Goal: Task Accomplishment & Management: Use online tool/utility

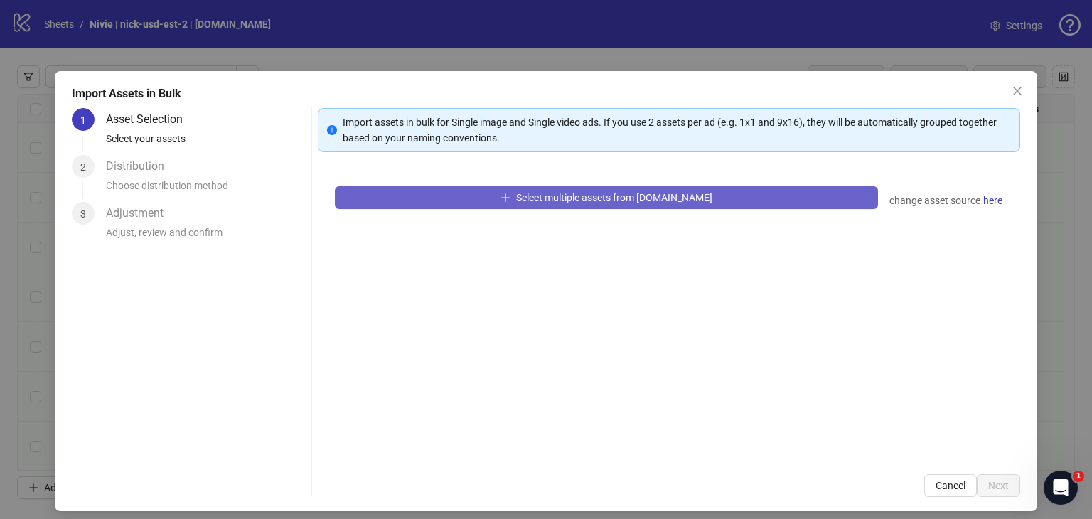
scroll to position [3093, 0]
click at [604, 199] on span "Select multiple assets from [DOMAIN_NAME]" at bounding box center [614, 197] width 196 height 11
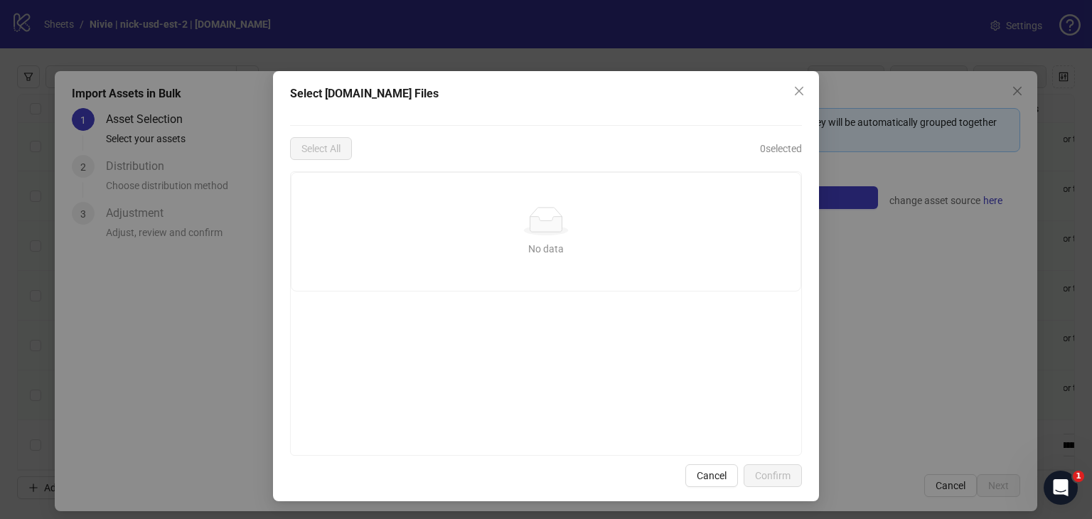
drag, startPoint x: 604, startPoint y: 199, endPoint x: 488, endPoint y: 52, distance: 187.4
click at [488, 52] on div "Select Frame.io Files Select All 0 selected No data No data Cancel Confirm" at bounding box center [546, 259] width 1092 height 519
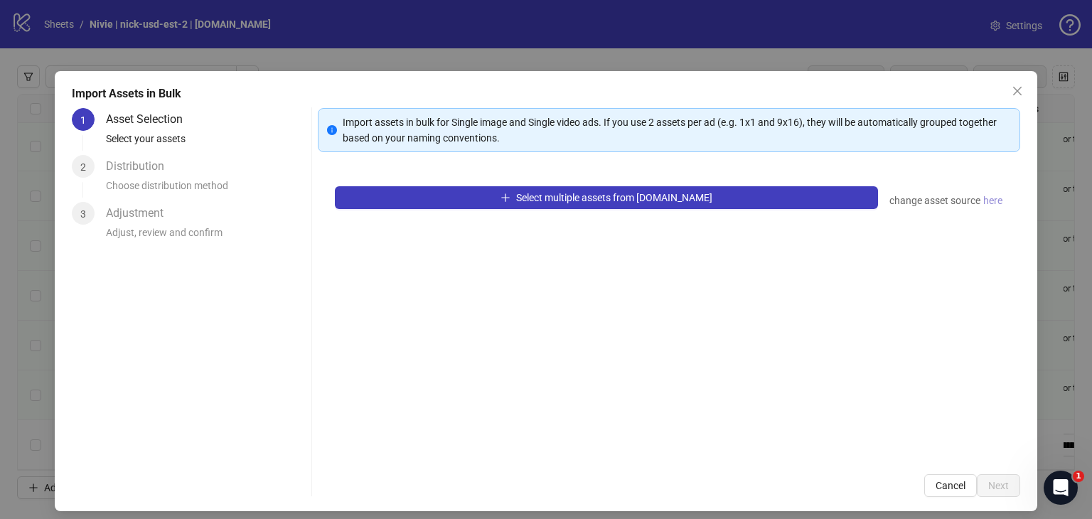
click at [985, 201] on span "here" at bounding box center [992, 201] width 19 height 16
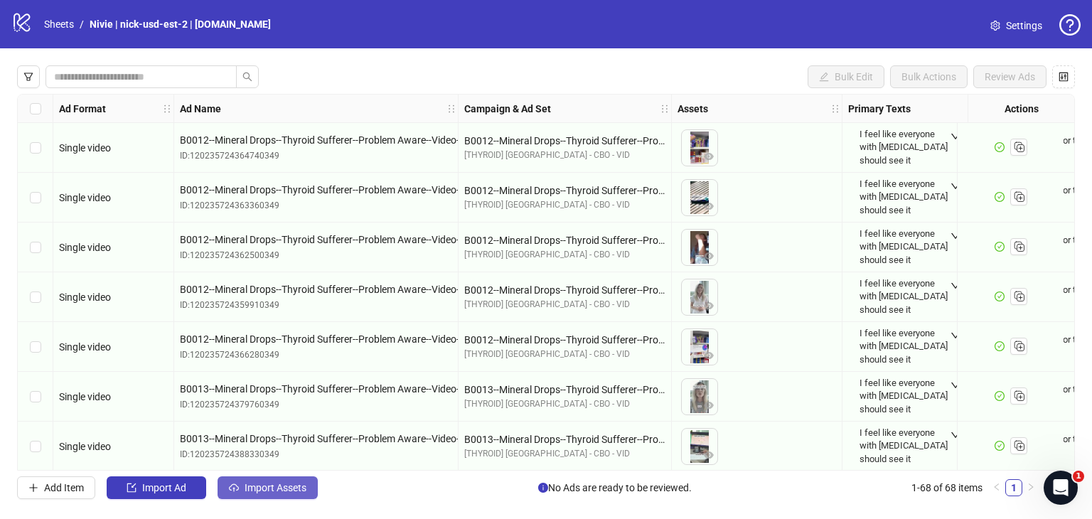
click at [275, 487] on span "Import Assets" at bounding box center [276, 487] width 62 height 11
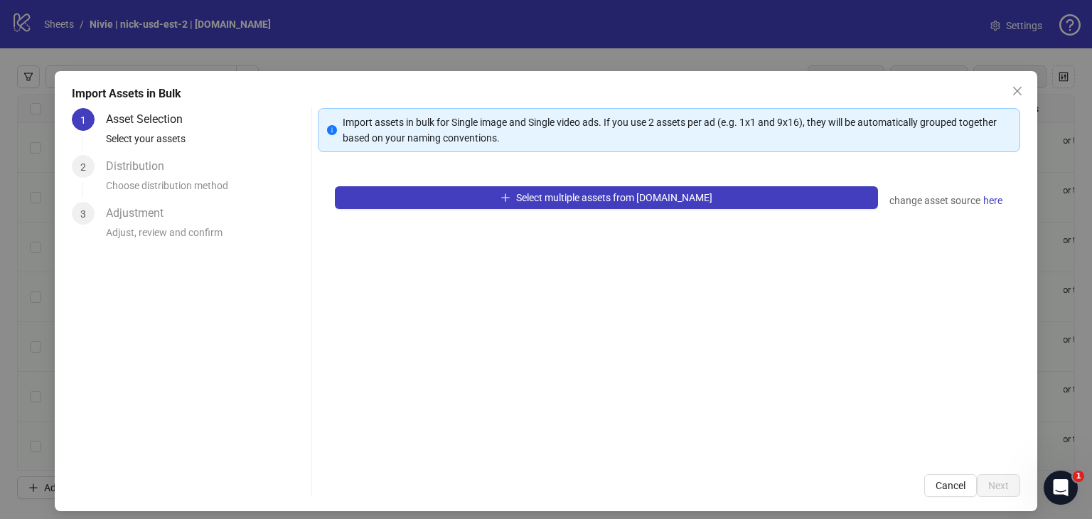
drag, startPoint x: 1012, startPoint y: 94, endPoint x: 969, endPoint y: 110, distance: 45.7
click at [1013, 94] on icon "close" at bounding box center [1017, 90] width 11 height 11
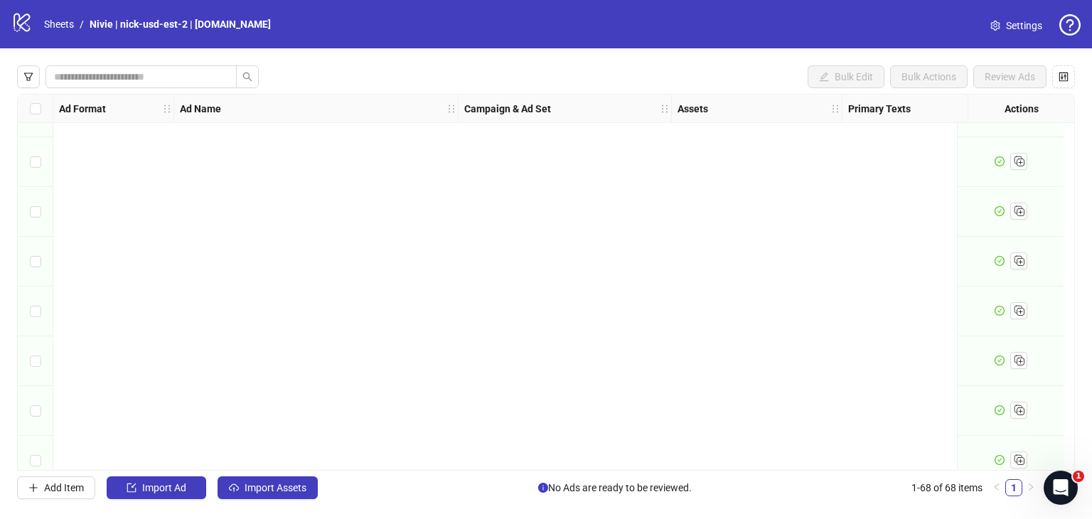
scroll to position [3043, 0]
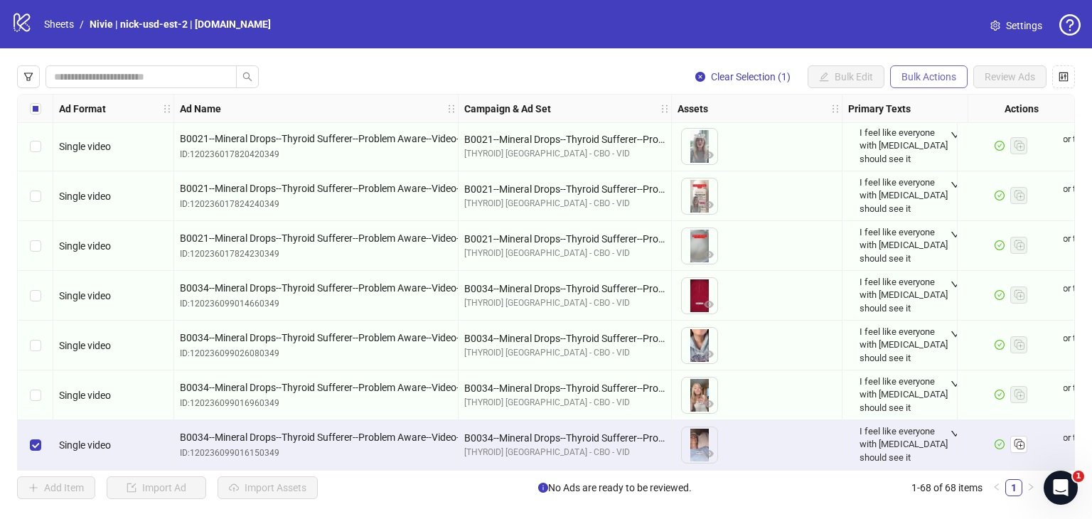
click at [924, 80] on span "Bulk Actions" at bounding box center [929, 76] width 55 height 11
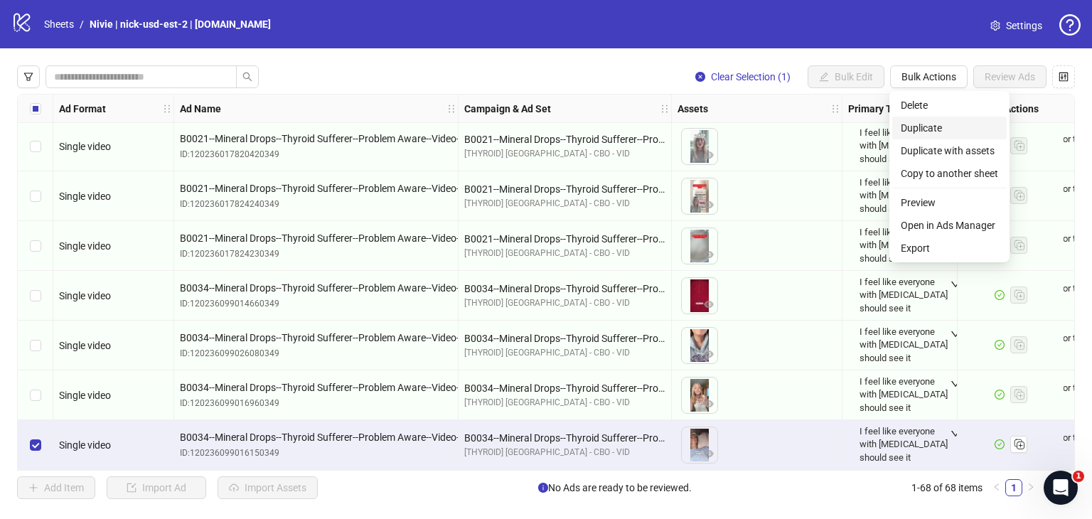
click at [928, 127] on span "Duplicate" at bounding box center [949, 128] width 97 height 16
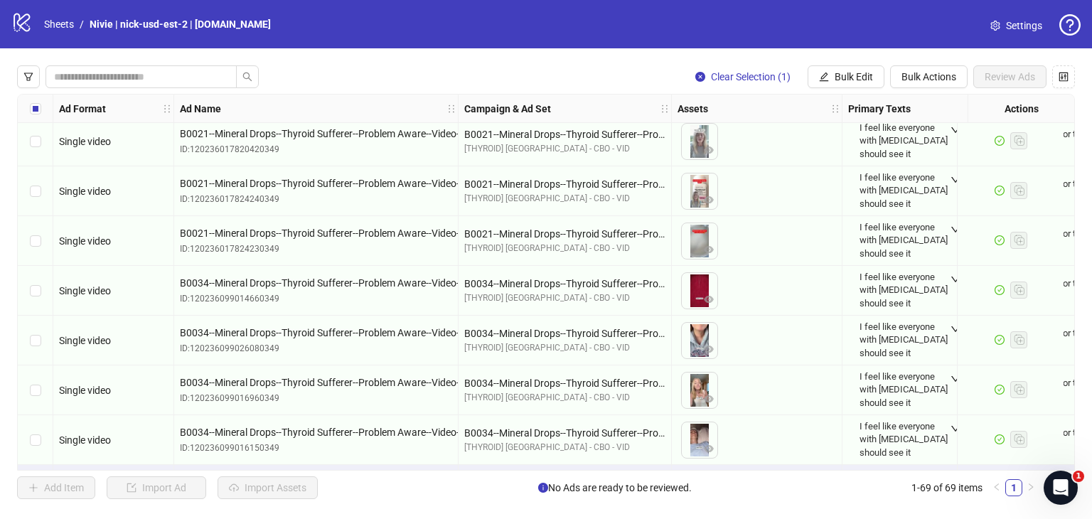
scroll to position [3093, 0]
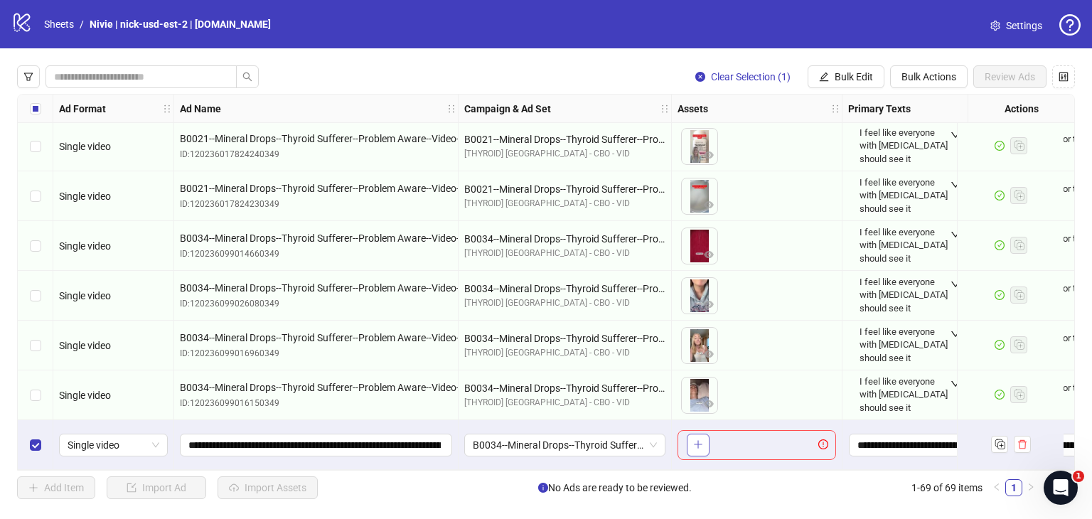
click at [703, 440] on button "button" at bounding box center [698, 445] width 23 height 23
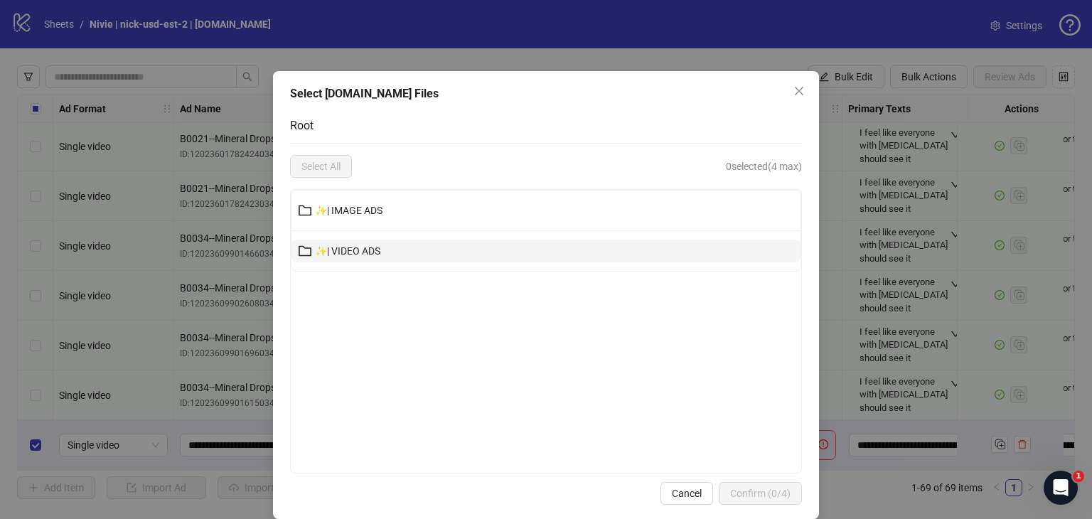
click at [410, 244] on button "✨| VIDEO ADS" at bounding box center [546, 251] width 509 height 23
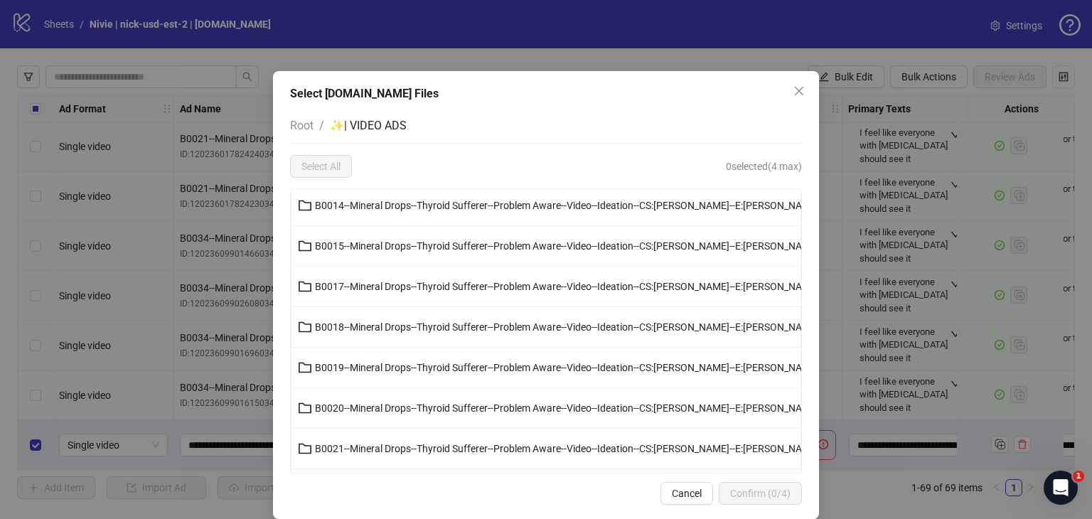
scroll to position [71, 0]
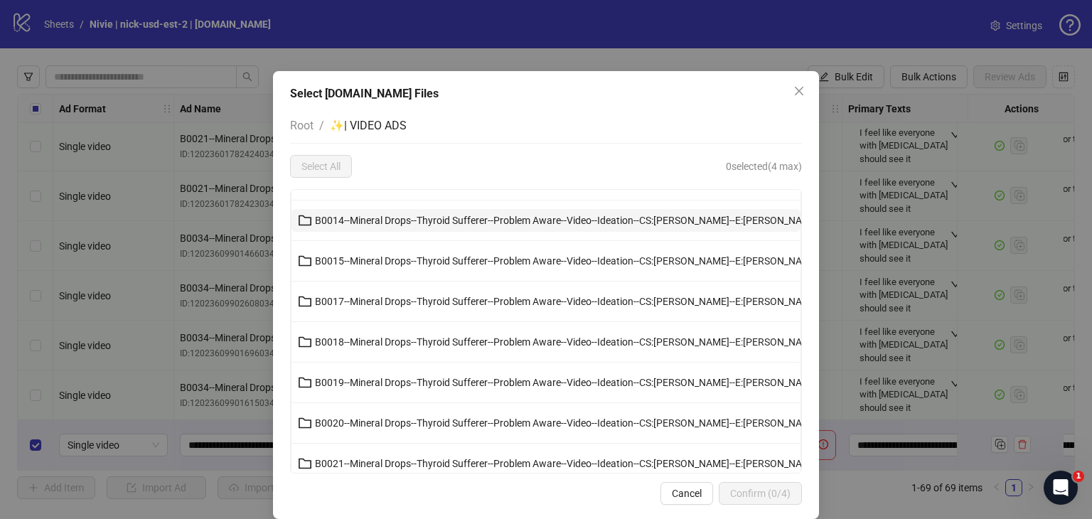
click at [402, 215] on span "B0014--Mineral Drops--Thyroid Sufferer--Problem Aware--Video--Ideation--CS:[PER…" at bounding box center [567, 220] width 504 height 11
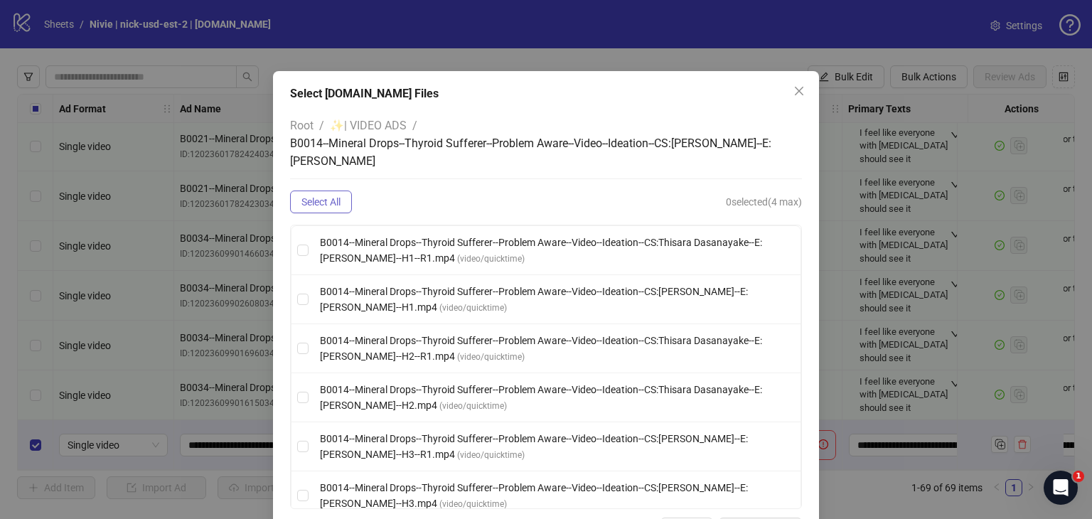
click at [327, 197] on span "Select All" at bounding box center [321, 201] width 39 height 11
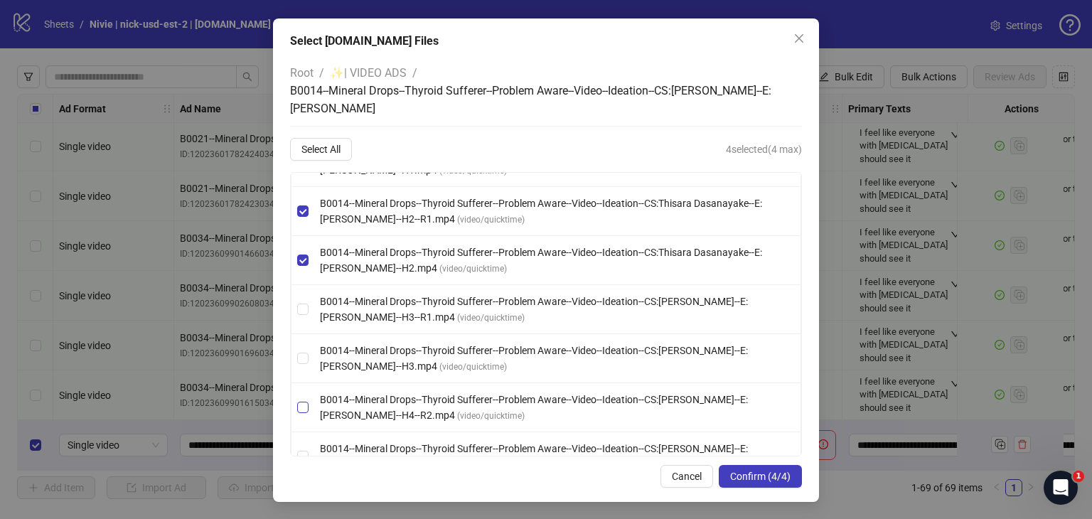
scroll to position [109, 0]
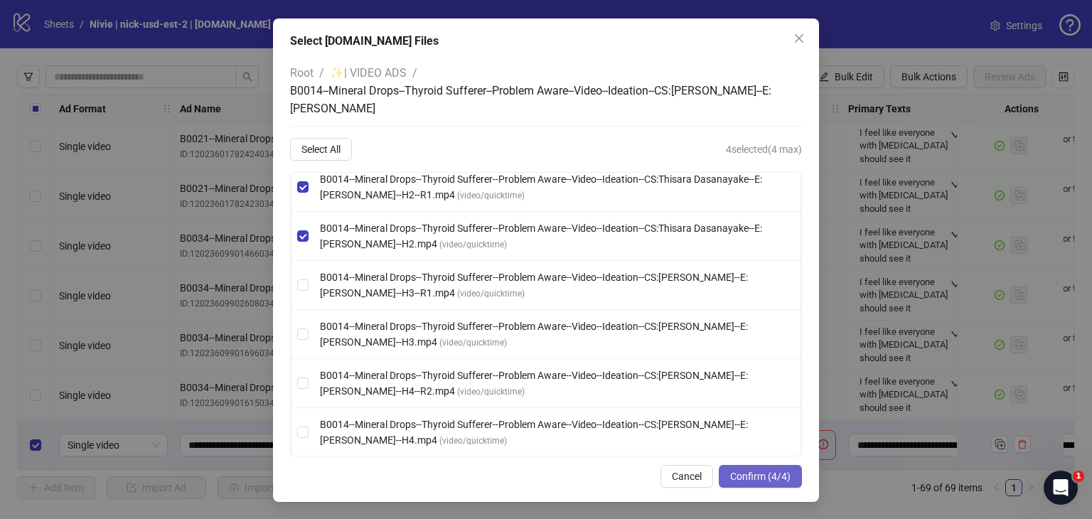
click at [750, 481] on span "Confirm (4/4)" at bounding box center [760, 476] width 60 height 11
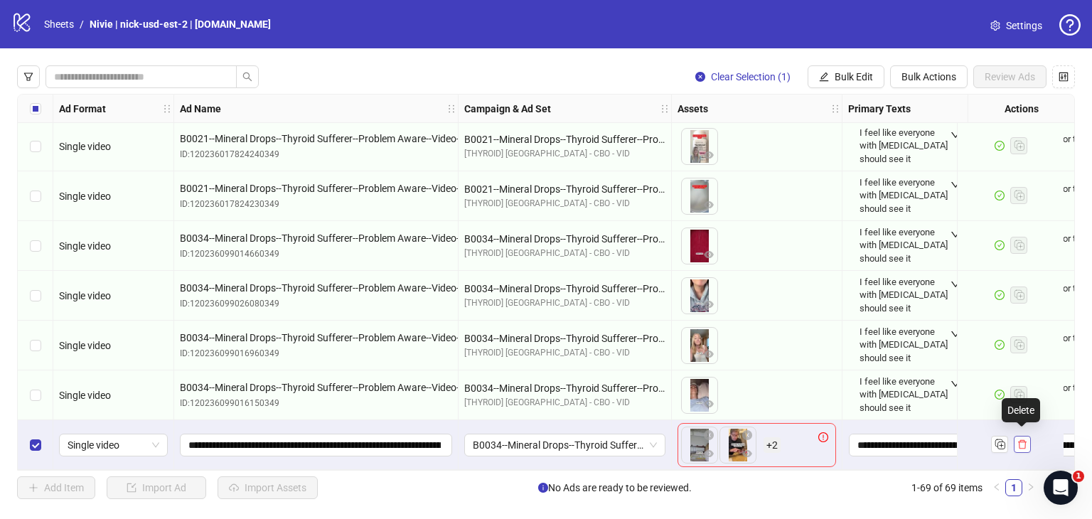
click at [1021, 443] on icon "delete" at bounding box center [1022, 444] width 9 height 9
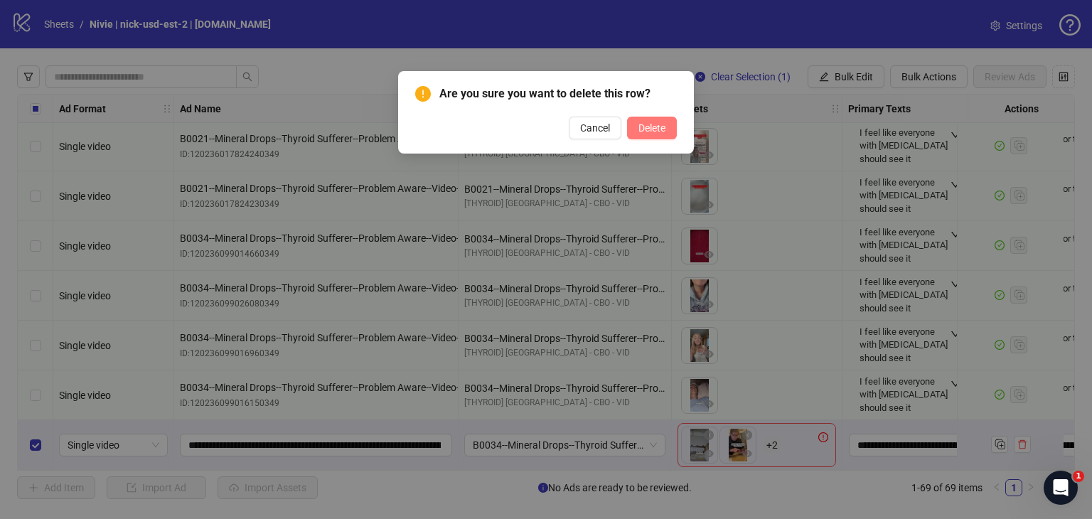
click at [653, 130] on span "Delete" at bounding box center [652, 127] width 27 height 11
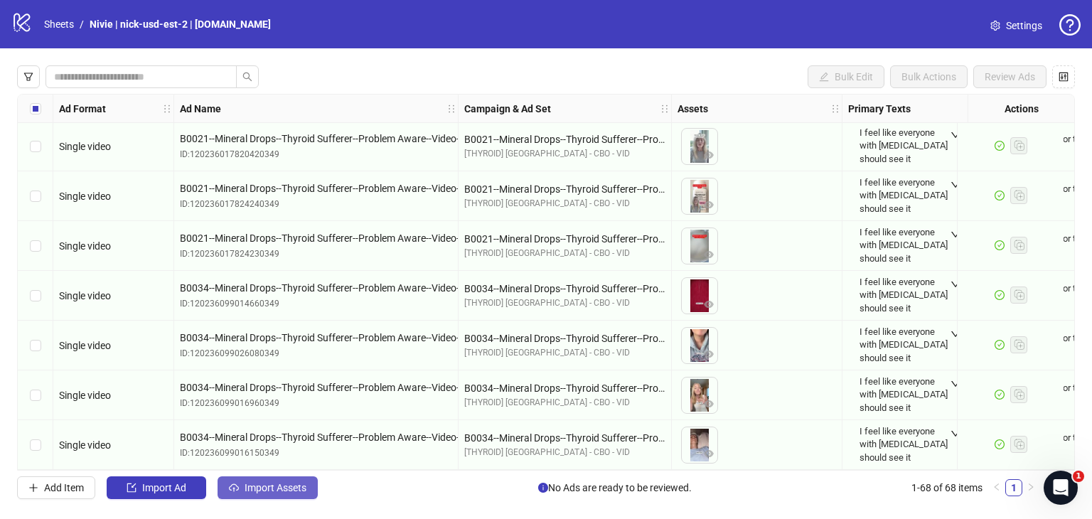
click at [297, 490] on span "Import Assets" at bounding box center [276, 487] width 62 height 11
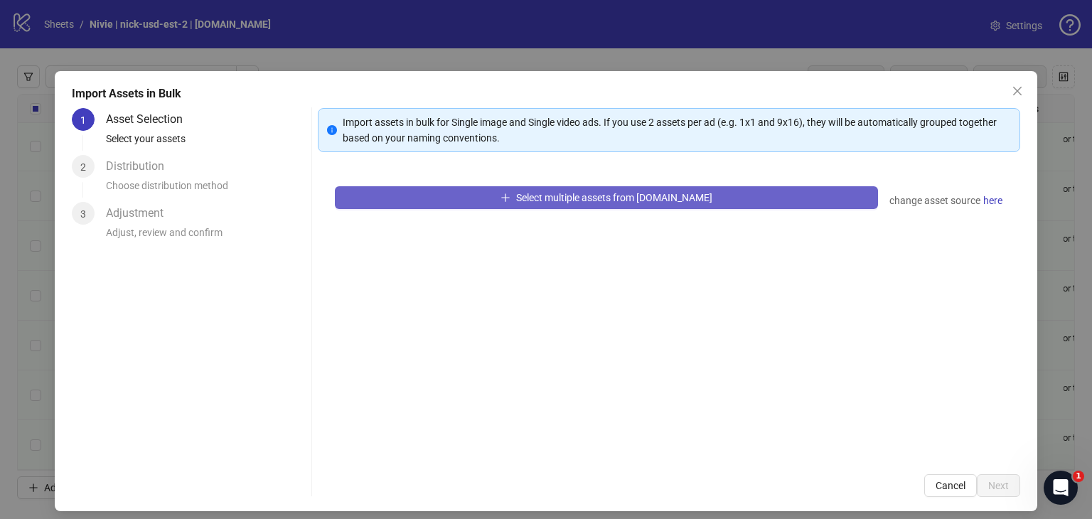
click at [626, 192] on span "Select multiple assets from [DOMAIN_NAME]" at bounding box center [614, 197] width 196 height 11
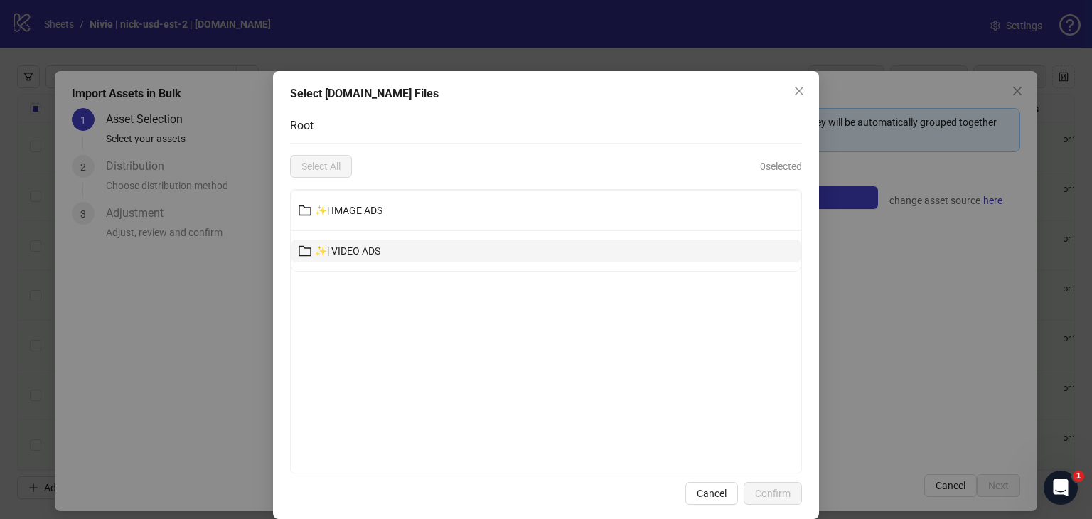
click at [466, 257] on button "✨| VIDEO ADS" at bounding box center [546, 251] width 509 height 23
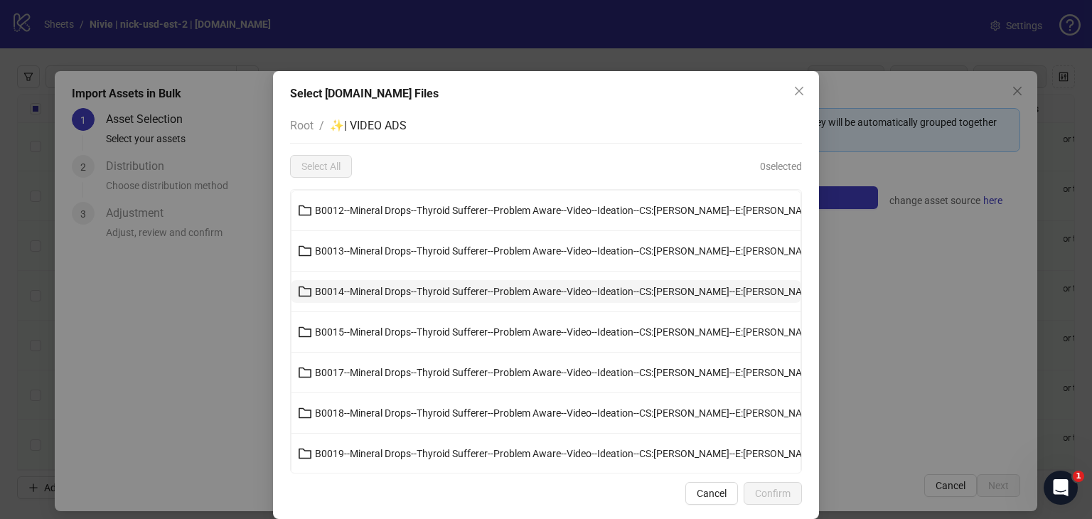
click at [299, 294] on icon "folder" at bounding box center [305, 292] width 13 height 11
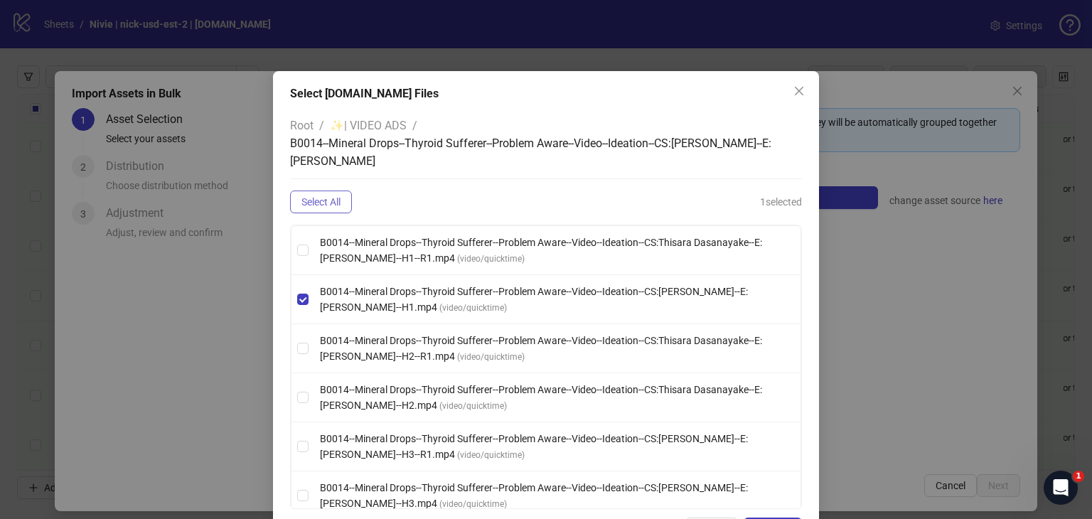
click at [302, 206] on span "Select All" at bounding box center [321, 201] width 39 height 11
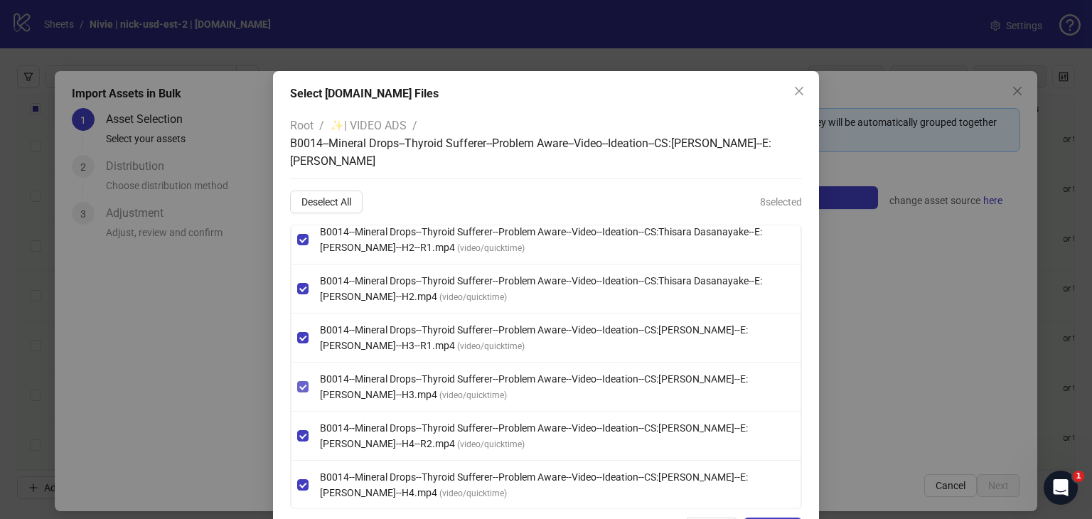
scroll to position [53, 0]
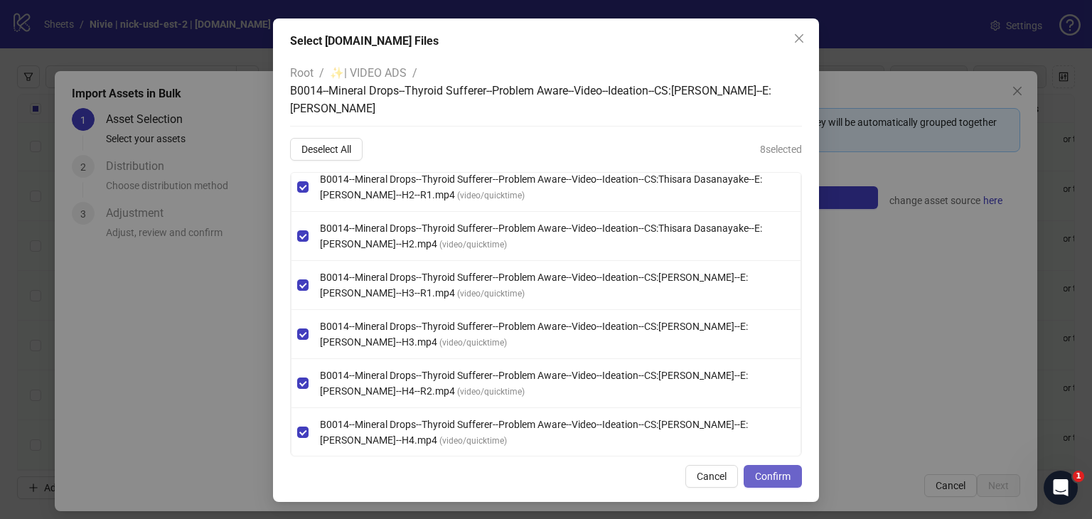
click at [763, 482] on button "Confirm" at bounding box center [773, 476] width 58 height 23
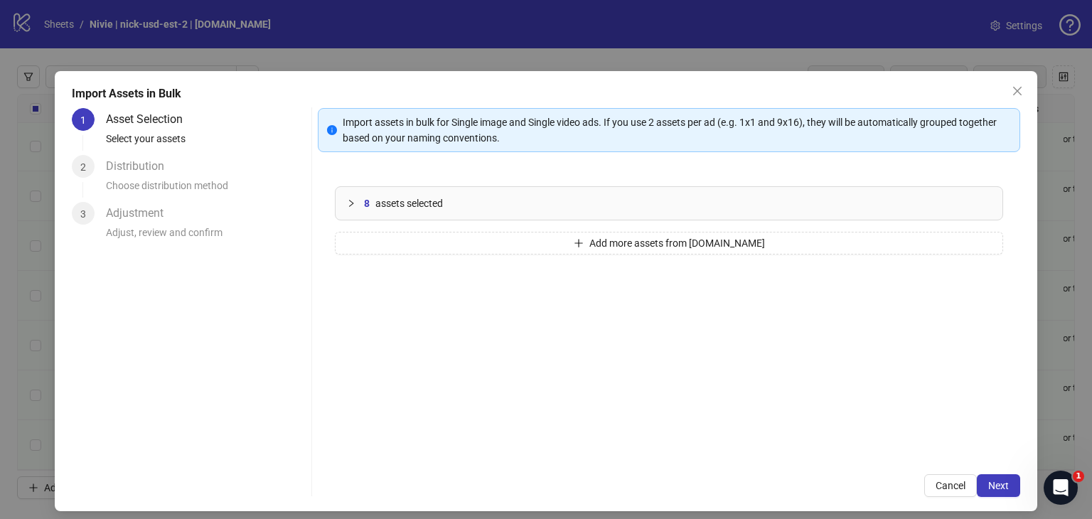
scroll to position [0, 0]
click at [988, 482] on span "Next" at bounding box center [998, 485] width 21 height 11
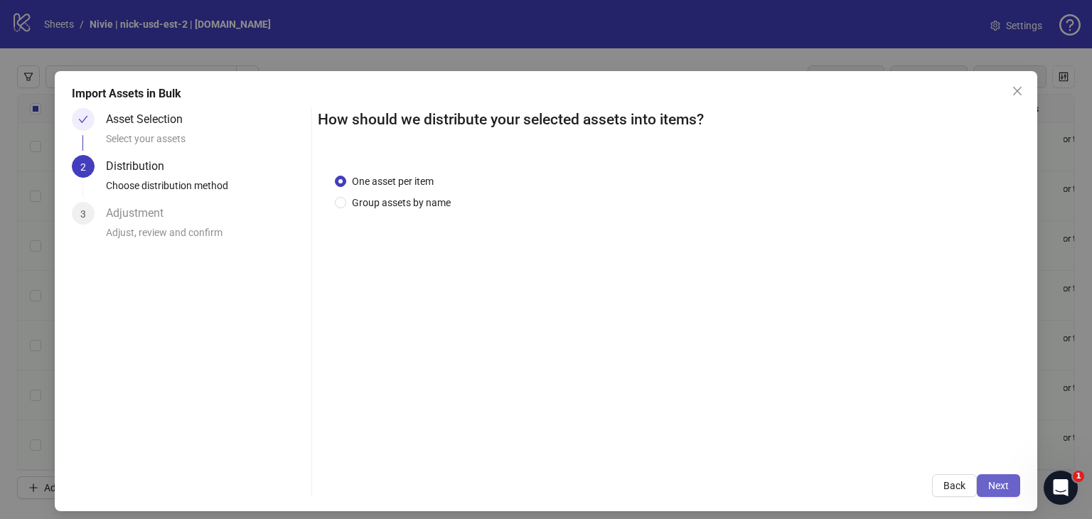
click at [1006, 483] on button "Next" at bounding box center [998, 485] width 43 height 23
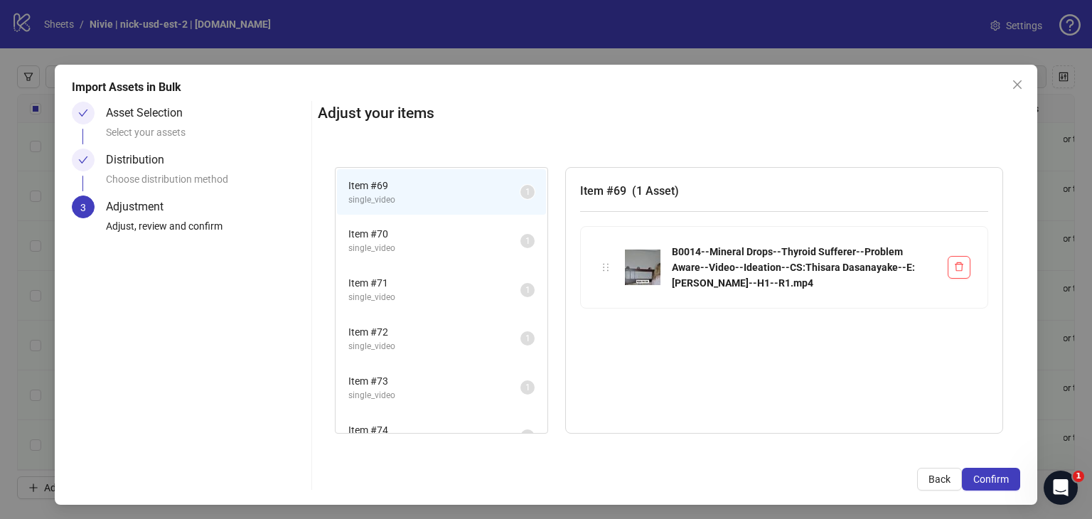
scroll to position [9, 0]
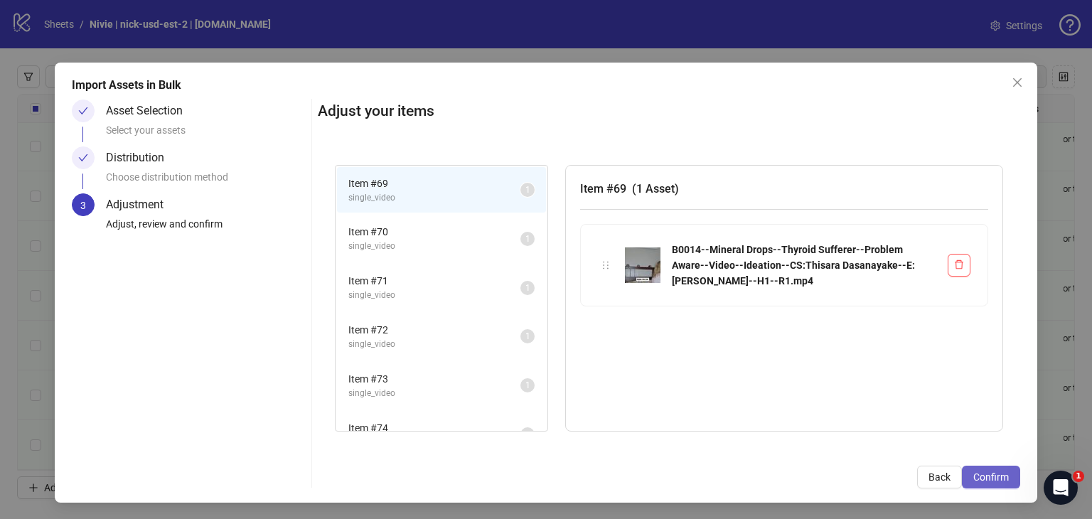
click at [976, 480] on span "Confirm" at bounding box center [992, 476] width 36 height 11
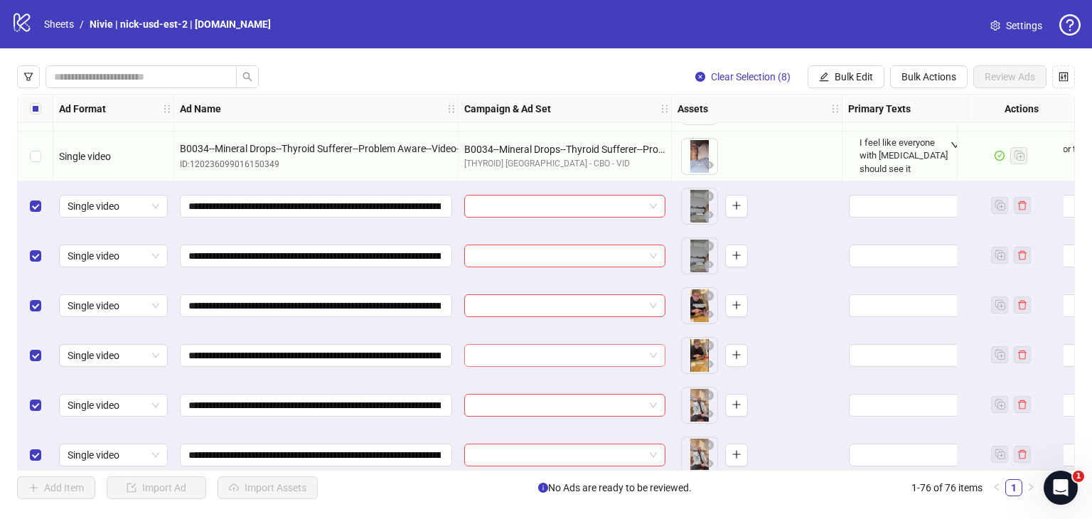
scroll to position [3299, 0]
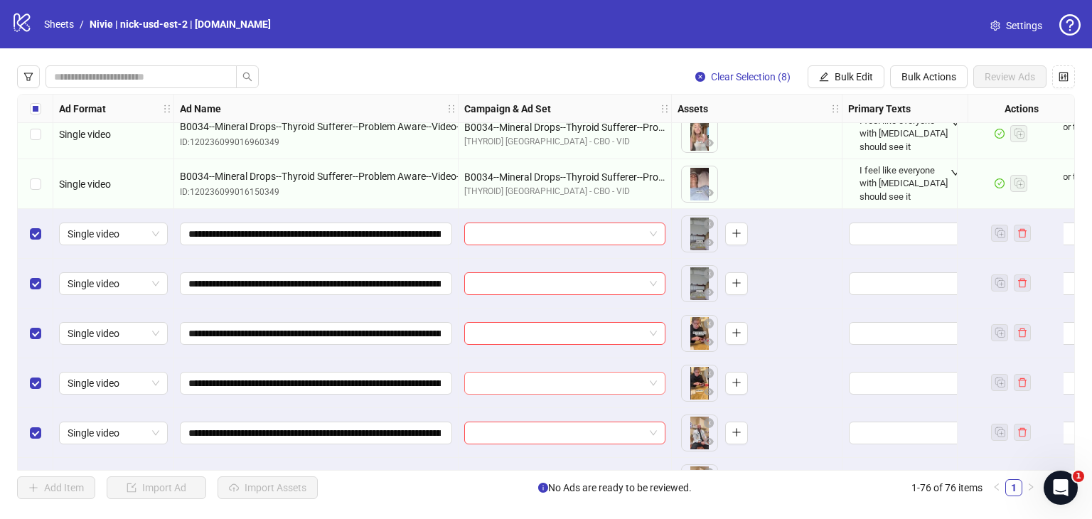
click at [604, 232] on input "search" at bounding box center [558, 233] width 171 height 21
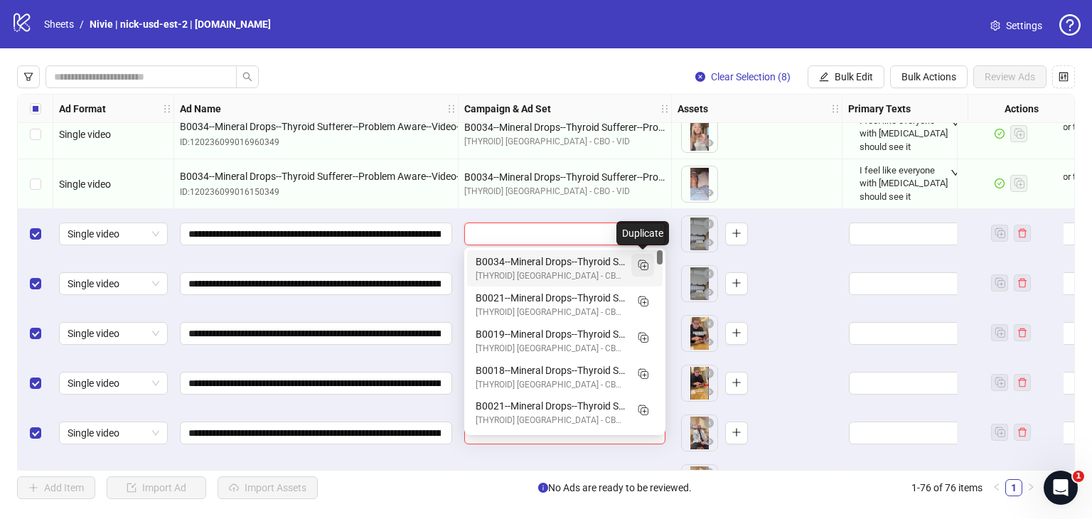
click at [641, 267] on rect "Duplicate" at bounding box center [642, 263] width 7 height 7
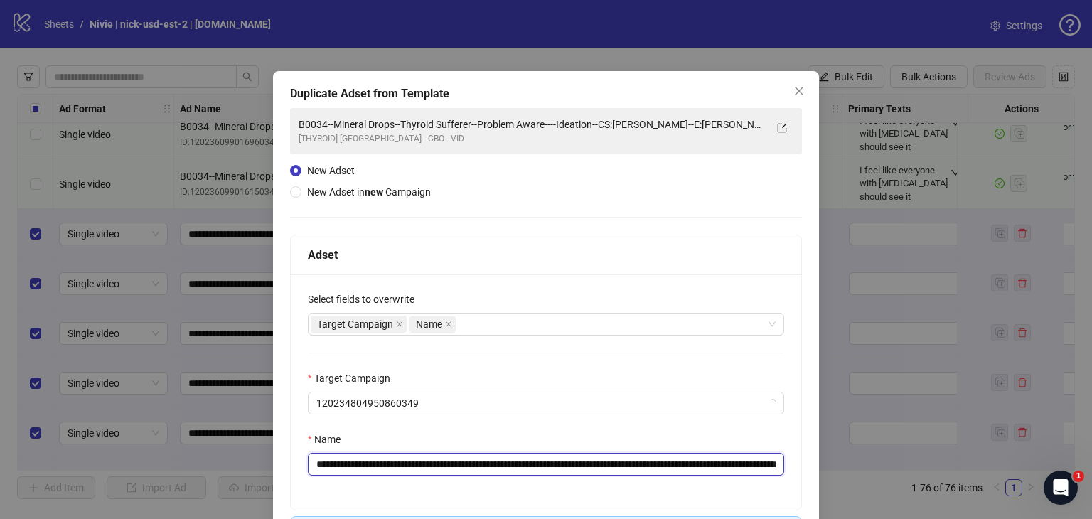
click at [629, 468] on input "**********" at bounding box center [546, 464] width 476 height 23
paste input "text"
click at [686, 468] on input "**********" at bounding box center [543, 464] width 471 height 23
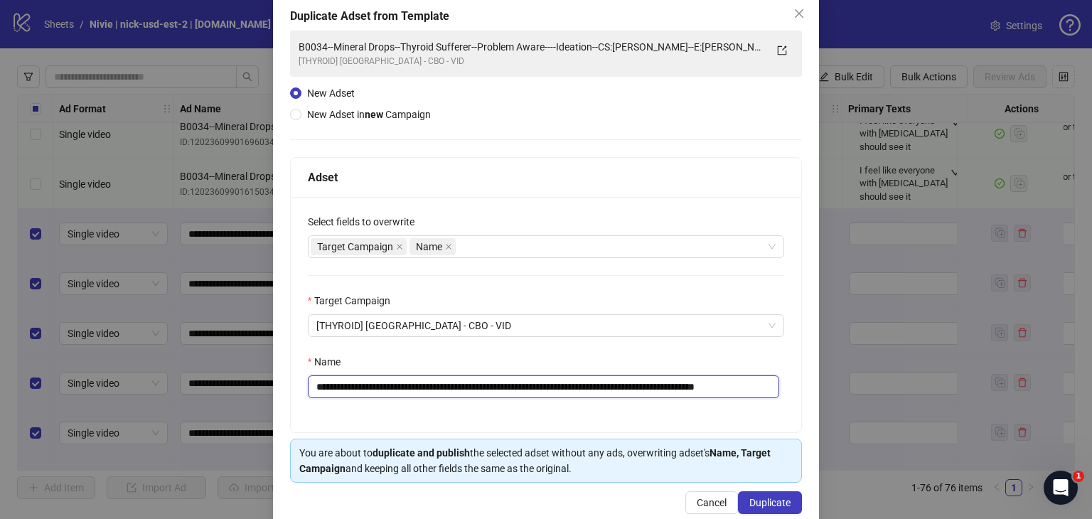
scroll to position [103, 0]
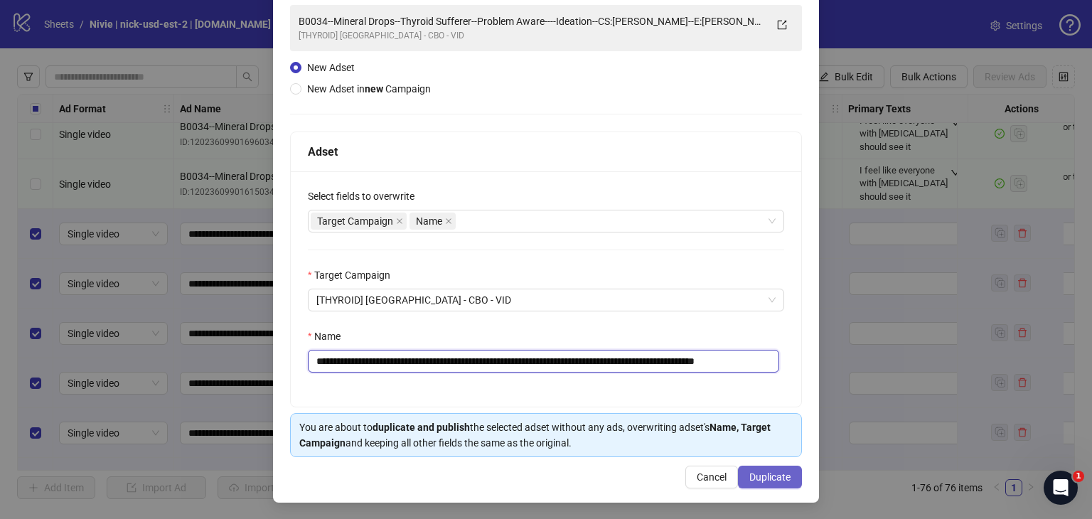
type input "**********"
click at [757, 477] on span "Duplicate" at bounding box center [770, 476] width 41 height 11
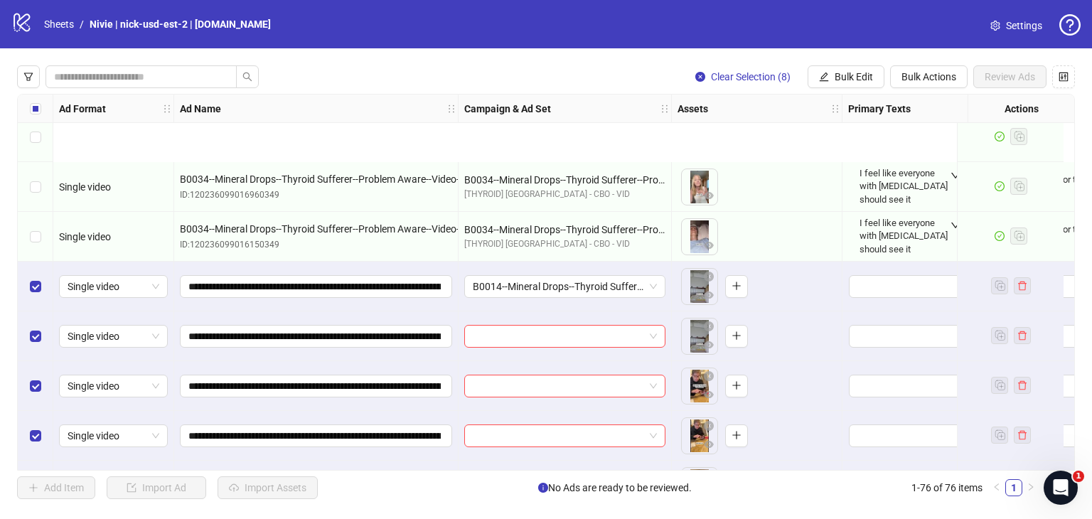
scroll to position [3441, 0]
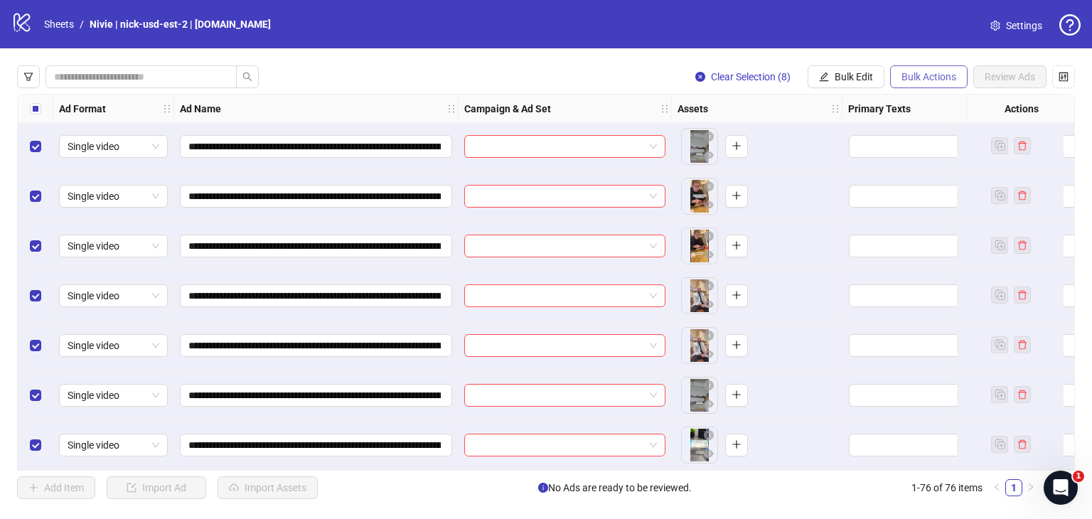
click at [919, 76] on span "Bulk Actions" at bounding box center [929, 76] width 55 height 11
click at [847, 68] on button "Bulk Edit" at bounding box center [846, 76] width 77 height 23
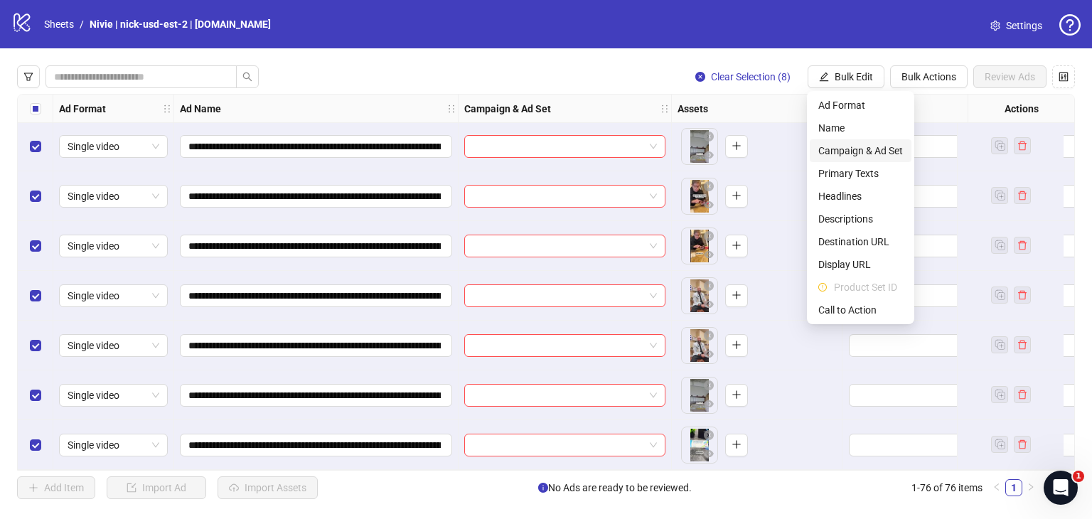
click at [859, 149] on span "Campaign & Ad Set" at bounding box center [860, 151] width 85 height 16
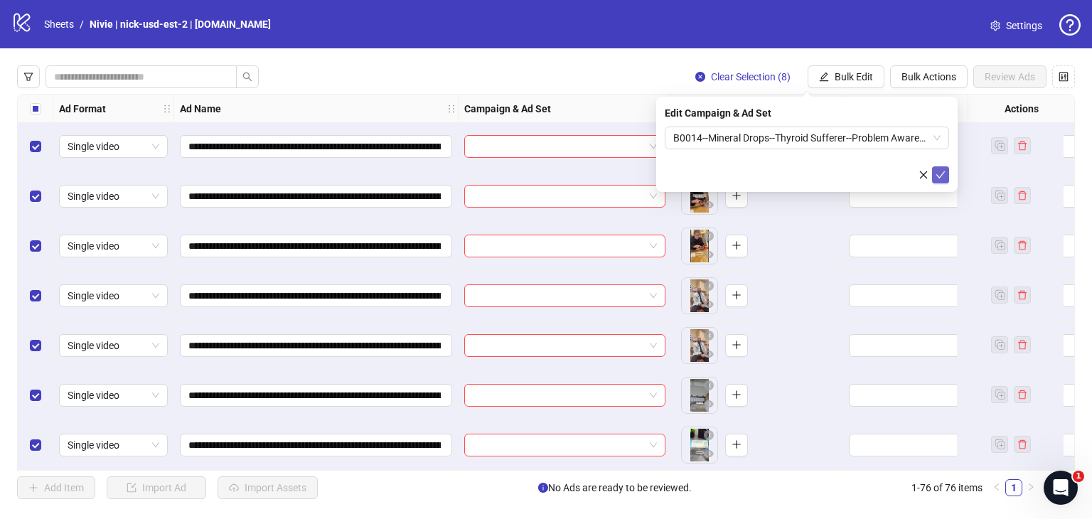
click at [942, 177] on icon "check" at bounding box center [941, 175] width 10 height 10
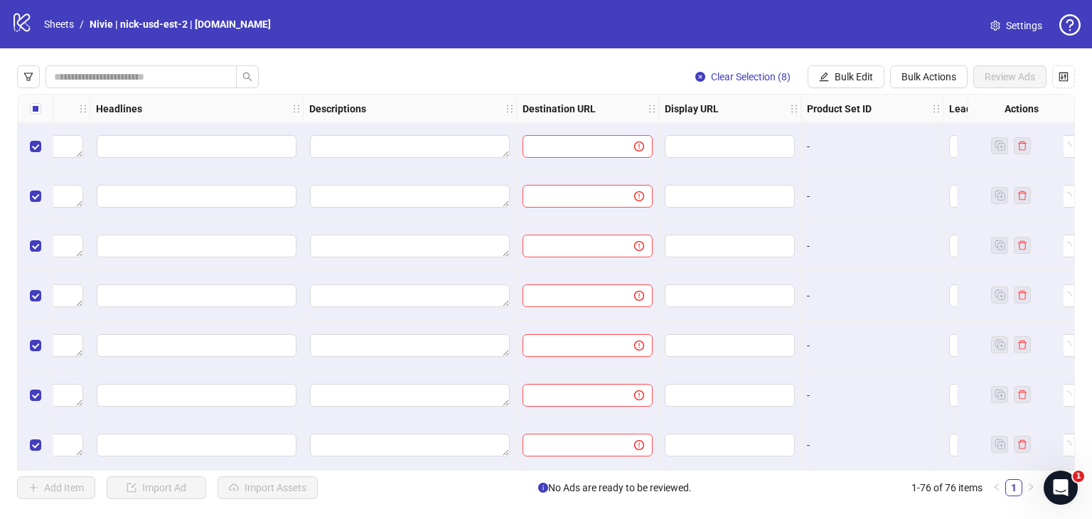
scroll to position [3441, 911]
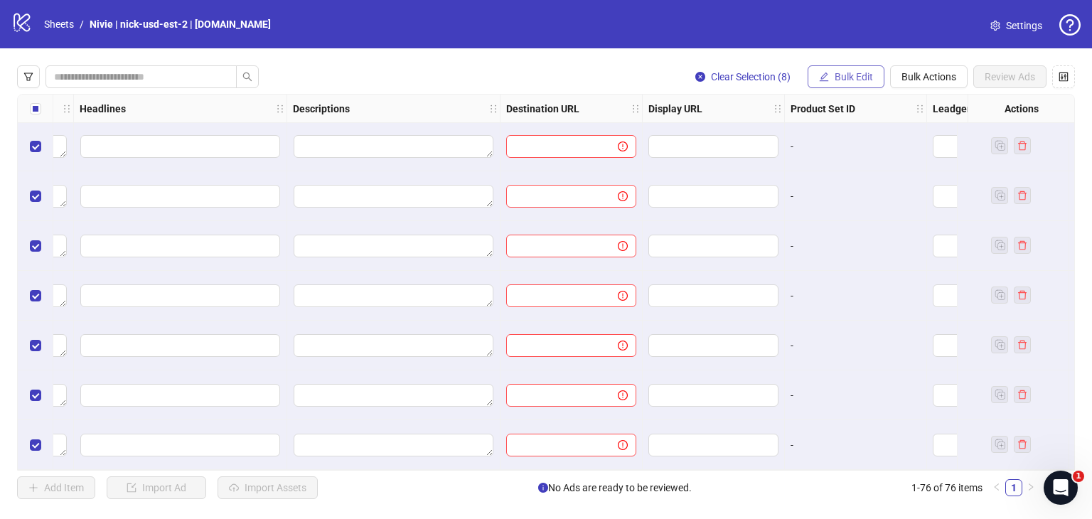
click at [854, 79] on span "Bulk Edit" at bounding box center [854, 76] width 38 height 11
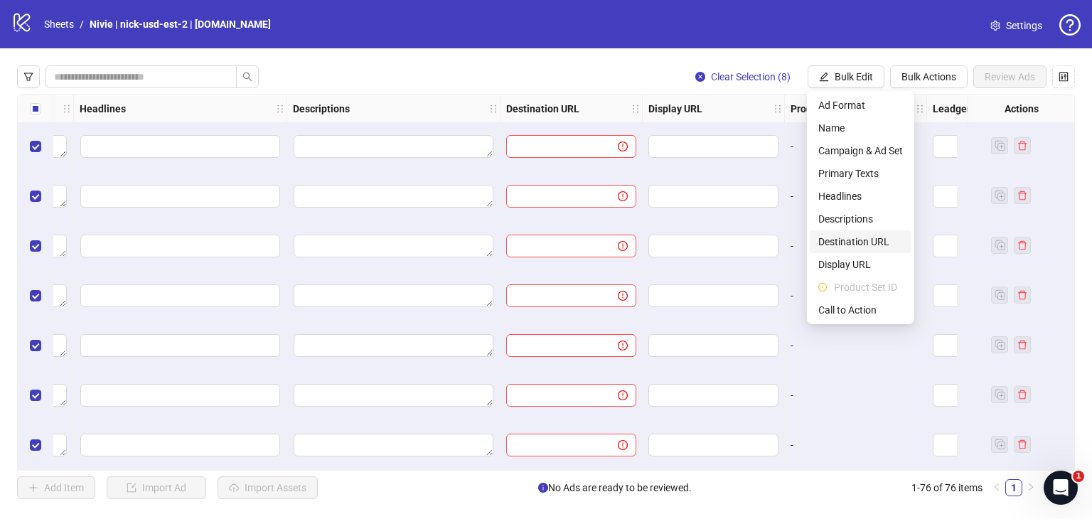
click at [848, 234] on span "Destination URL" at bounding box center [860, 242] width 85 height 16
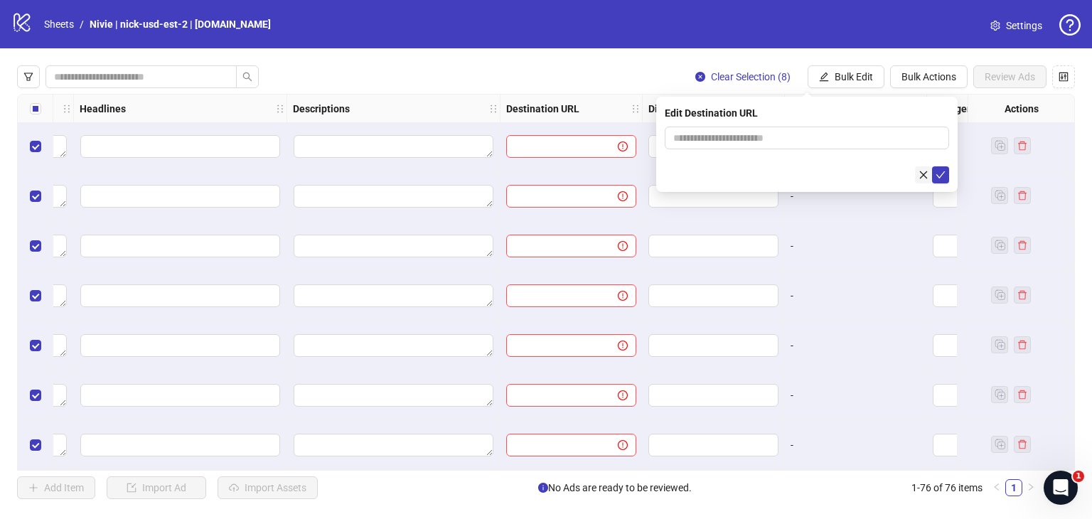
click at [921, 176] on icon "close" at bounding box center [924, 175] width 10 height 10
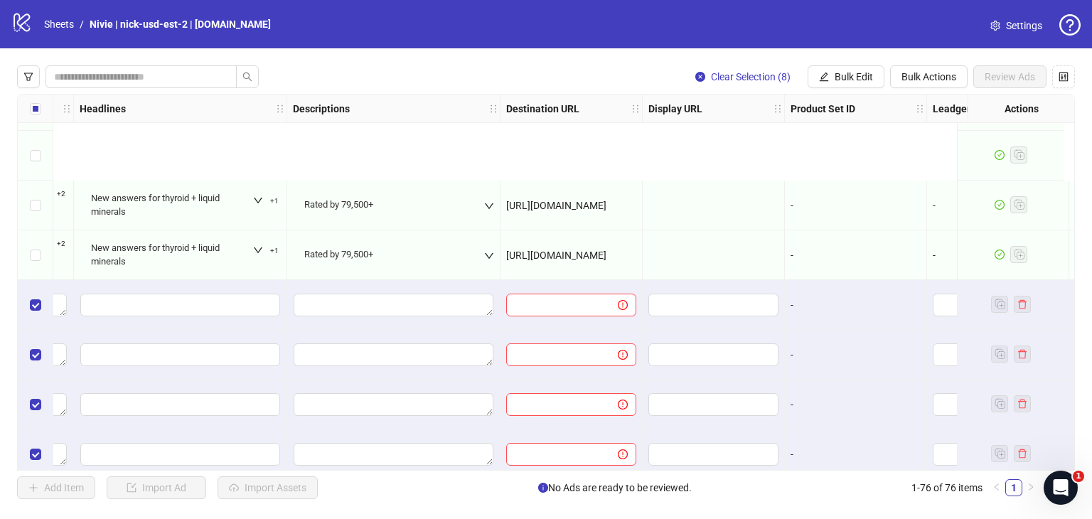
scroll to position [3433, 911]
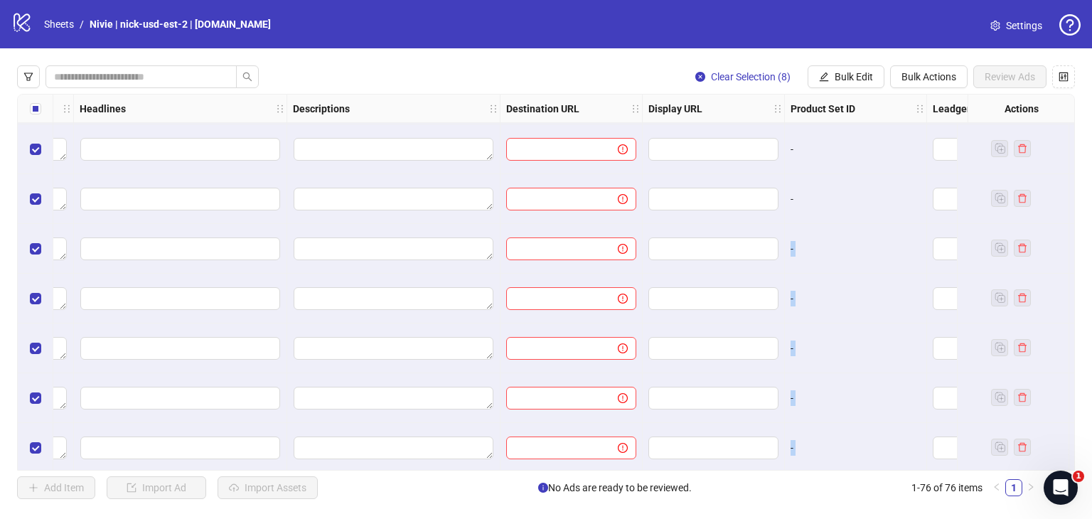
drag, startPoint x: 716, startPoint y: 464, endPoint x: 617, endPoint y: 467, distance: 99.6
click at [617, 467] on div "Ad Format Ad Name Campaign & Ad Set Assets Primary Texts Headlines Descriptions…" at bounding box center [546, 282] width 1058 height 377
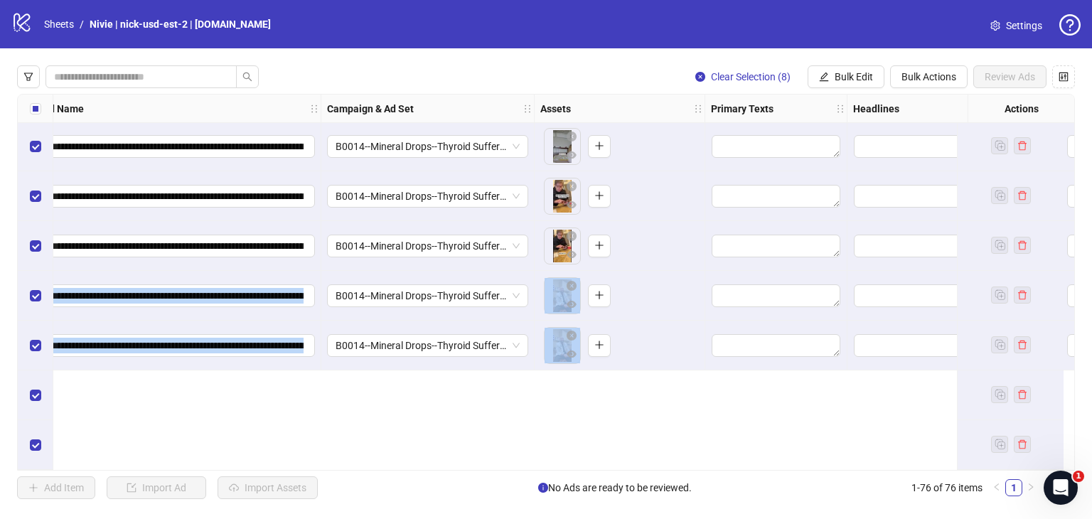
scroll to position [3157, 137]
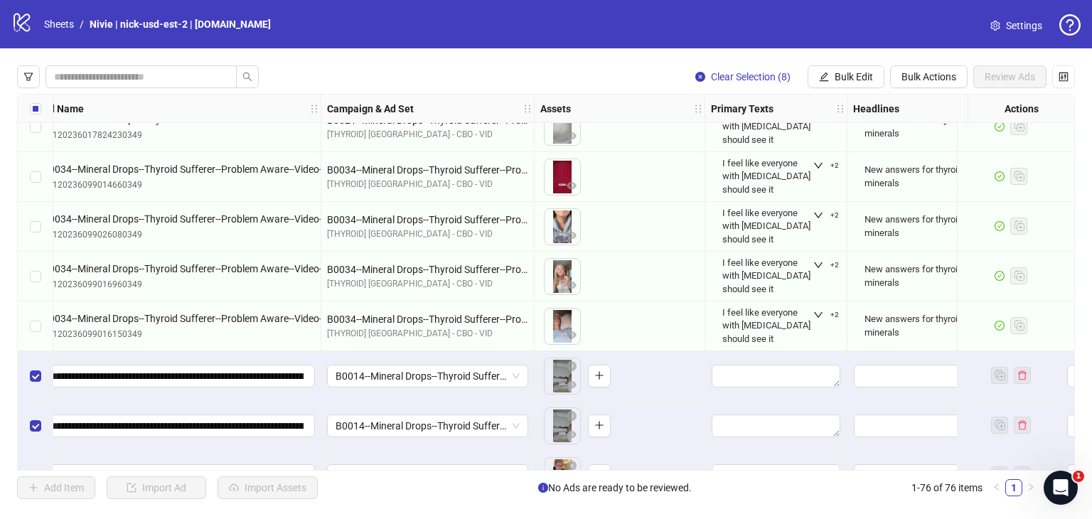
click at [646, 316] on div "To pick up a draggable item, press the space bar. While dragging, use the arrow…" at bounding box center [619, 326] width 159 height 44
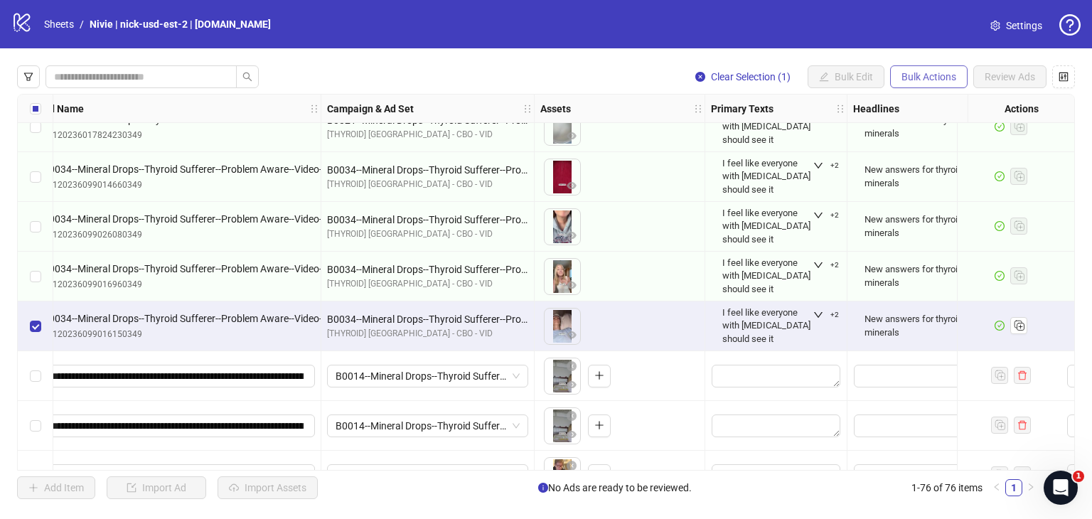
click at [942, 77] on span "Bulk Actions" at bounding box center [929, 76] width 55 height 11
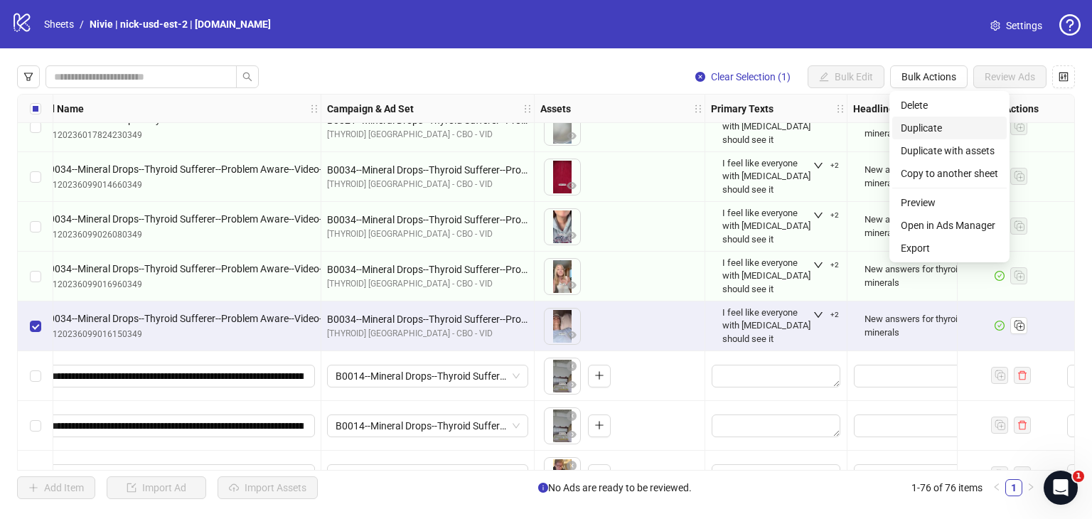
click at [934, 120] on span "Duplicate" at bounding box center [949, 128] width 97 height 16
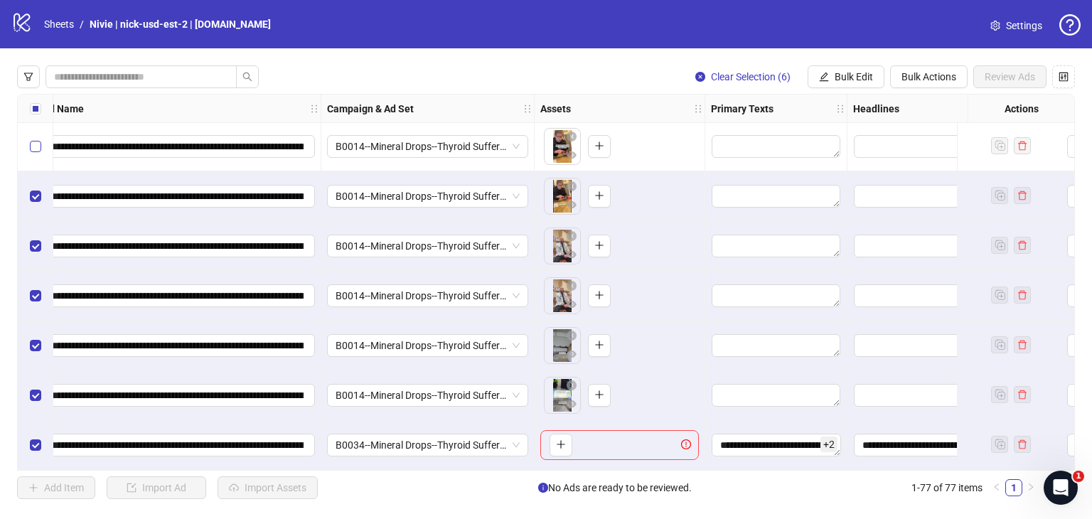
scroll to position [3420, 137]
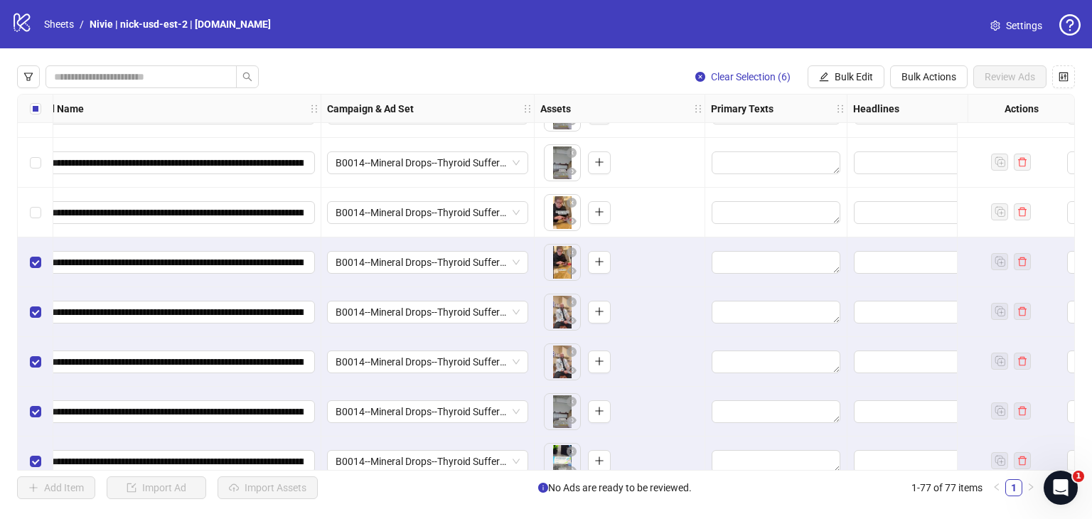
click at [28, 210] on div "Select row 71" at bounding box center [36, 213] width 36 height 50
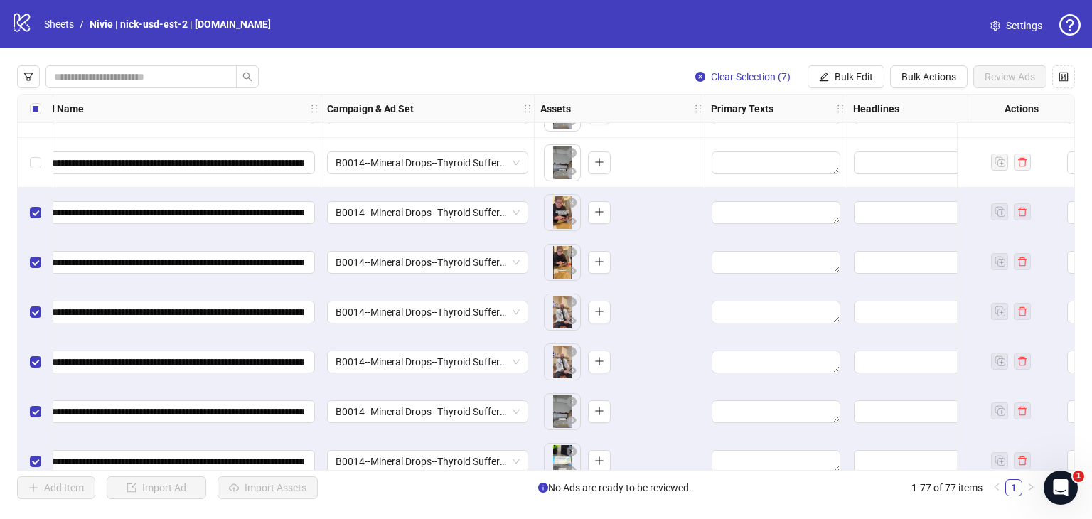
click at [28, 161] on div "Select row 70" at bounding box center [36, 163] width 36 height 50
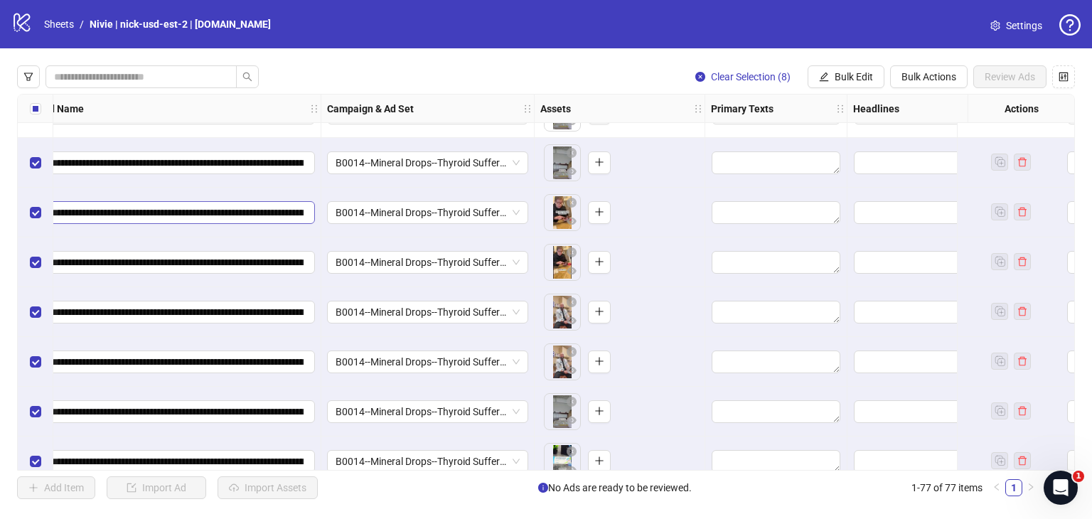
scroll to position [3349, 137]
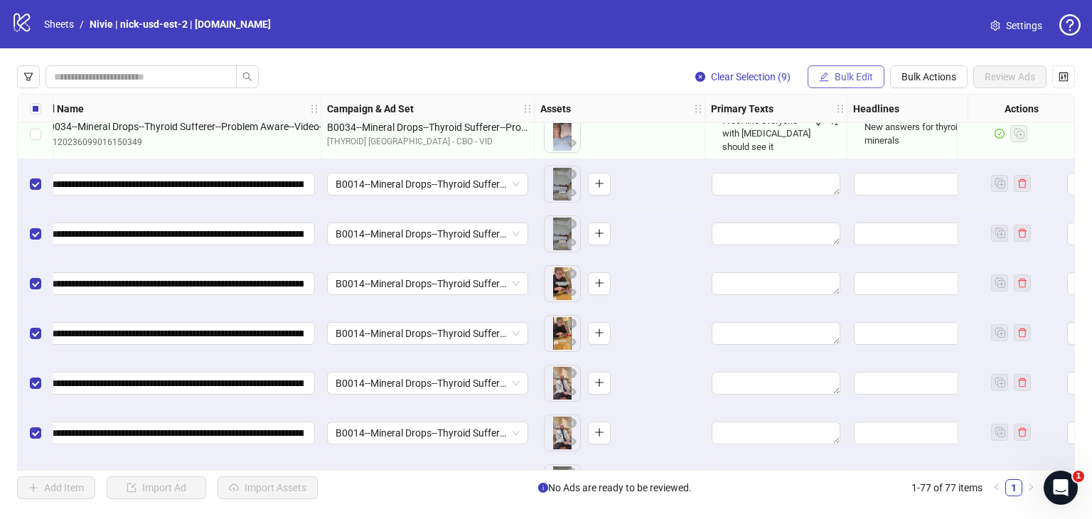
click at [856, 74] on span "Bulk Edit" at bounding box center [854, 76] width 38 height 11
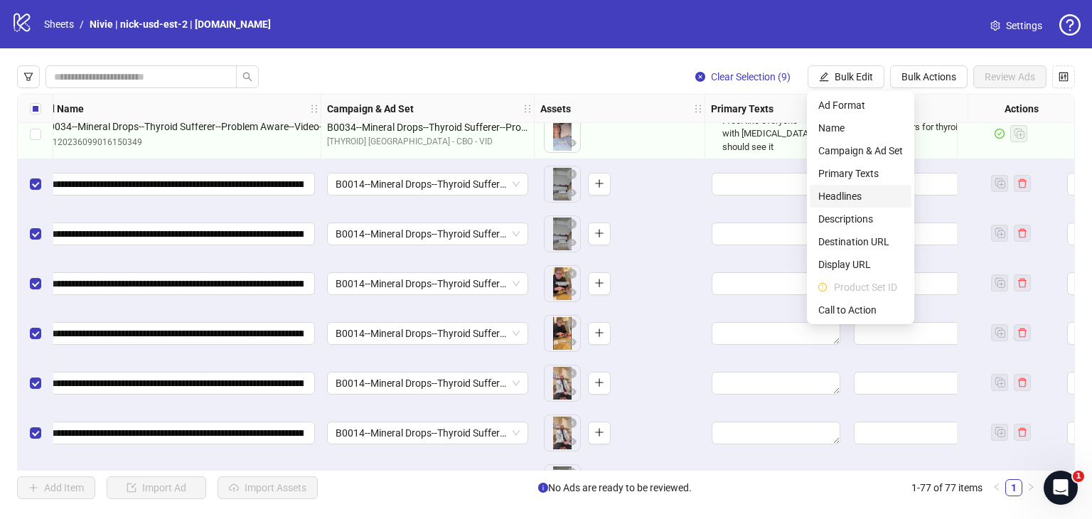
click at [864, 198] on span "Headlines" at bounding box center [860, 196] width 85 height 16
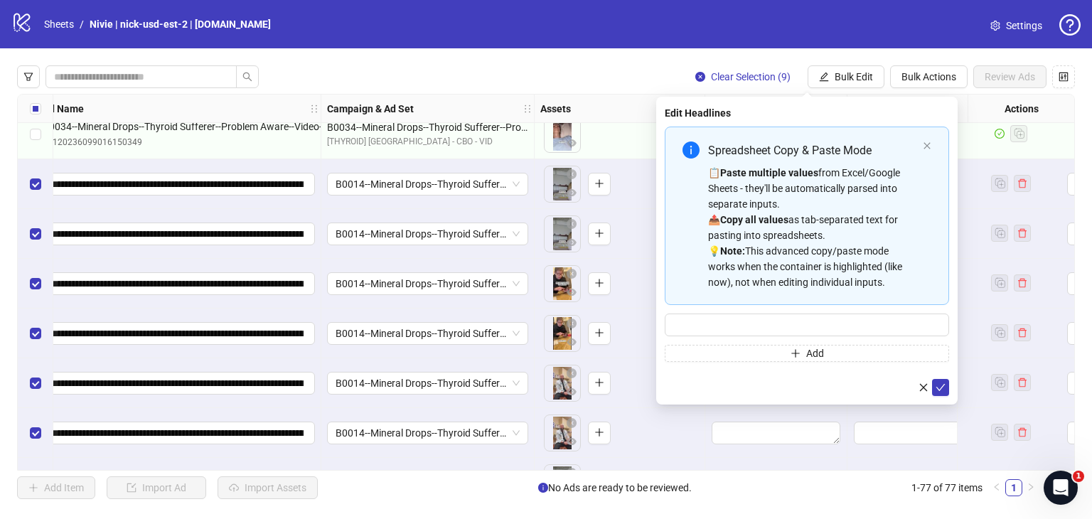
click at [924, 147] on icon "close" at bounding box center [927, 146] width 9 height 9
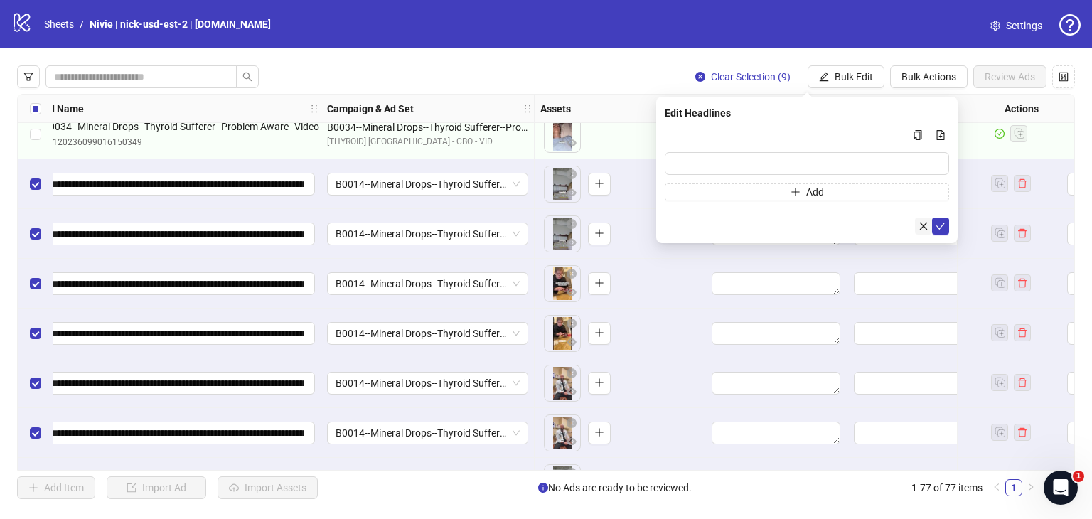
click at [922, 226] on icon "close" at bounding box center [924, 226] width 8 height 8
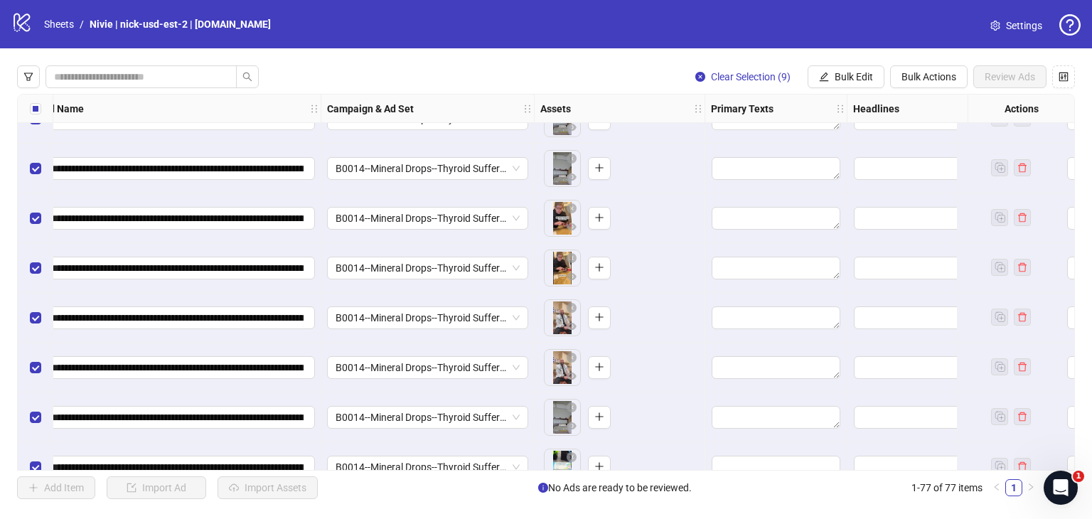
scroll to position [3491, 137]
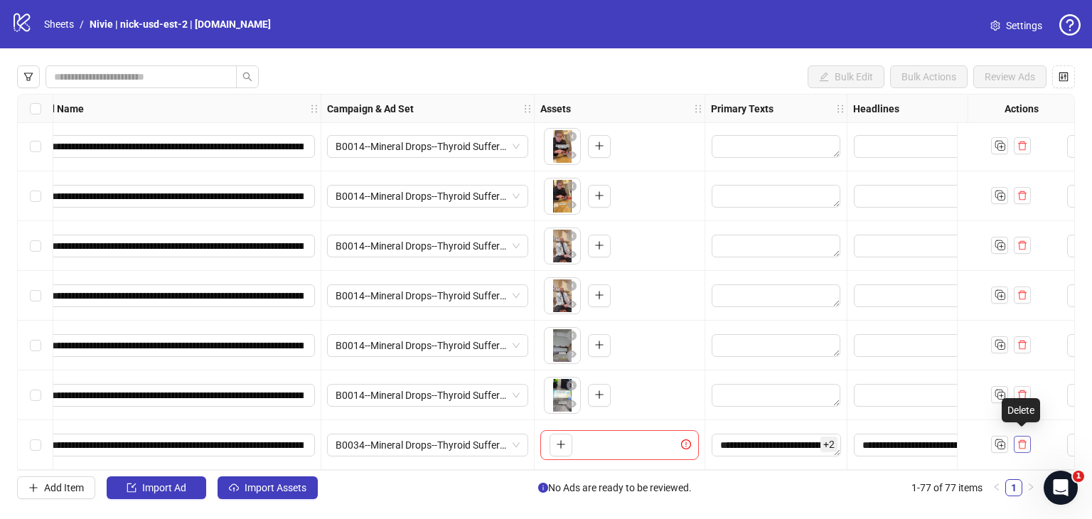
click at [1021, 439] on icon "delete" at bounding box center [1023, 444] width 10 height 10
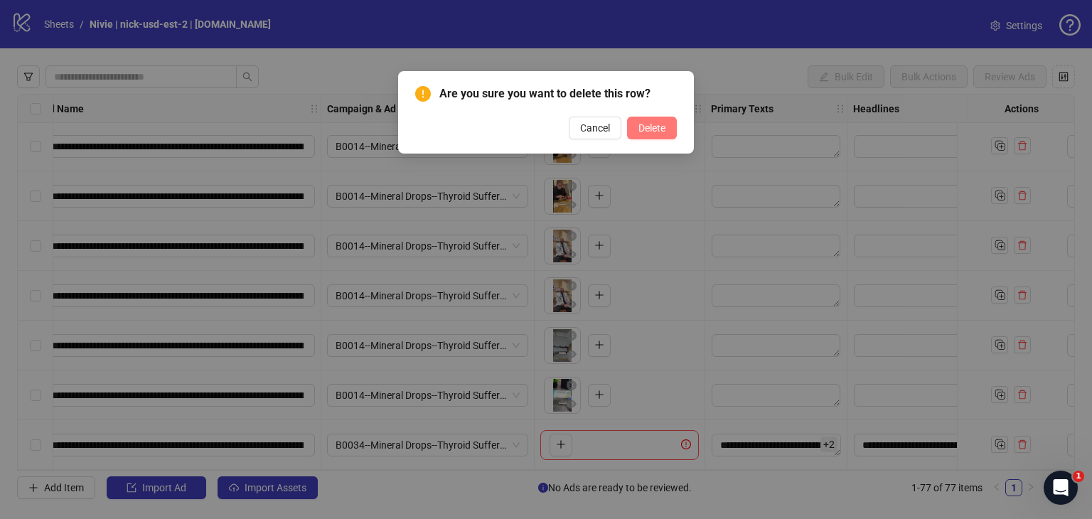
click at [647, 131] on span "Delete" at bounding box center [652, 127] width 27 height 11
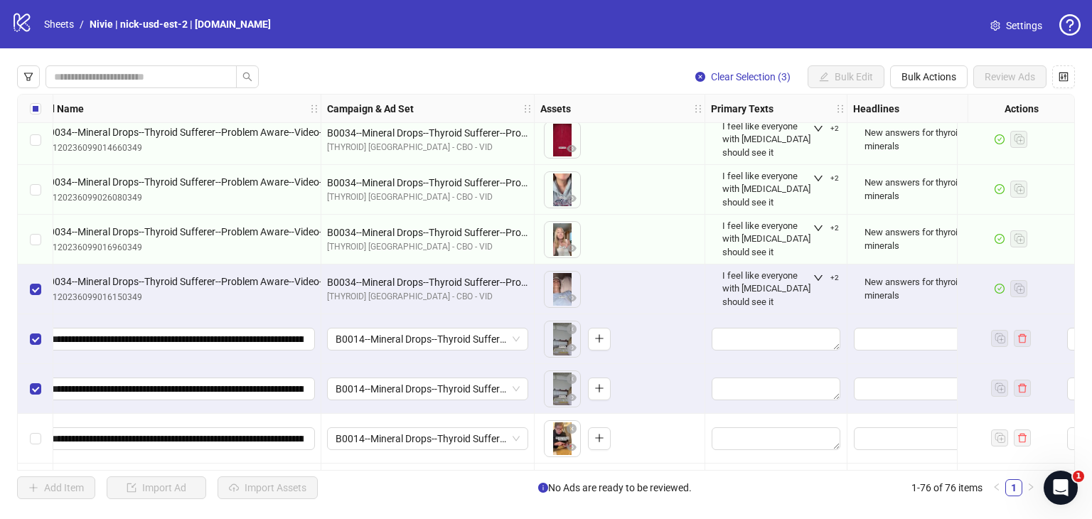
scroll to position [3228, 137]
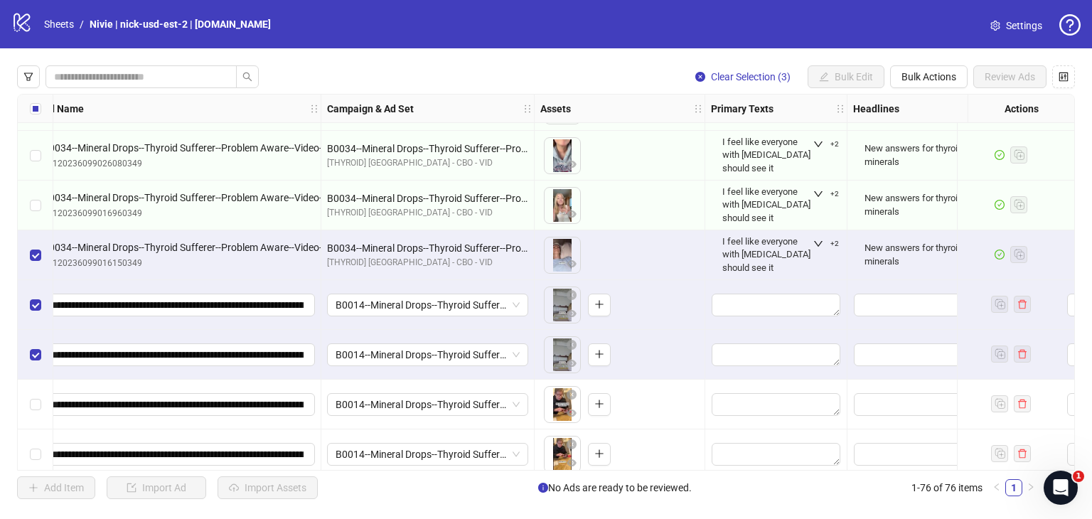
click at [26, 405] on div "Select row 71" at bounding box center [36, 405] width 36 height 50
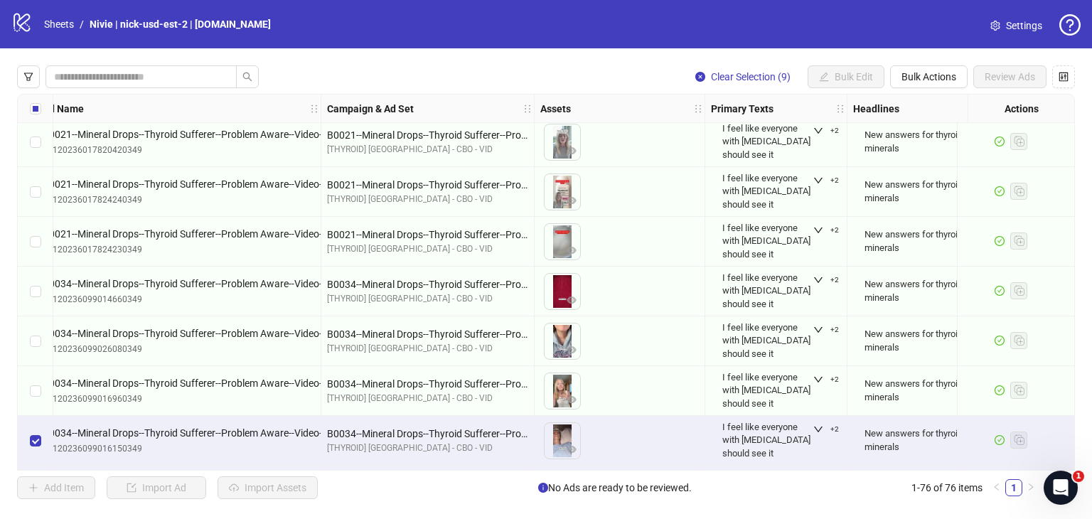
scroll to position [3014, 137]
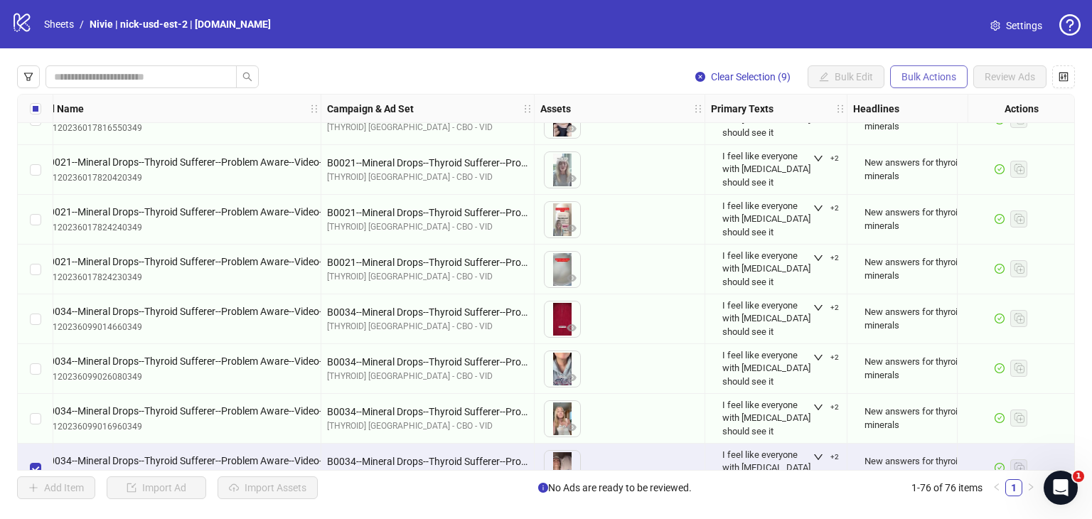
click at [910, 72] on span "Bulk Actions" at bounding box center [929, 76] width 55 height 11
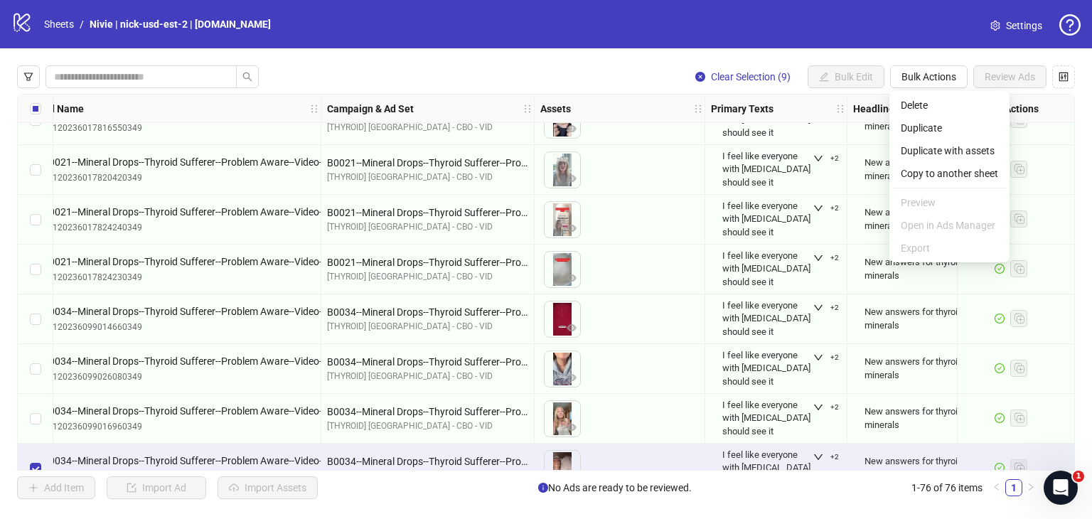
click at [488, 73] on div "Clear Selection (9) Bulk Edit Bulk Actions Review Ads" at bounding box center [546, 76] width 1058 height 23
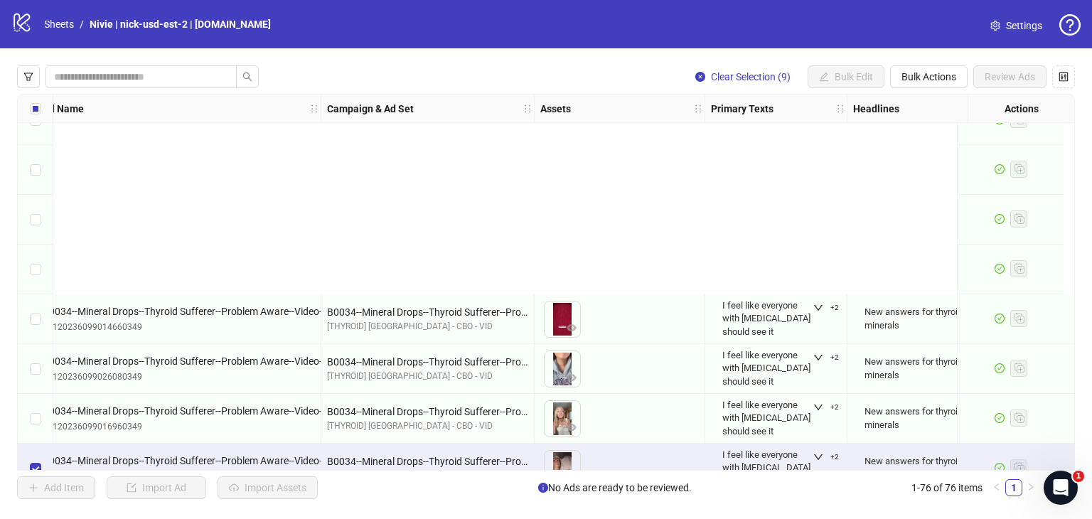
scroll to position [3299, 137]
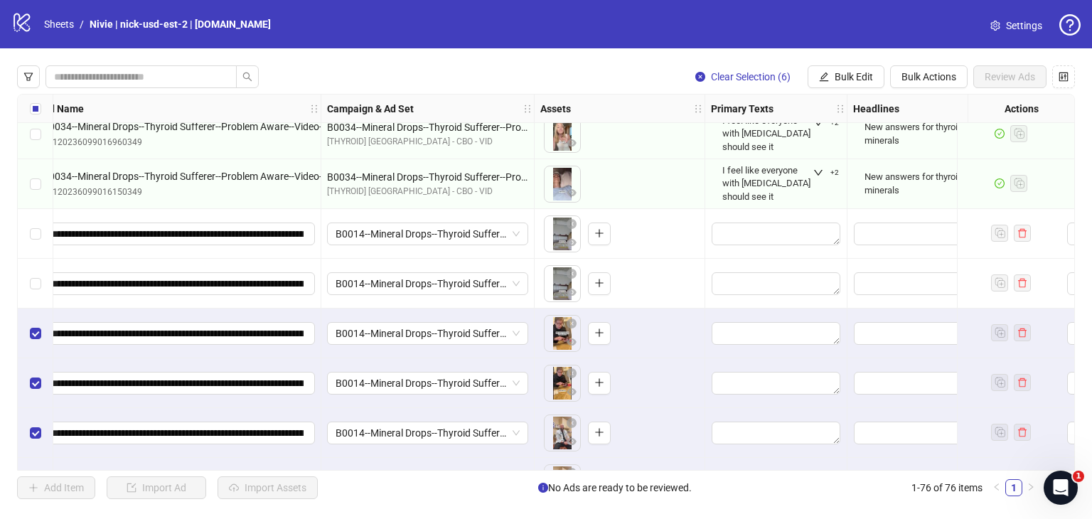
click at [30, 316] on div "Select row 71" at bounding box center [36, 334] width 36 height 50
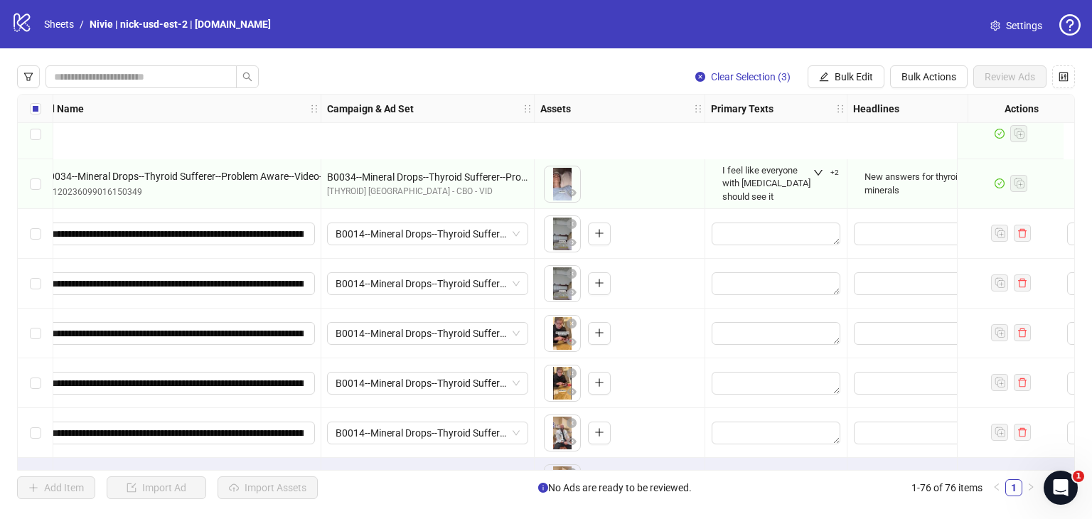
scroll to position [3441, 137]
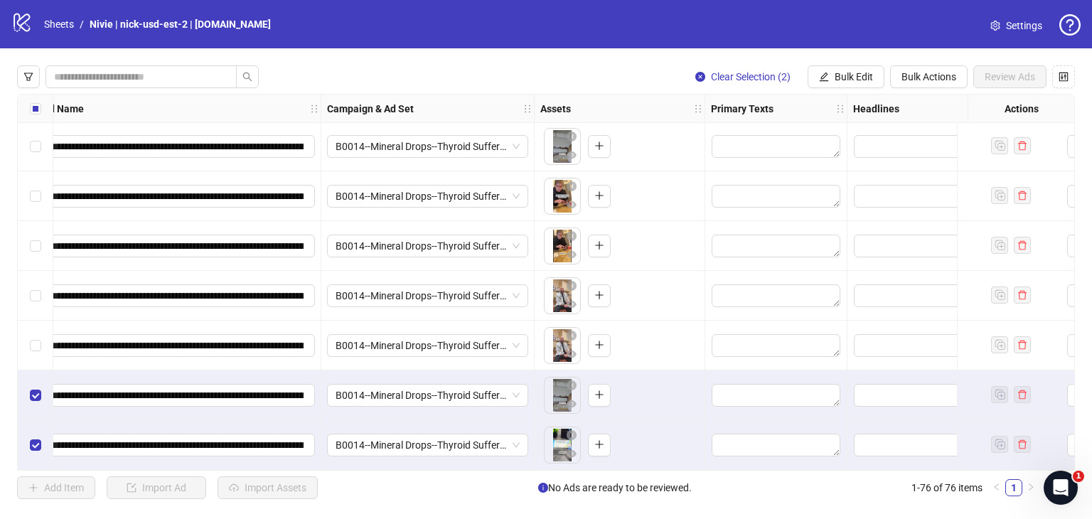
click at [26, 389] on div "Select row 75" at bounding box center [36, 395] width 36 height 50
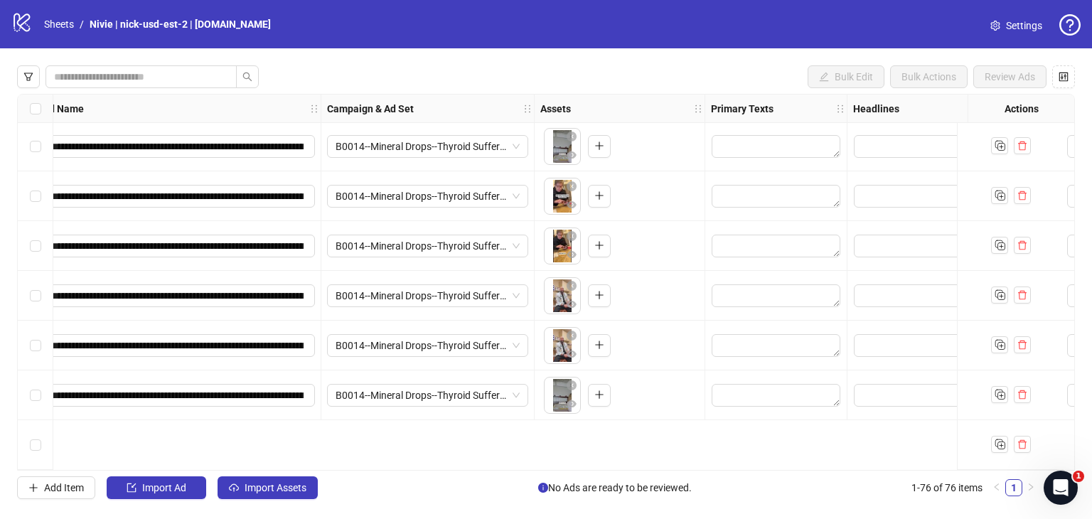
scroll to position [3299, 137]
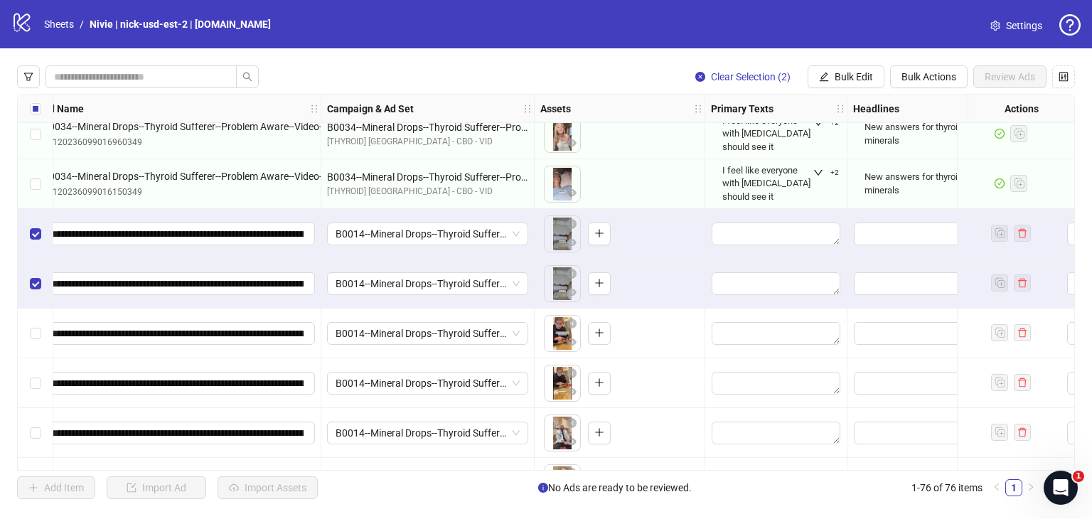
drag, startPoint x: 38, startPoint y: 338, endPoint x: 39, endPoint y: 358, distance: 19.9
click at [39, 338] on label "Select row 71" at bounding box center [35, 334] width 11 height 16
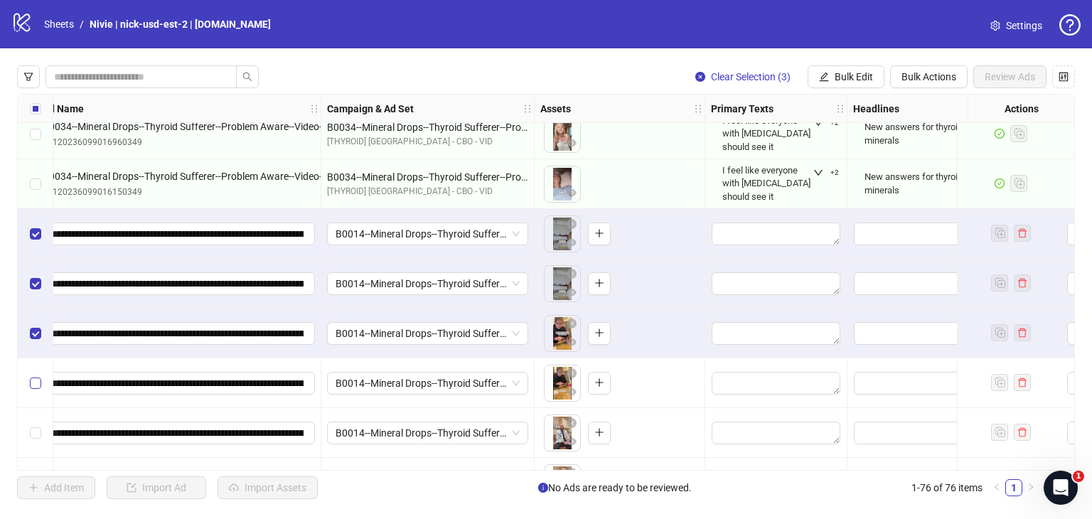
click at [37, 390] on label "Select row 72" at bounding box center [35, 383] width 11 height 16
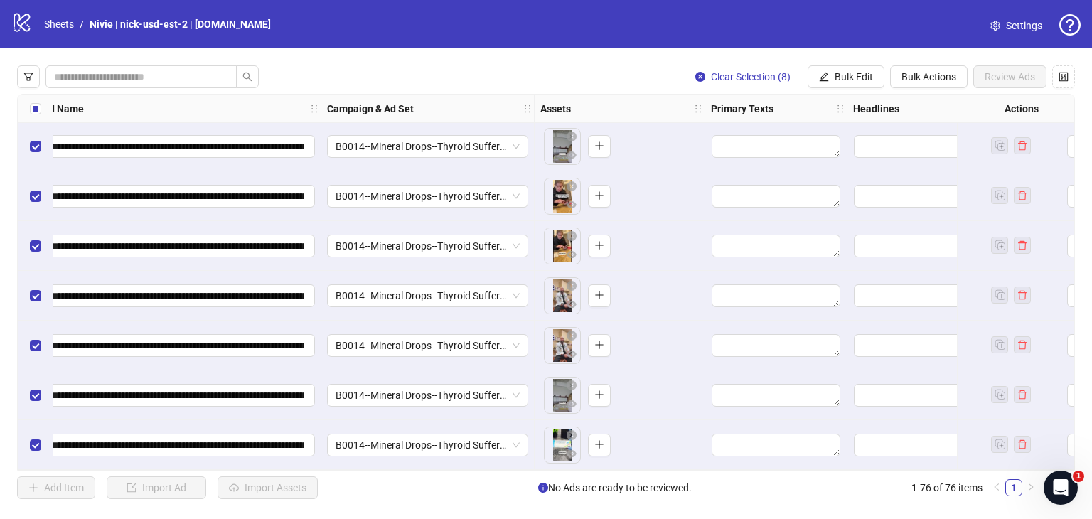
scroll to position [3370, 137]
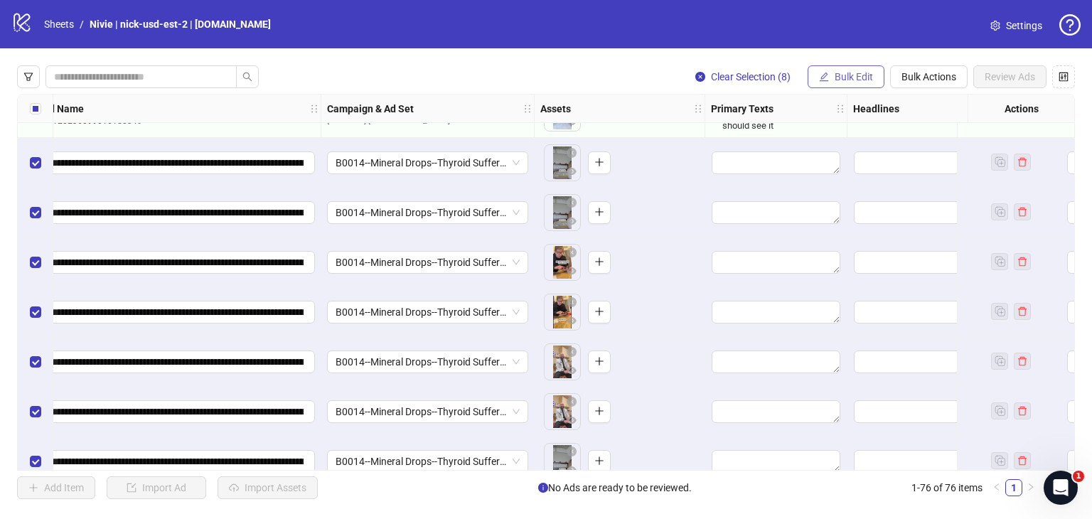
click at [843, 78] on span "Bulk Edit" at bounding box center [854, 76] width 38 height 11
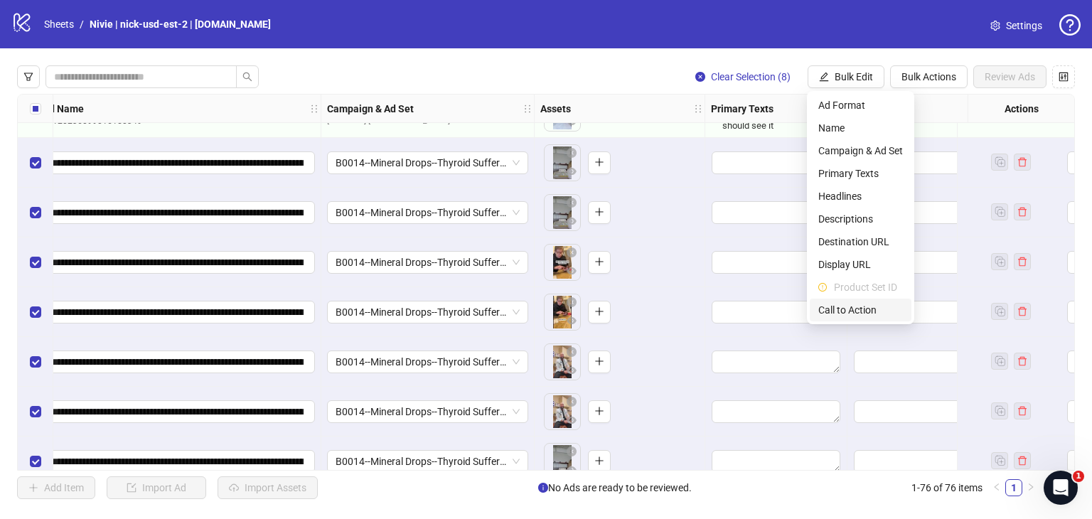
click at [873, 316] on span "Call to Action" at bounding box center [860, 310] width 85 height 16
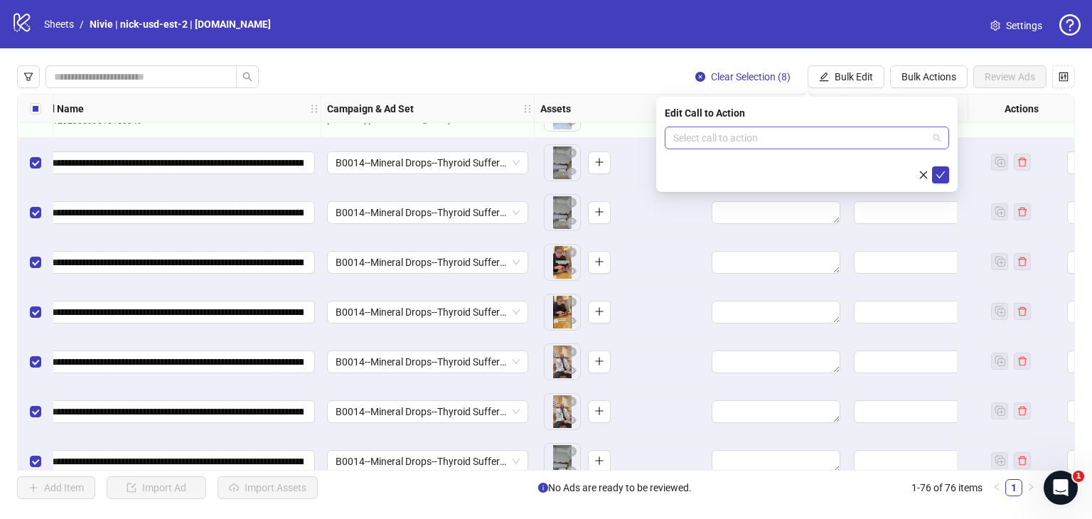
click at [939, 134] on span at bounding box center [806, 137] width 267 height 21
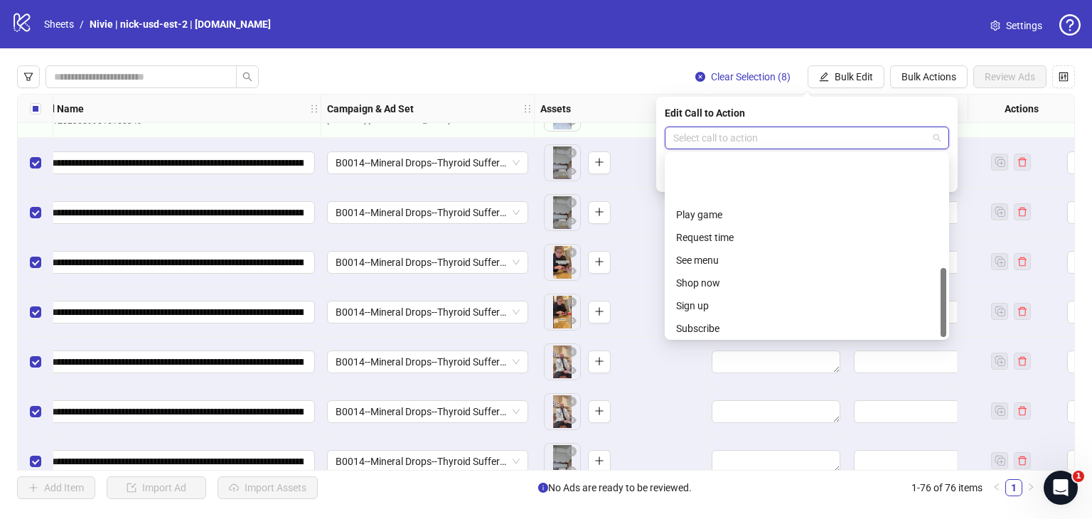
scroll to position [296, 0]
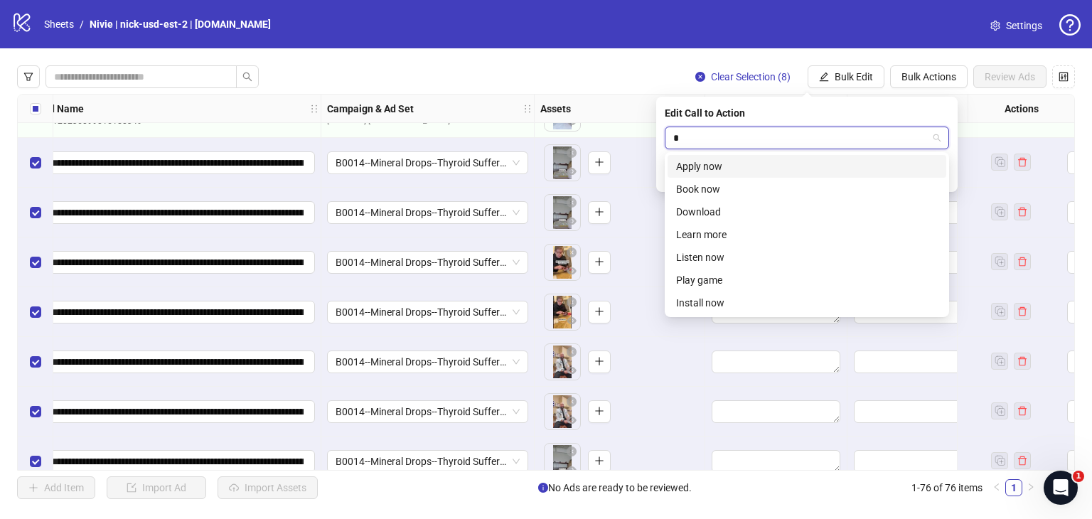
type input "**"
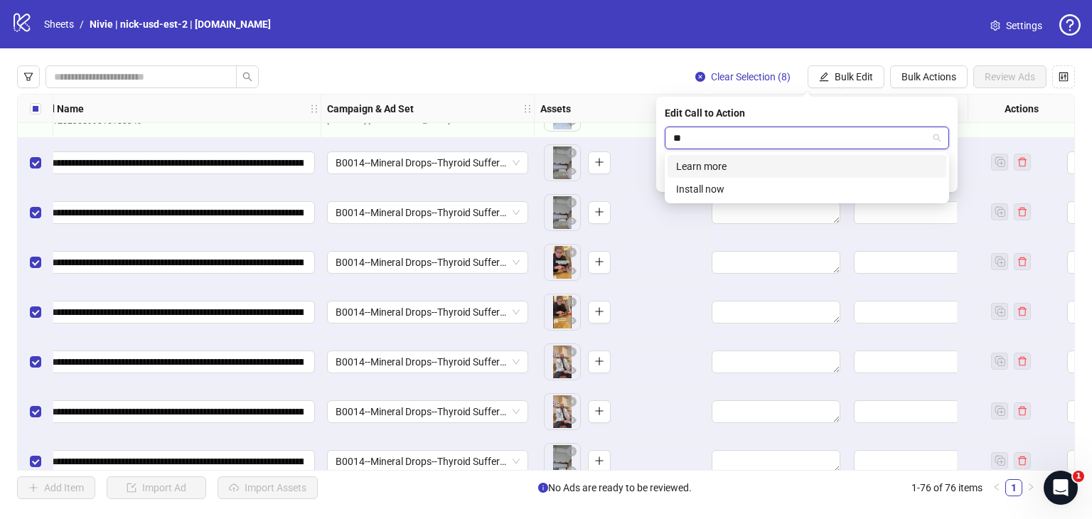
click at [798, 163] on div "Learn more" at bounding box center [807, 167] width 262 height 16
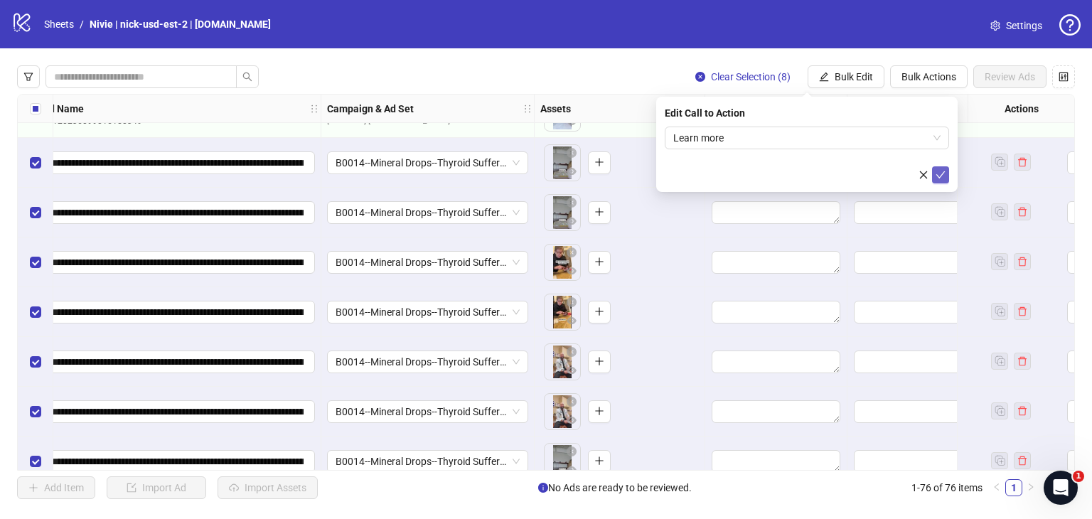
click at [940, 174] on icon "check" at bounding box center [941, 175] width 10 height 10
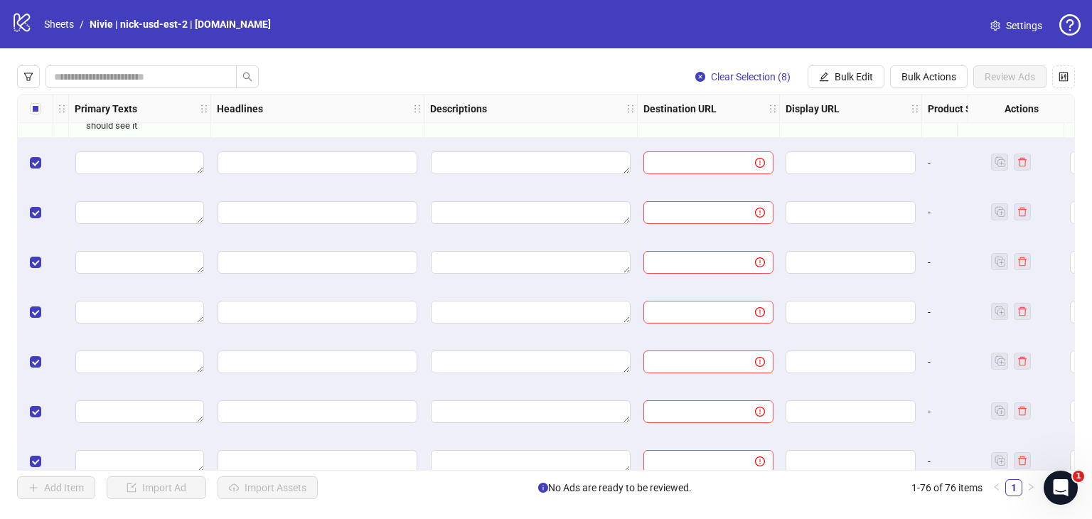
scroll to position [3370, 837]
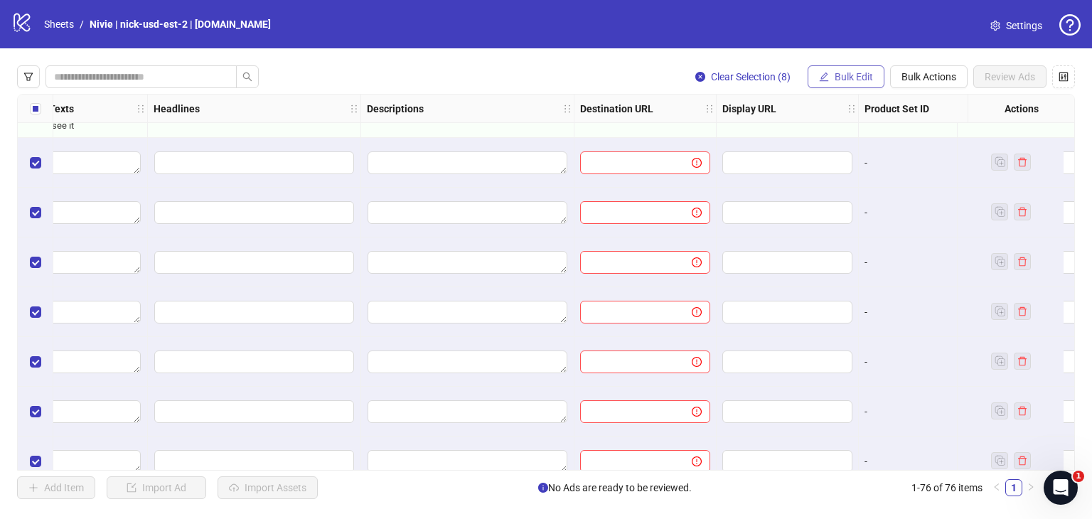
click at [863, 81] on span "Bulk Edit" at bounding box center [854, 76] width 38 height 11
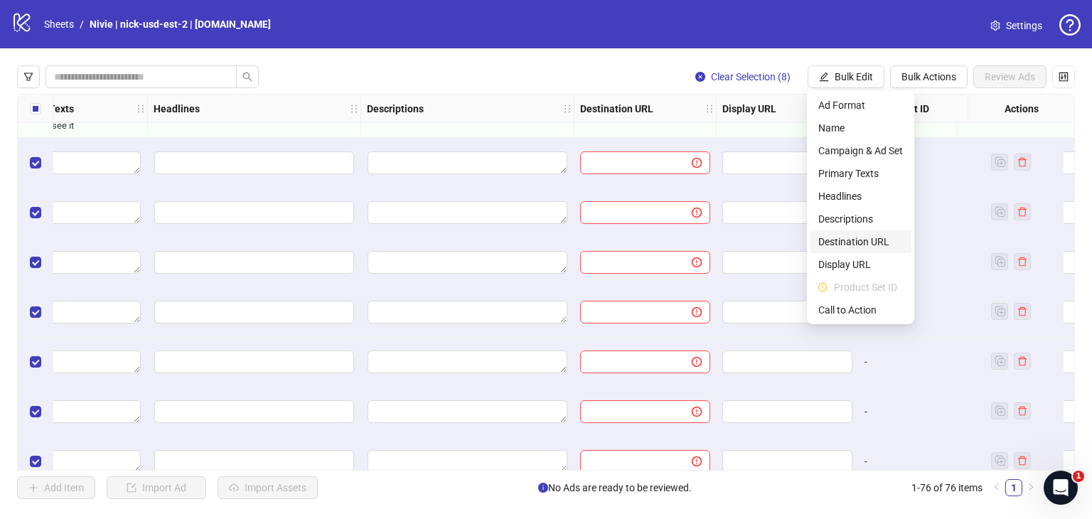
click at [859, 235] on span "Destination URL" at bounding box center [860, 242] width 85 height 16
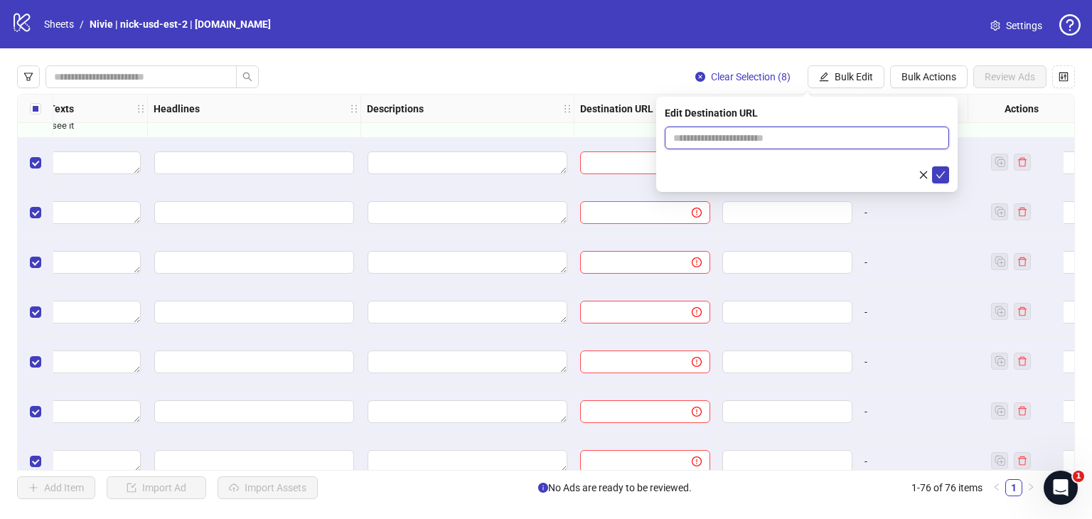
click at [882, 139] on input "text" at bounding box center [801, 138] width 256 height 16
type input "**********"
click at [939, 174] on icon "check" at bounding box center [941, 175] width 10 height 10
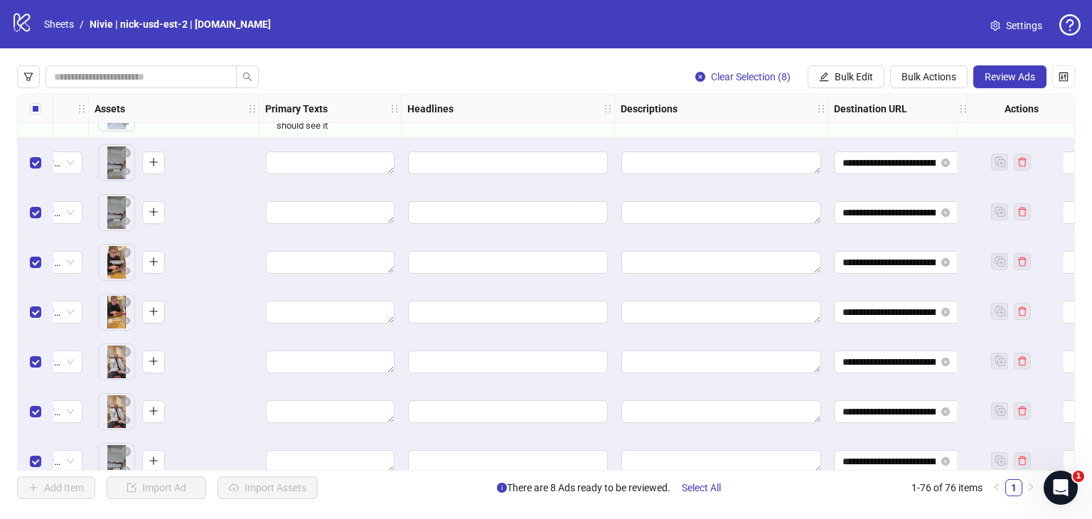
scroll to position [3370, 569]
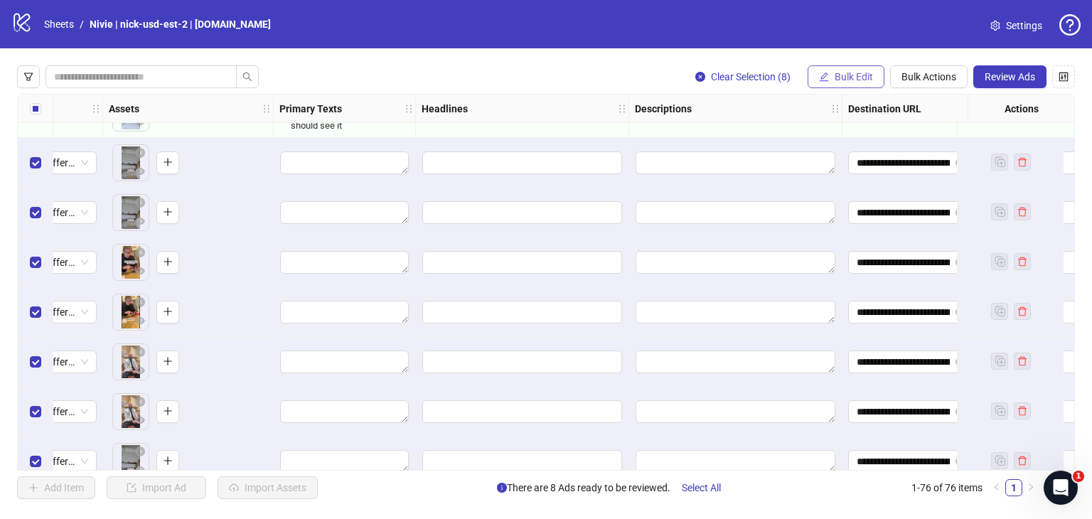
click at [856, 80] on span "Bulk Edit" at bounding box center [854, 76] width 38 height 11
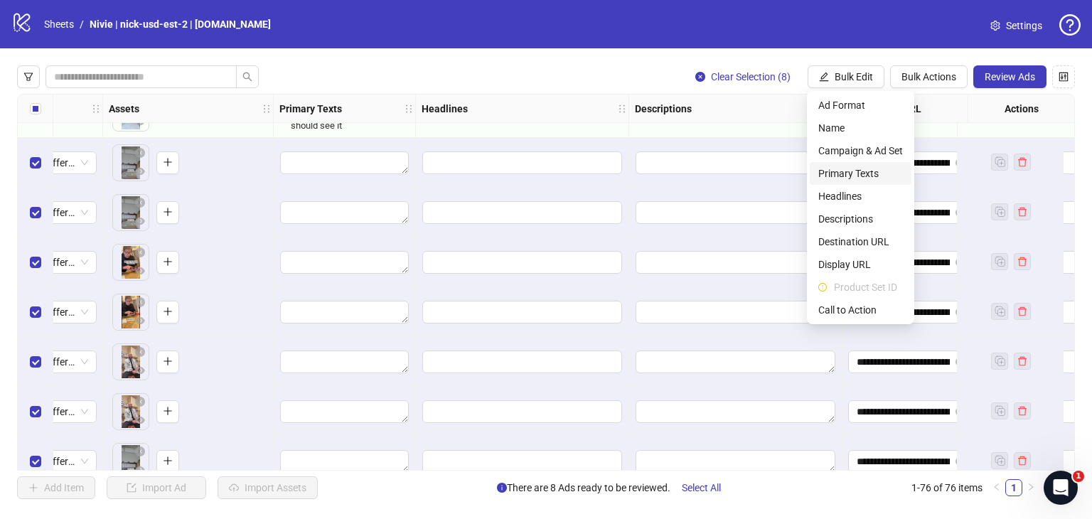
click at [841, 169] on span "Primary Texts" at bounding box center [860, 174] width 85 height 16
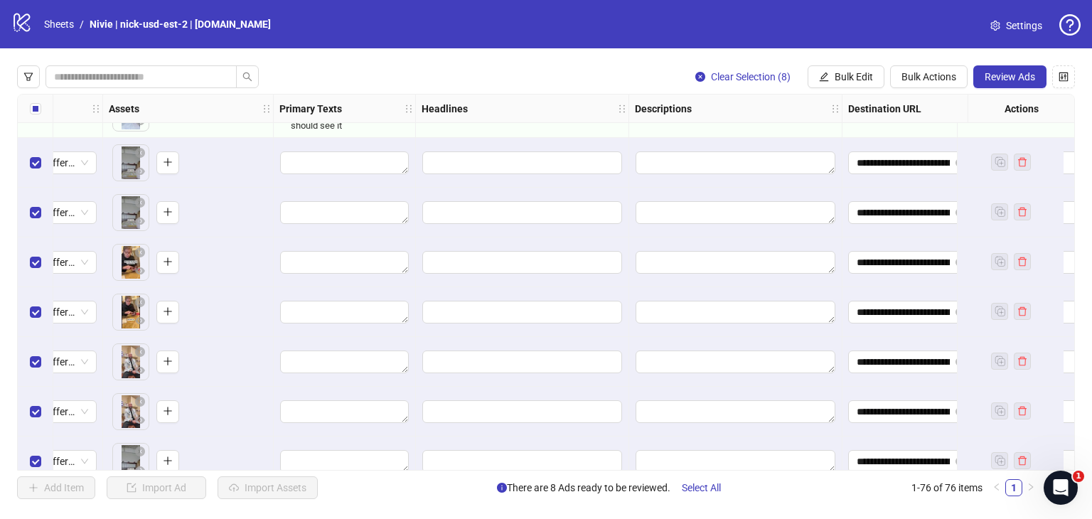
click at [570, 66] on div "Clear Selection (8) Bulk Edit Bulk Actions Review Ads" at bounding box center [546, 76] width 1058 height 23
click at [843, 80] on span "Bulk Edit" at bounding box center [854, 76] width 38 height 11
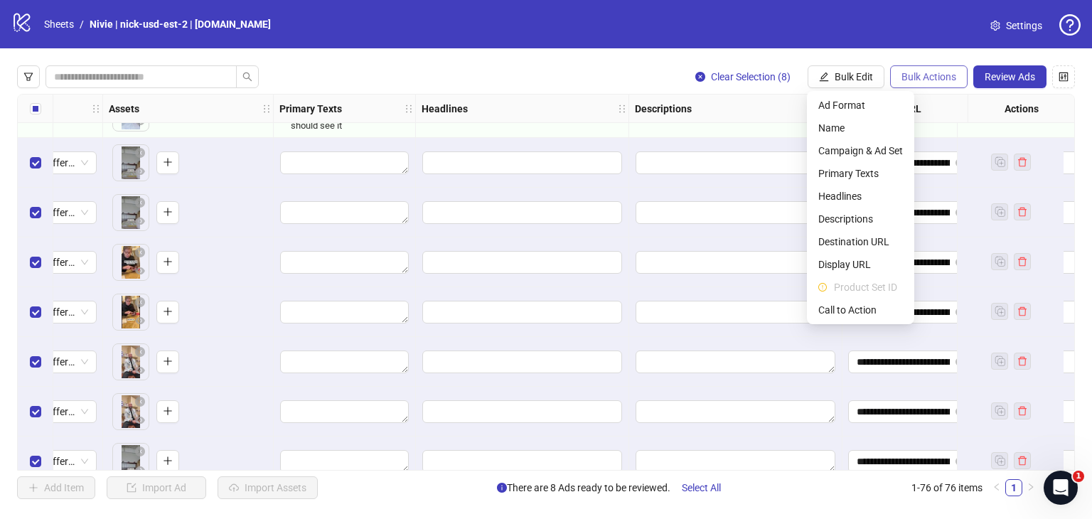
click at [910, 72] on span "Bulk Actions" at bounding box center [929, 76] width 55 height 11
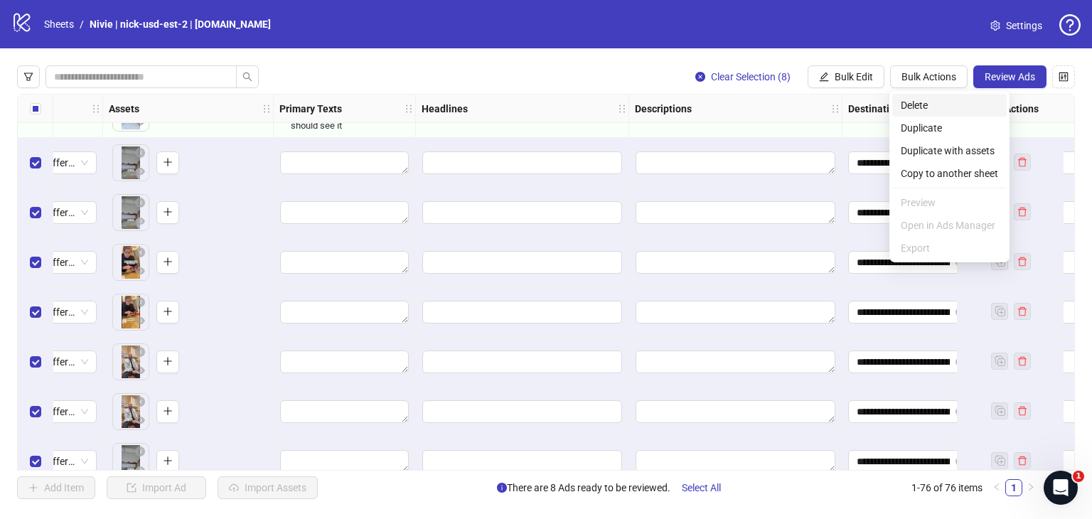
click at [917, 107] on span "Delete" at bounding box center [949, 105] width 97 height 16
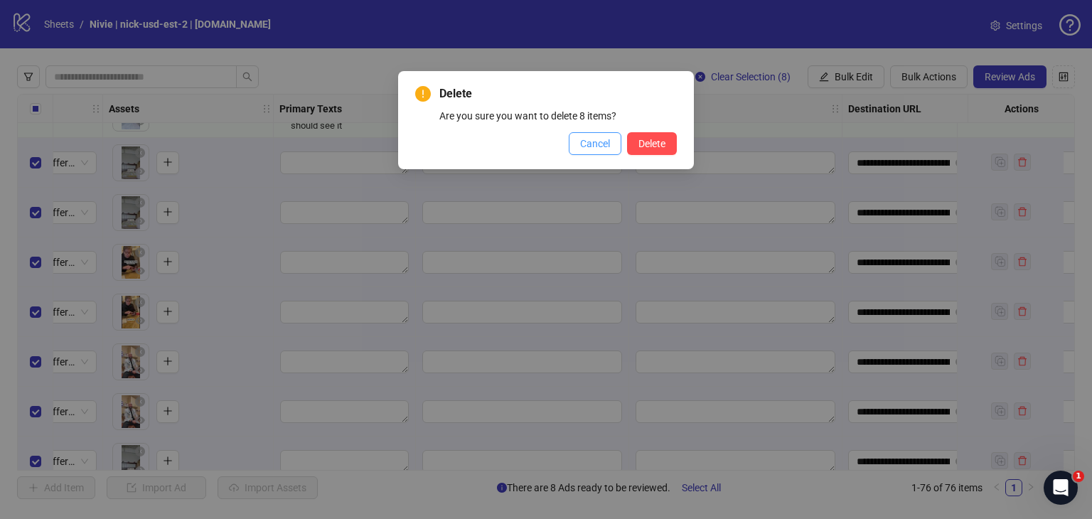
click at [597, 149] on span "Cancel" at bounding box center [595, 143] width 30 height 11
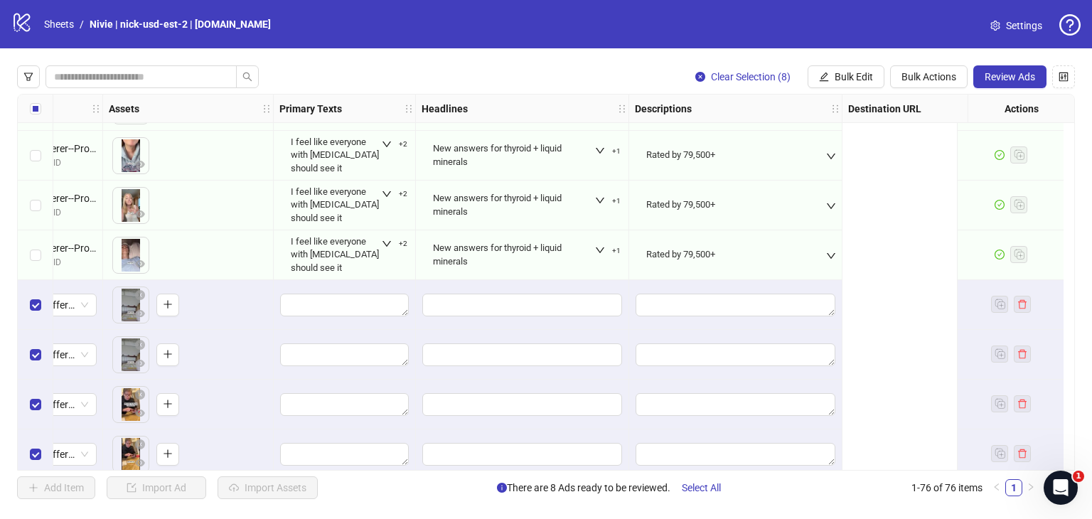
scroll to position [3228, 0]
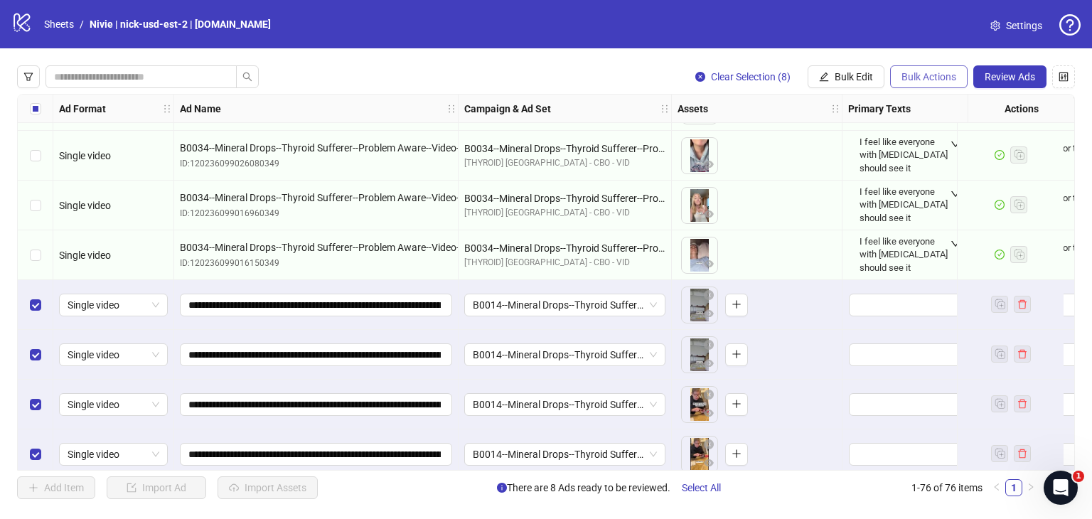
click at [942, 69] on button "Bulk Actions" at bounding box center [929, 76] width 78 height 23
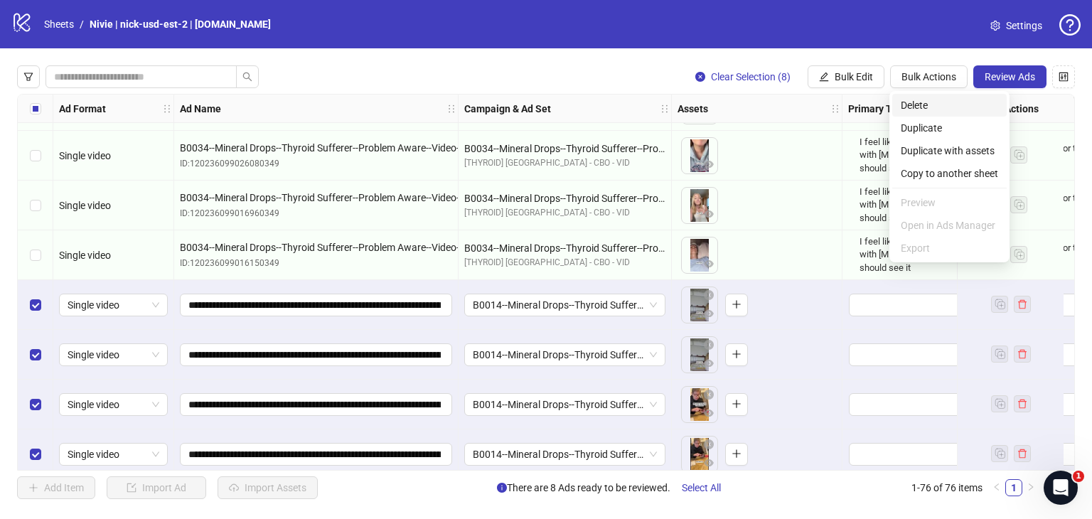
click at [921, 106] on span "Delete" at bounding box center [949, 105] width 97 height 16
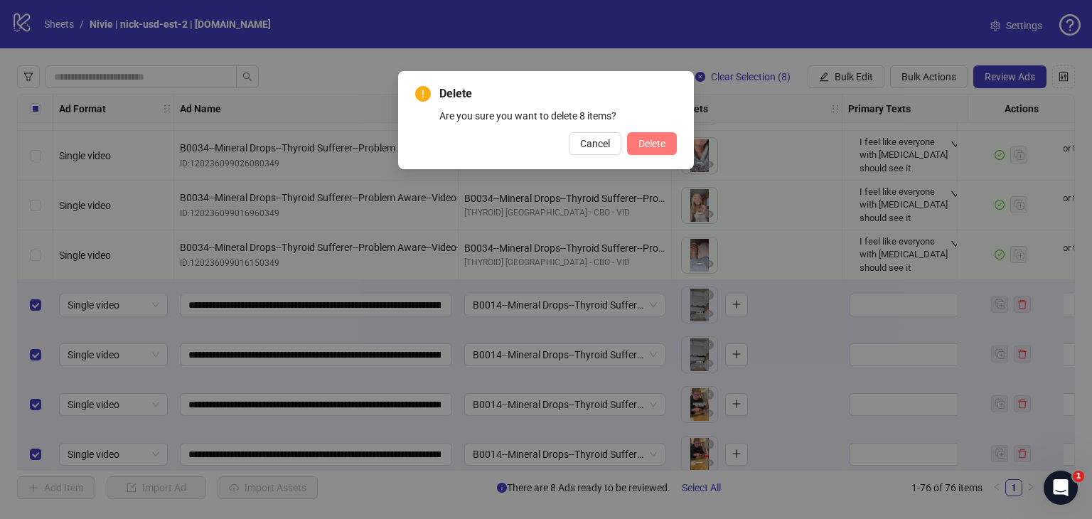
click at [652, 144] on span "Delete" at bounding box center [652, 143] width 27 height 11
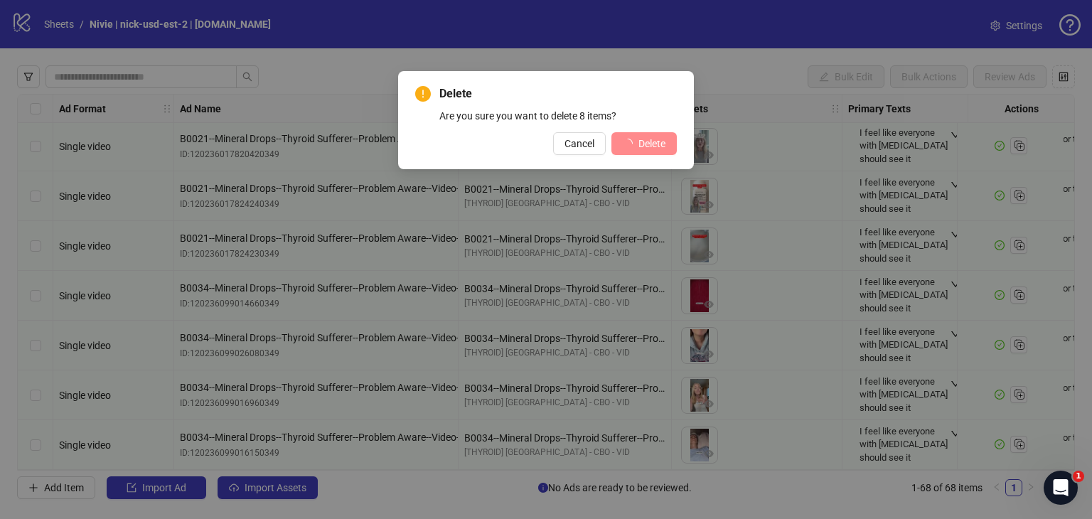
scroll to position [3043, 0]
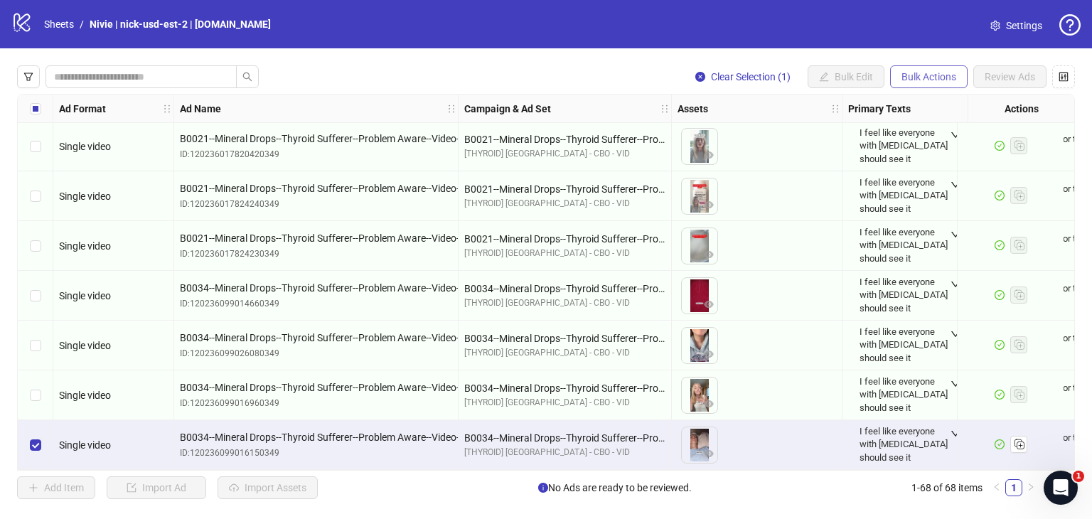
click at [909, 80] on span "Bulk Actions" at bounding box center [929, 76] width 55 height 11
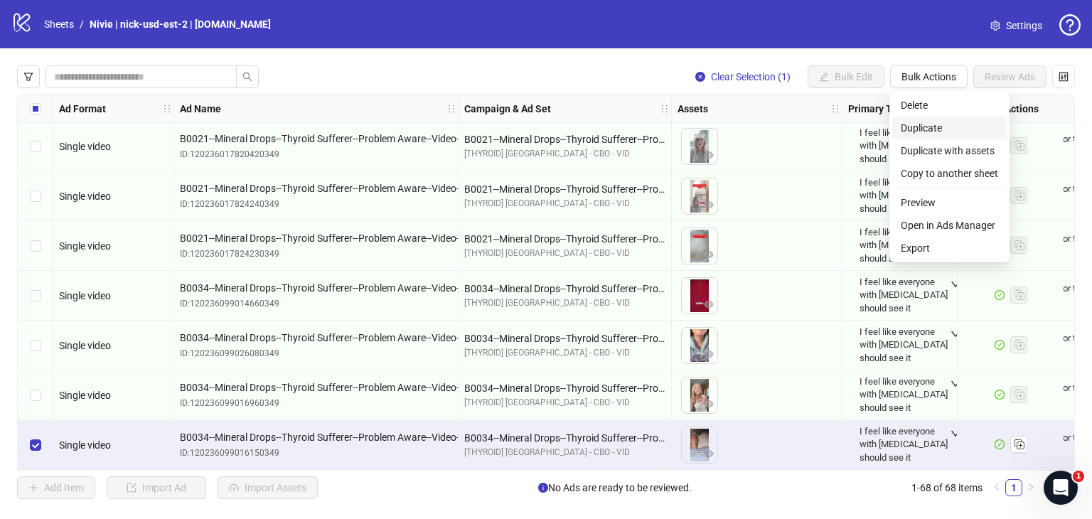
click at [914, 123] on span "Duplicate" at bounding box center [949, 128] width 97 height 16
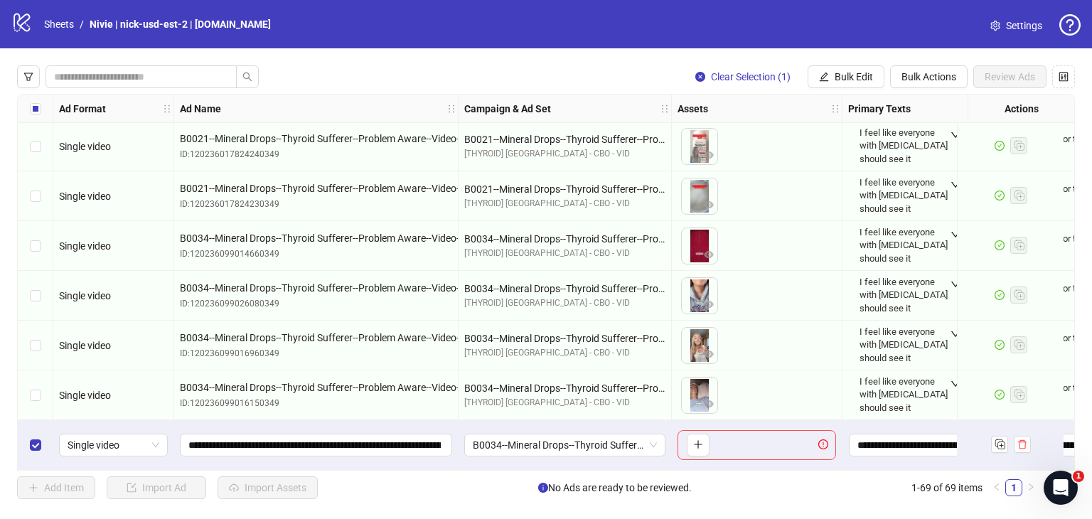
scroll to position [3093, 0]
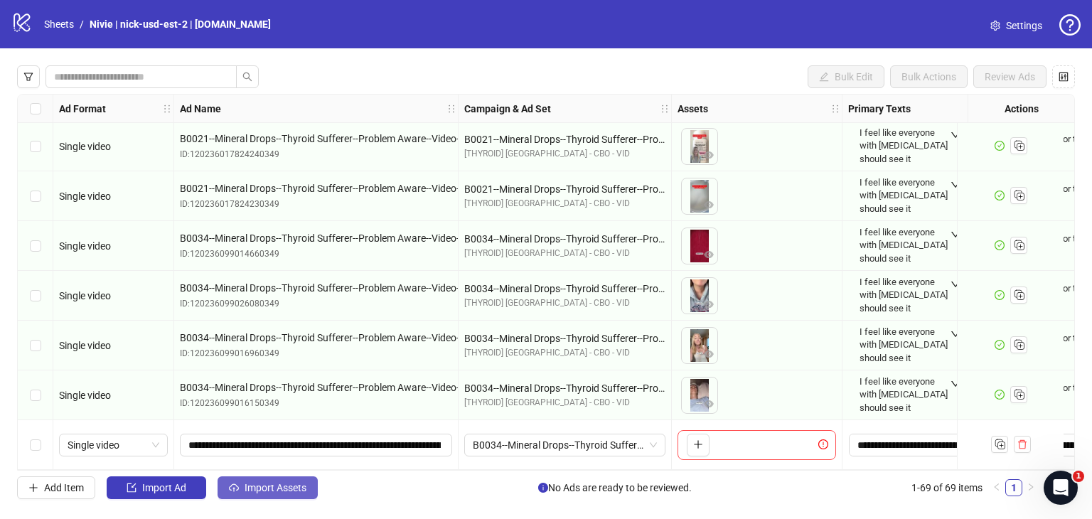
click at [263, 491] on span "Import Assets" at bounding box center [276, 487] width 62 height 11
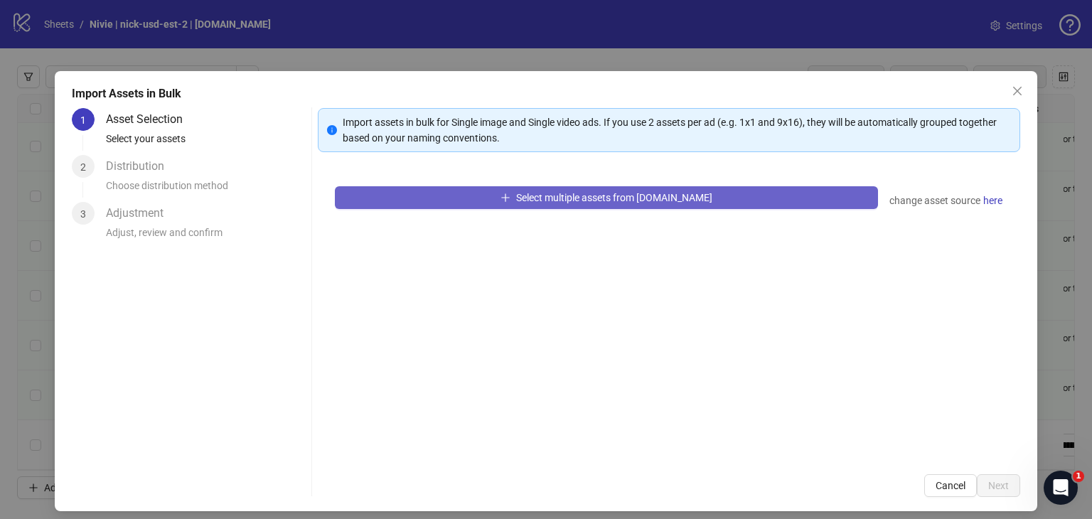
click at [643, 198] on span "Select multiple assets from [DOMAIN_NAME]" at bounding box center [614, 197] width 196 height 11
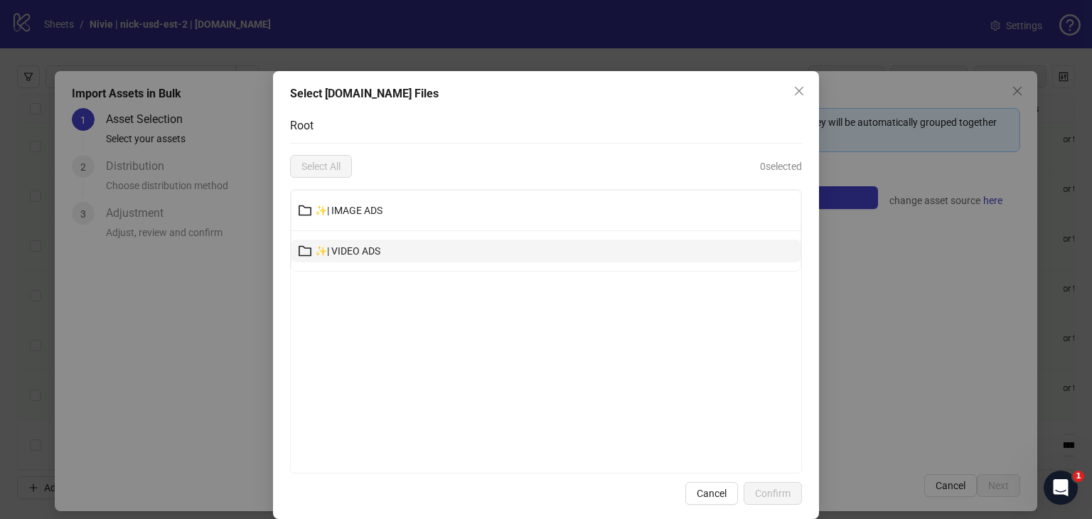
click at [547, 245] on button "✨| VIDEO ADS" at bounding box center [546, 251] width 509 height 23
click at [380, 245] on span "✨| VIDEO ADS" at bounding box center [347, 250] width 65 height 11
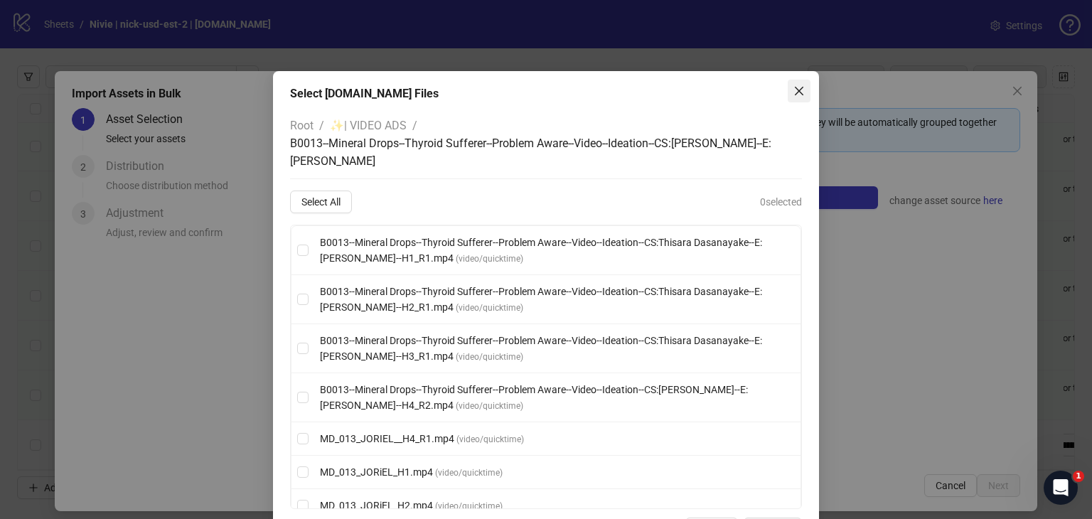
click at [794, 95] on icon "close" at bounding box center [799, 90] width 11 height 11
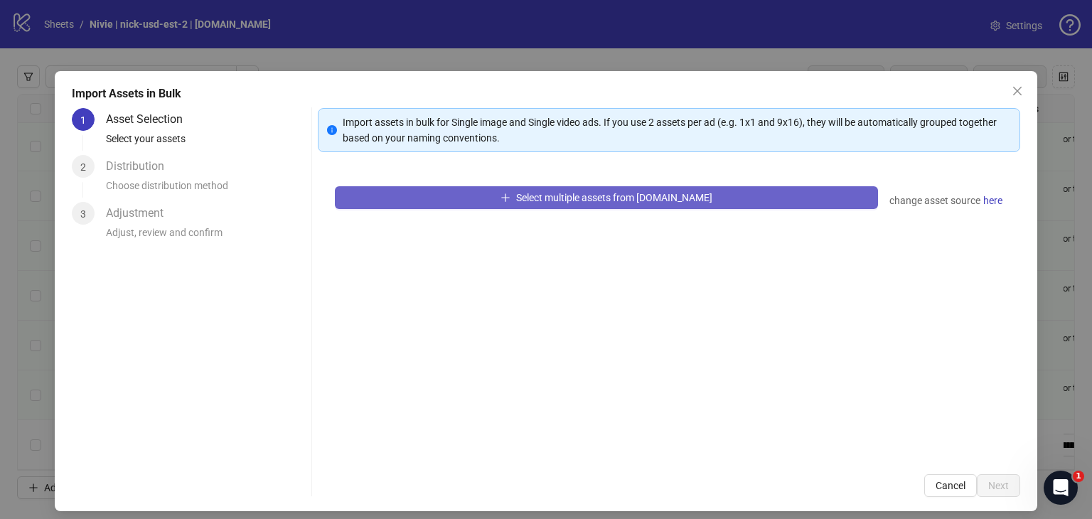
click at [672, 192] on span "Select multiple assets from [DOMAIN_NAME]" at bounding box center [614, 197] width 196 height 11
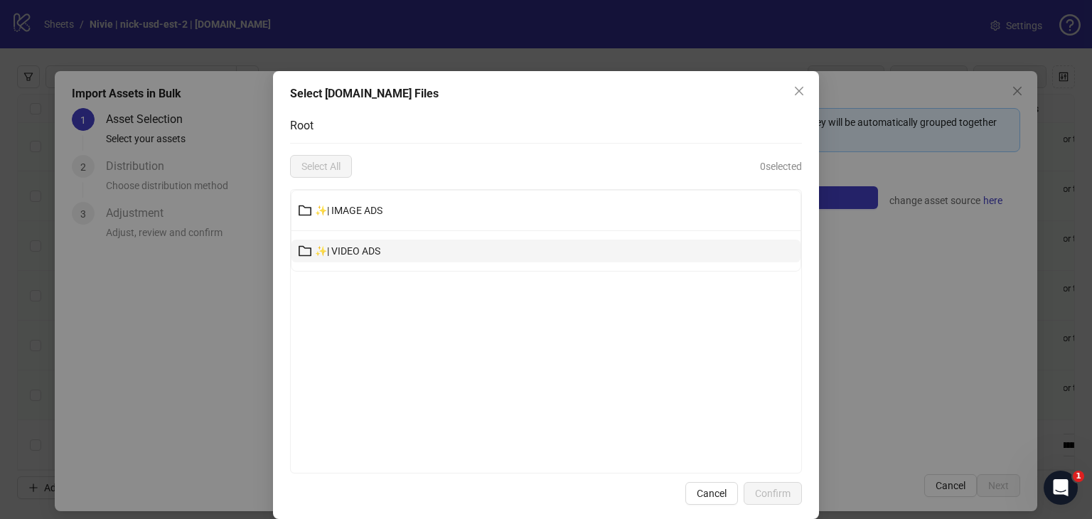
click at [442, 253] on button "✨| VIDEO ADS" at bounding box center [546, 251] width 509 height 23
click at [380, 253] on span "✨| VIDEO ADS" at bounding box center [347, 250] width 65 height 11
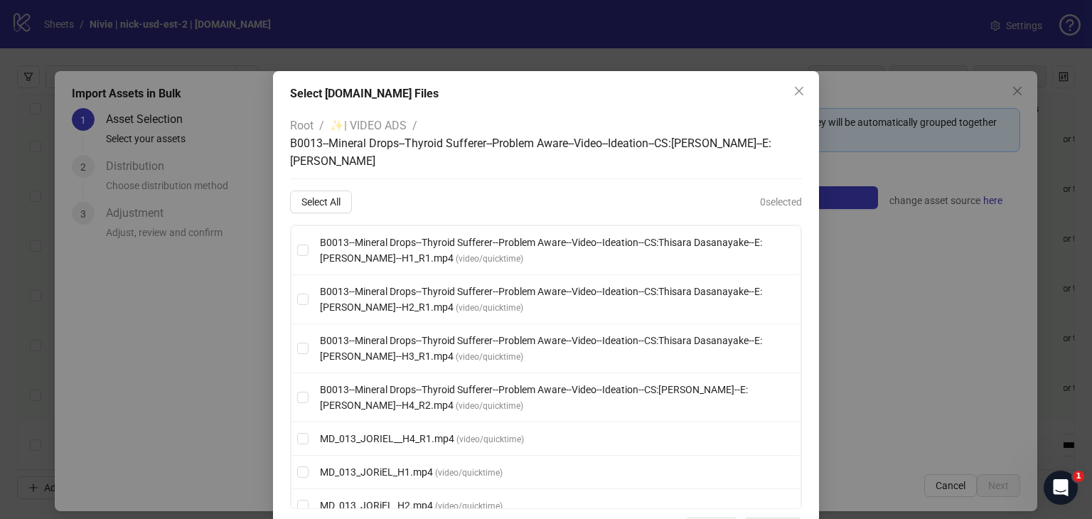
click at [370, 122] on span "✨| VIDEO ADS" at bounding box center [368, 126] width 77 height 14
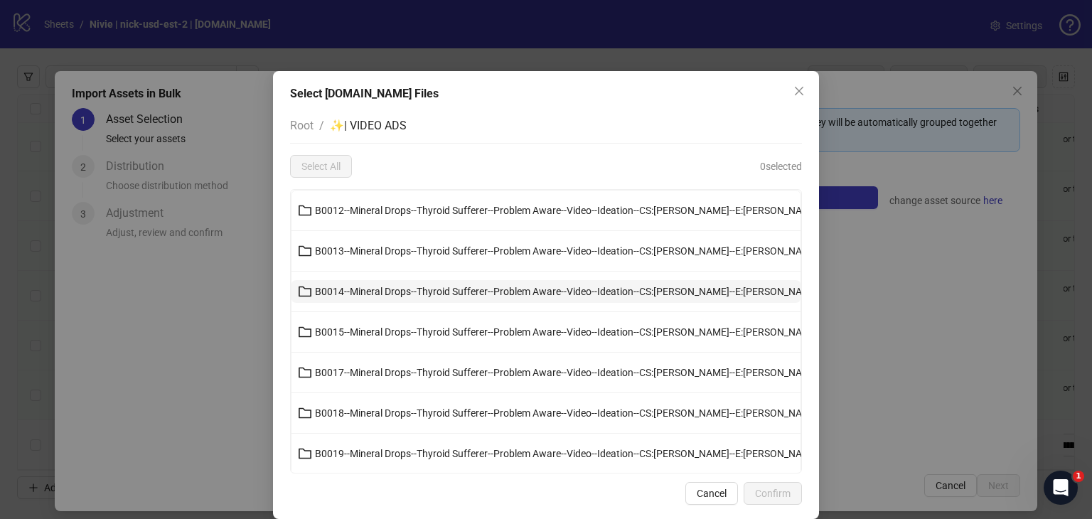
click at [342, 292] on span "B0014--Mineral Drops--Thyroid Sufferer--Problem Aware--Video--Ideation--CS:[PER…" at bounding box center [567, 291] width 504 height 11
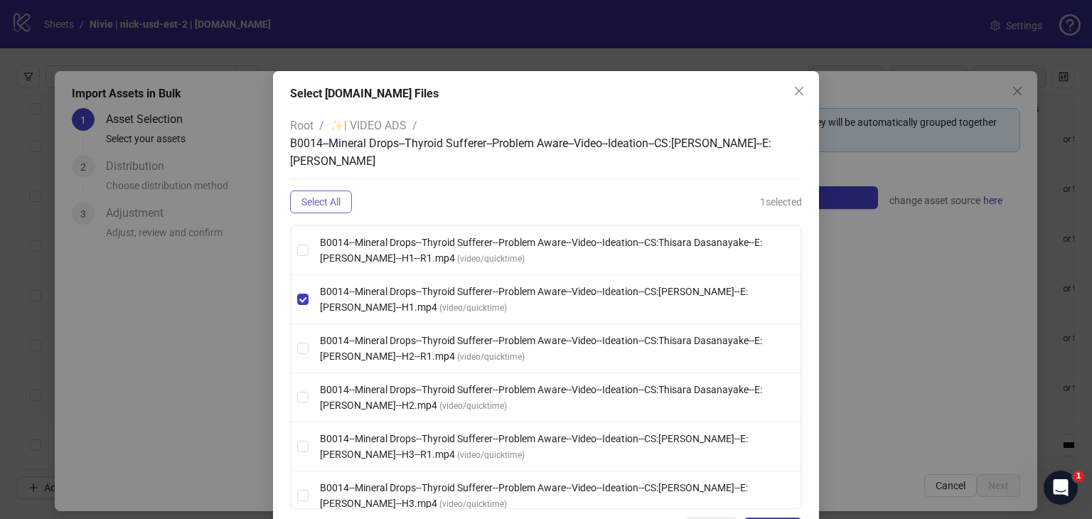
click at [322, 198] on span "Select All" at bounding box center [321, 201] width 39 height 11
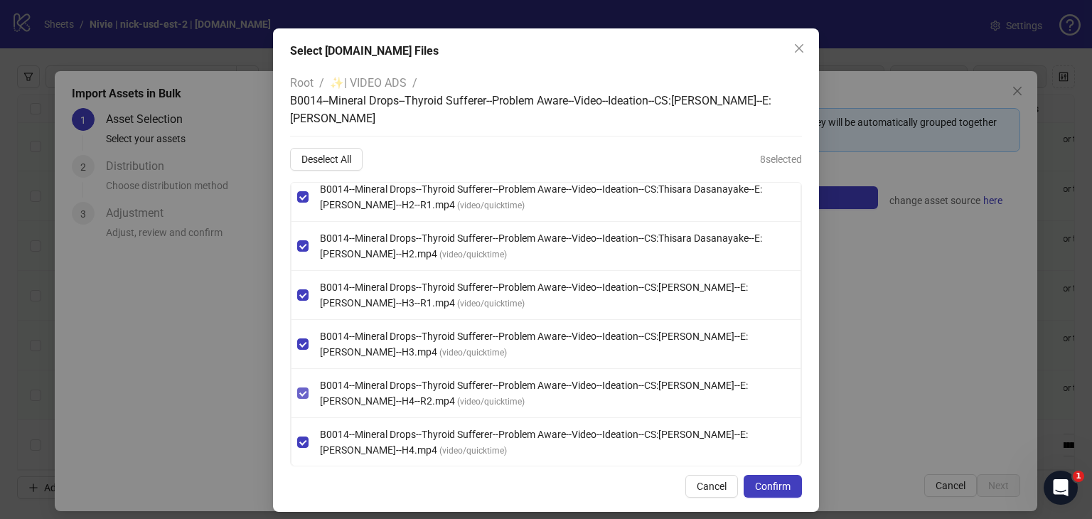
scroll to position [53, 0]
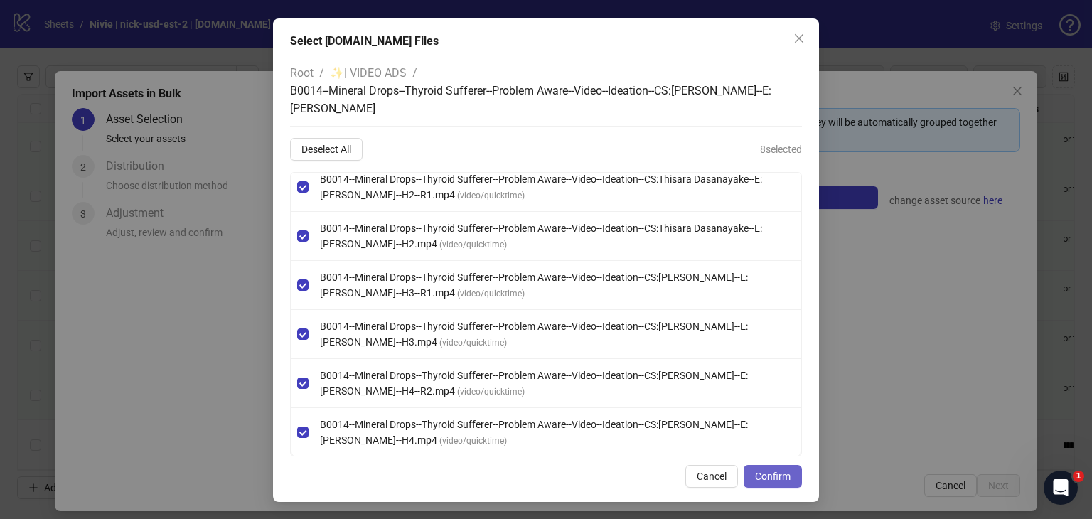
click at [757, 469] on button "Confirm" at bounding box center [773, 476] width 58 height 23
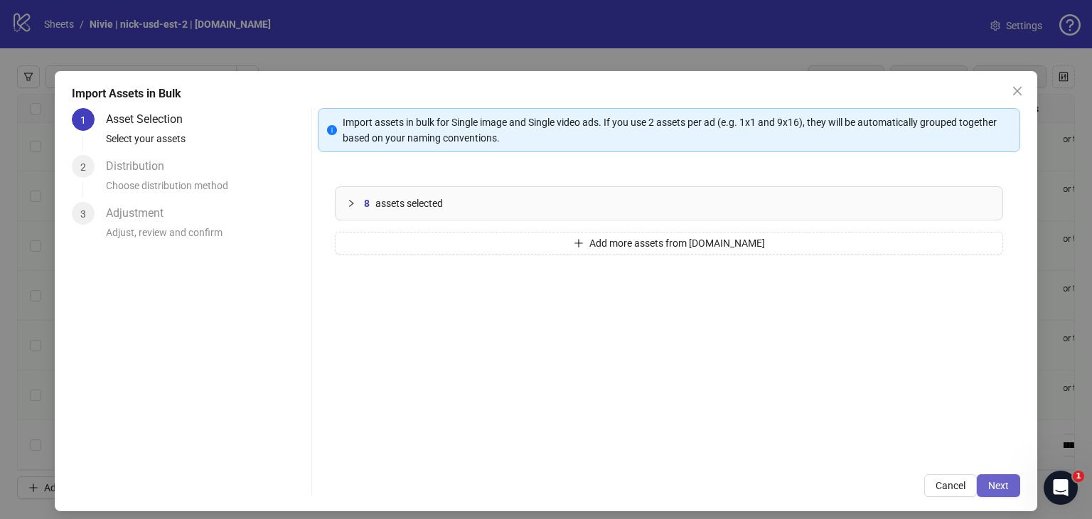
click at [988, 481] on span "Next" at bounding box center [998, 485] width 21 height 11
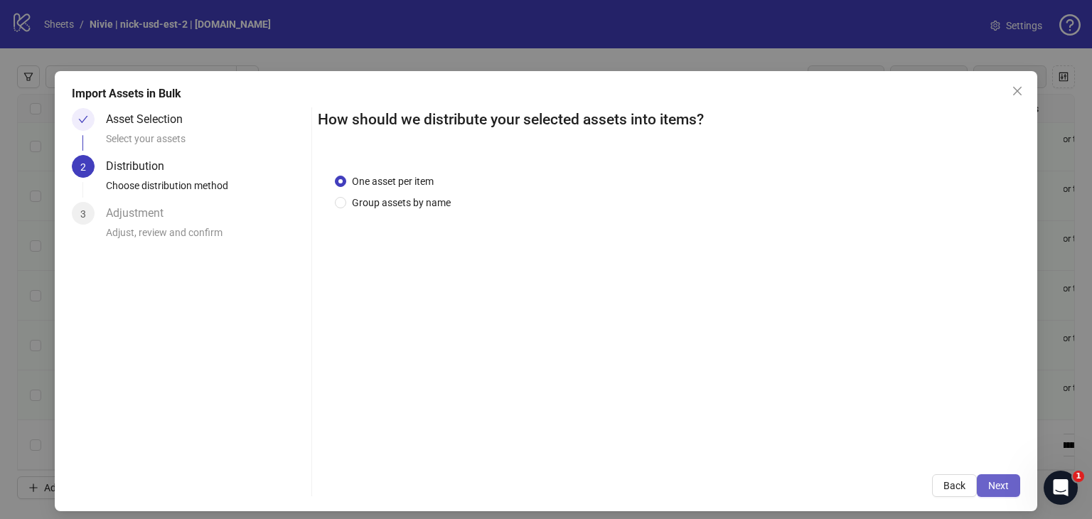
click at [1007, 478] on button "Next" at bounding box center [998, 485] width 43 height 23
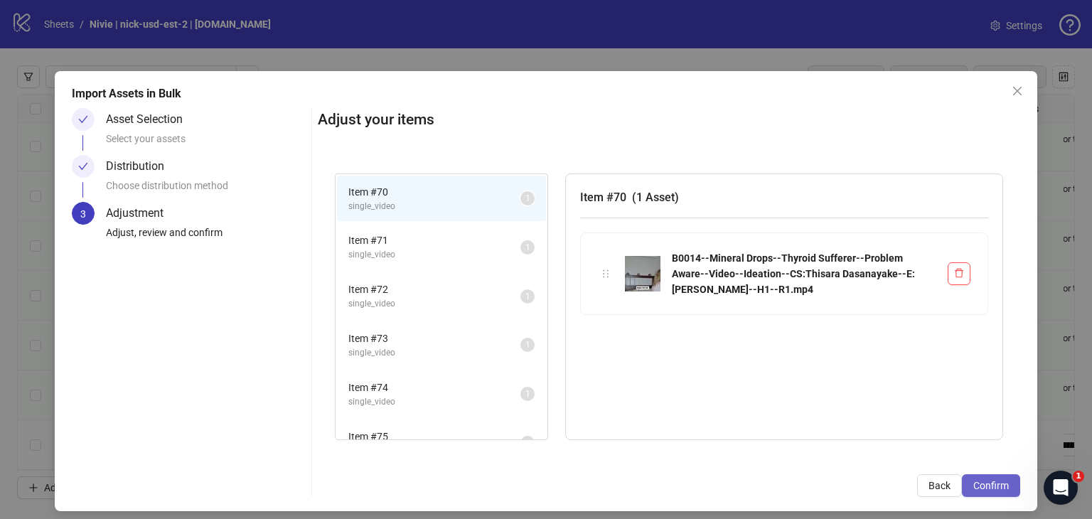
click at [992, 481] on span "Confirm" at bounding box center [992, 485] width 36 height 11
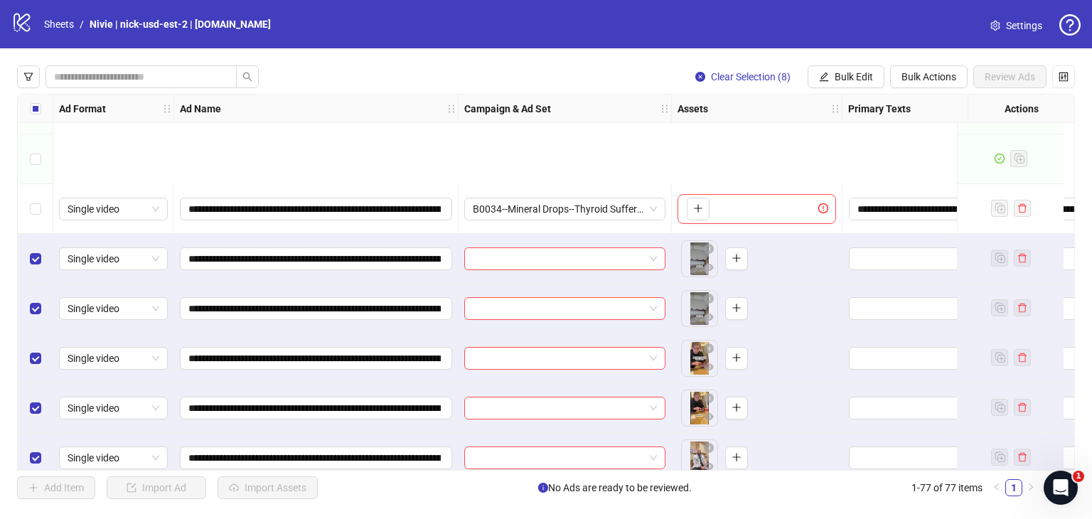
scroll to position [3491, 0]
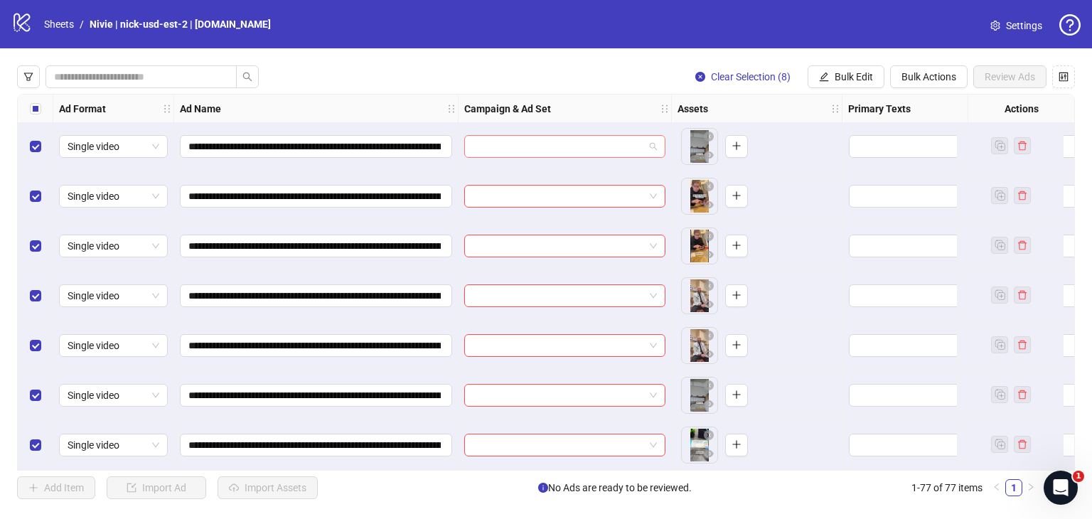
click at [653, 142] on span at bounding box center [565, 146] width 184 height 21
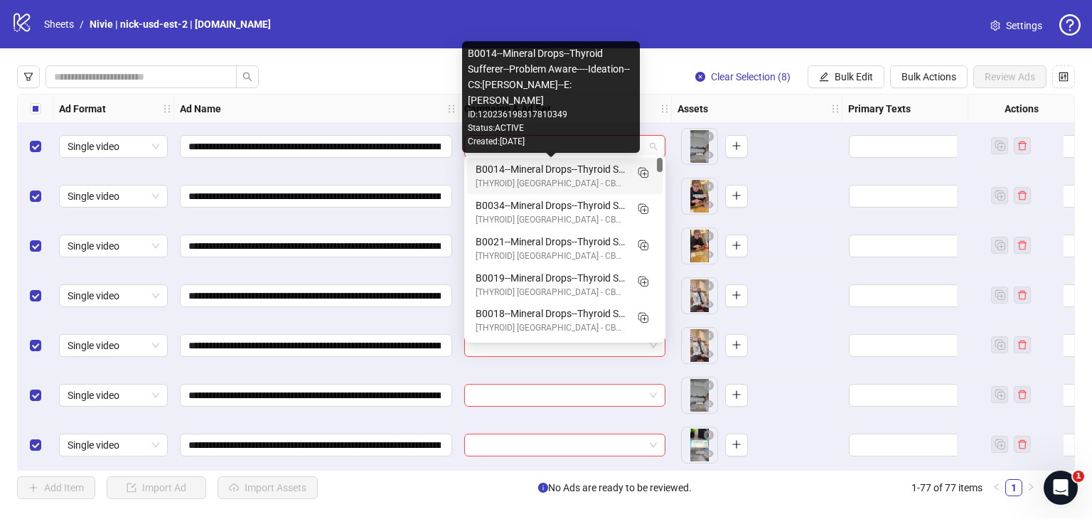
click at [575, 174] on div "B0014--Mineral Drops--Thyroid Sufferer--Problem Aware----Ideation--CS:[PERSON_N…" at bounding box center [551, 169] width 150 height 16
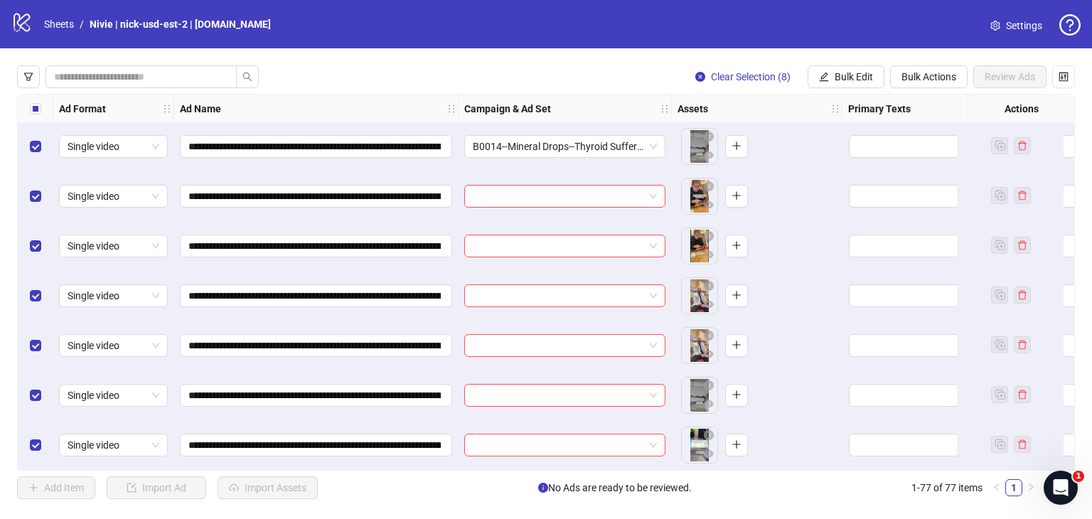
scroll to position [3420, 0]
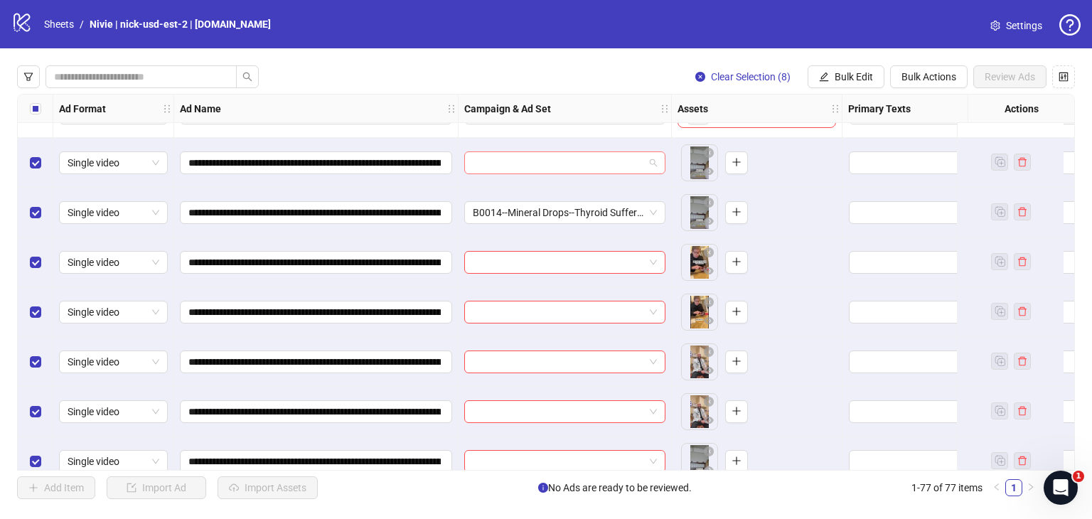
click at [635, 160] on input "search" at bounding box center [558, 162] width 171 height 21
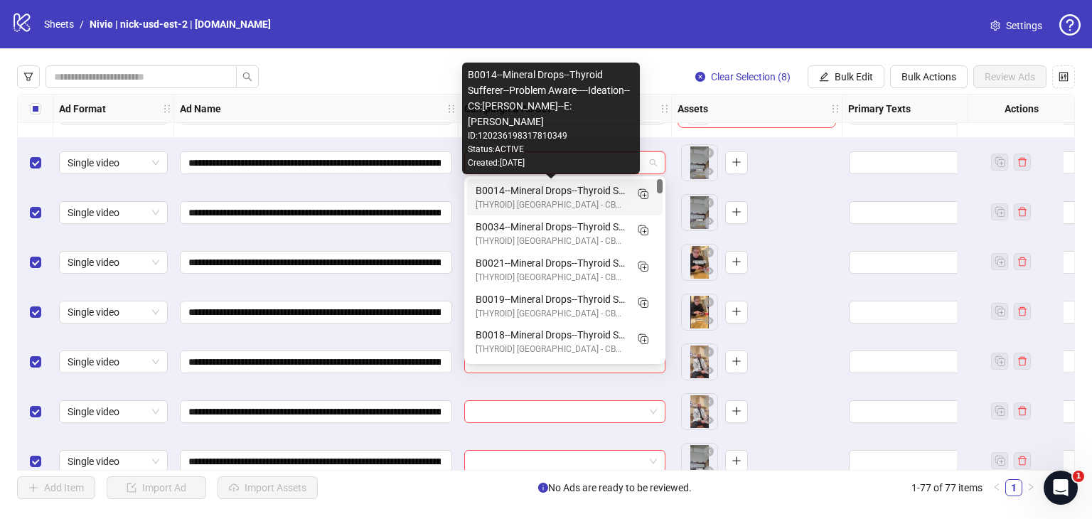
click at [583, 197] on div "B0014--Mineral Drops--Thyroid Sufferer--Problem Aware----Ideation--CS:[PERSON_N…" at bounding box center [551, 191] width 150 height 16
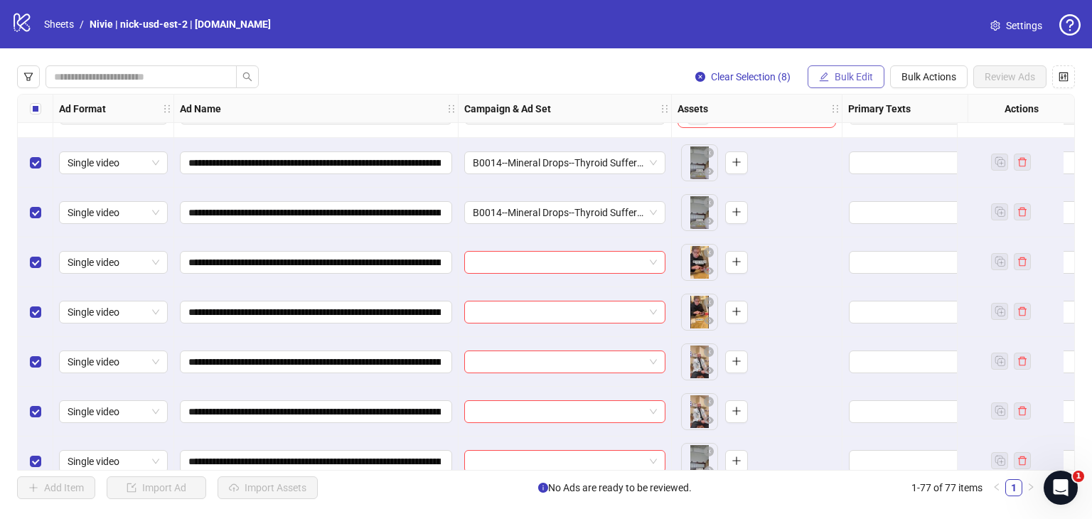
click at [853, 78] on span "Bulk Edit" at bounding box center [854, 76] width 38 height 11
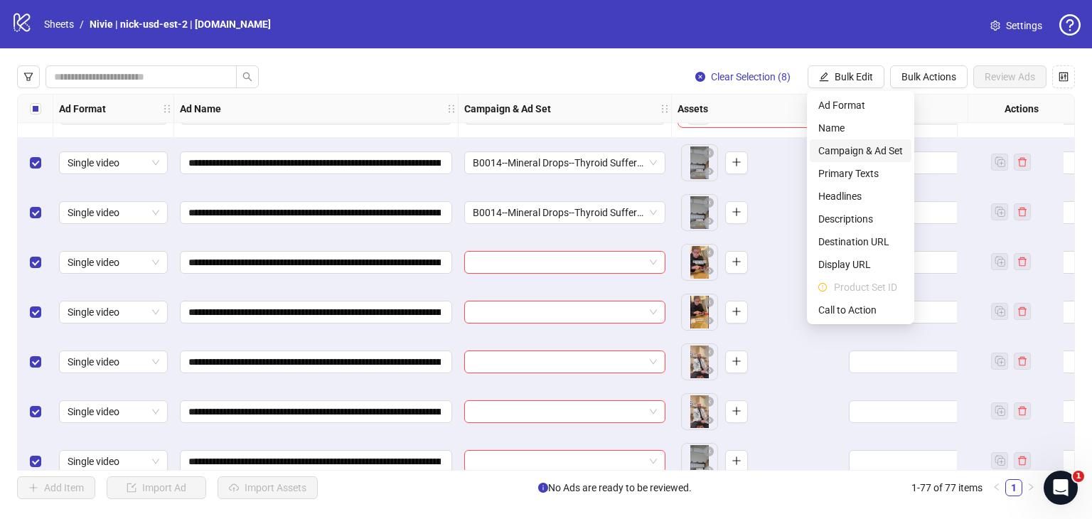
click at [863, 152] on span "Campaign & Ad Set" at bounding box center [860, 151] width 85 height 16
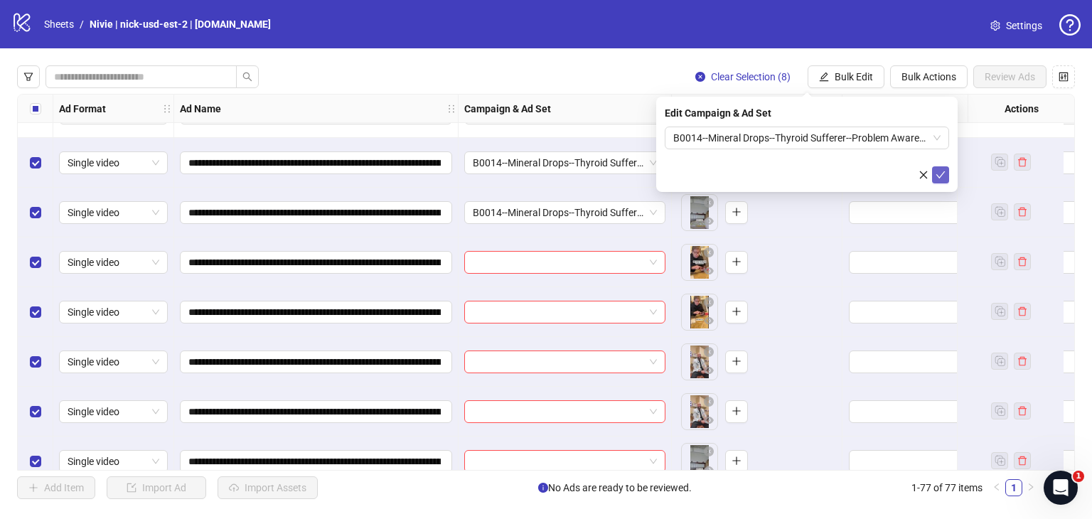
click at [946, 175] on button "submit" at bounding box center [940, 174] width 17 height 17
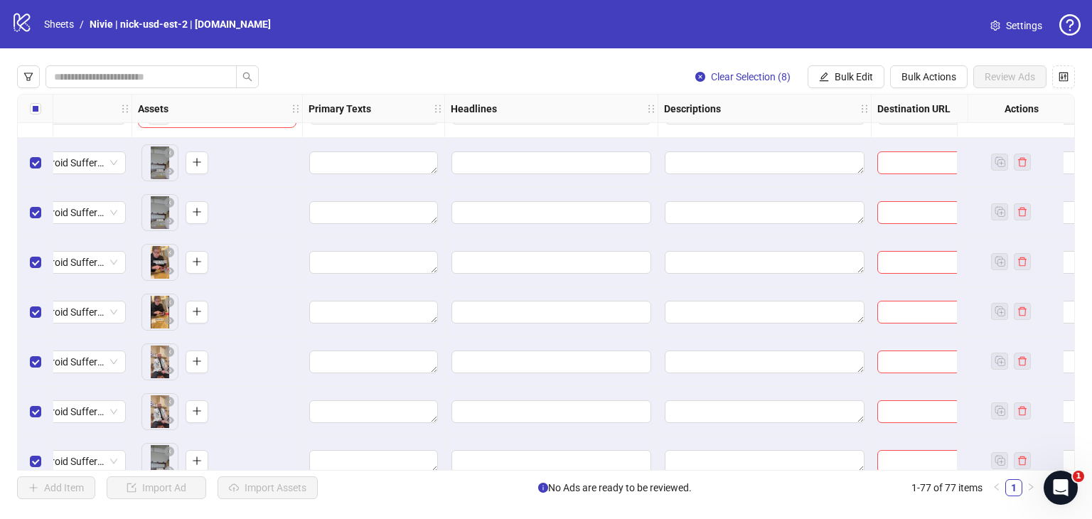
scroll to position [3420, 713]
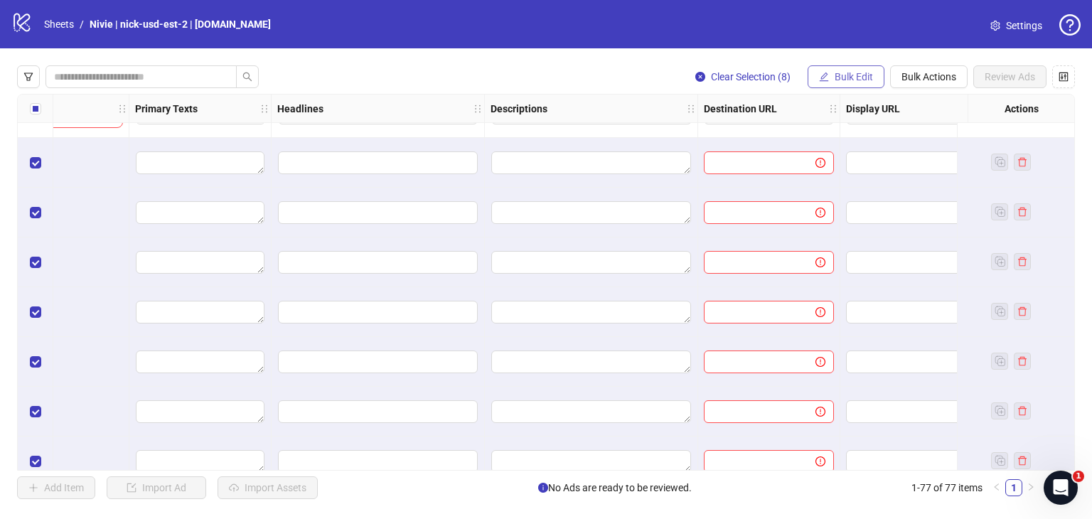
click at [852, 75] on span "Bulk Edit" at bounding box center [854, 76] width 38 height 11
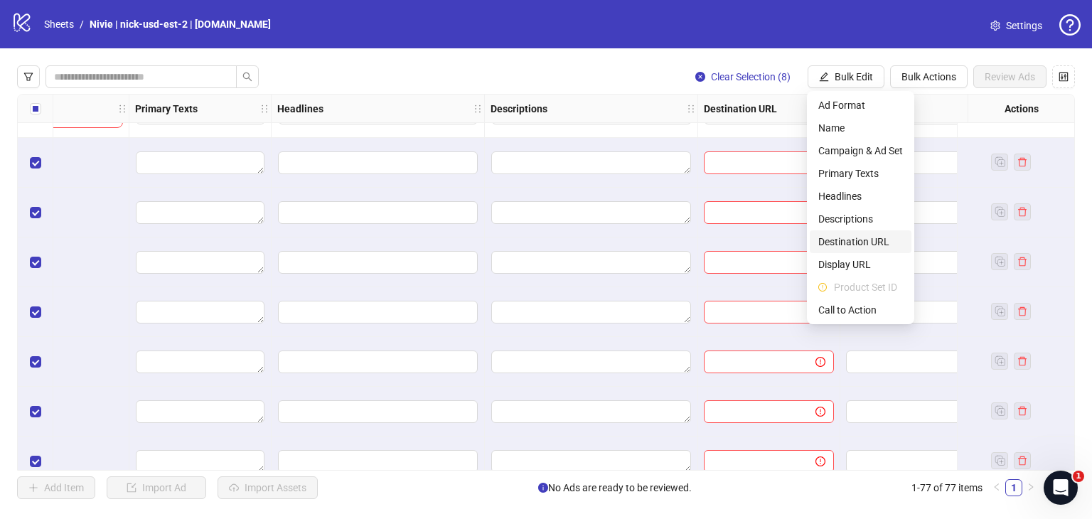
click at [846, 235] on span "Destination URL" at bounding box center [860, 242] width 85 height 16
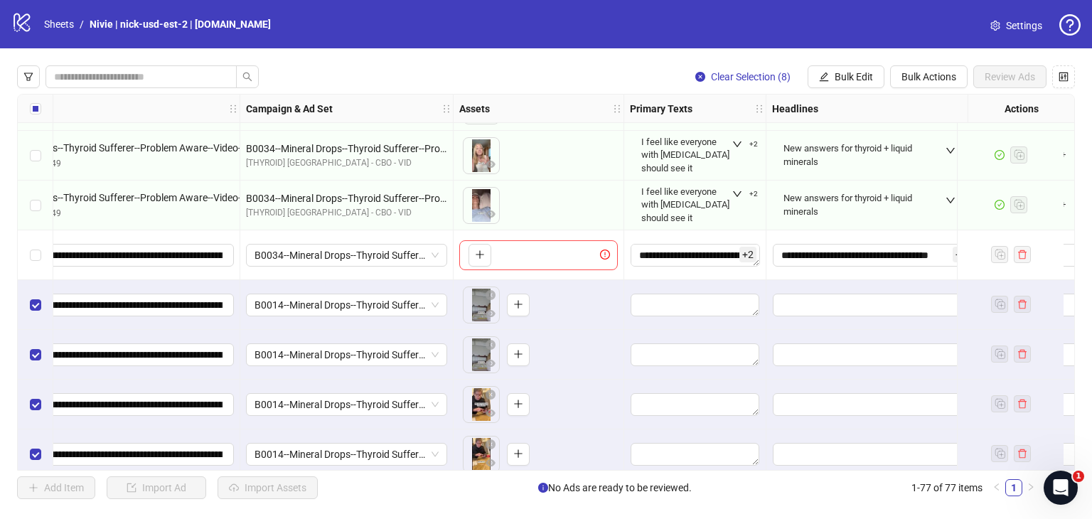
scroll to position [3277, 0]
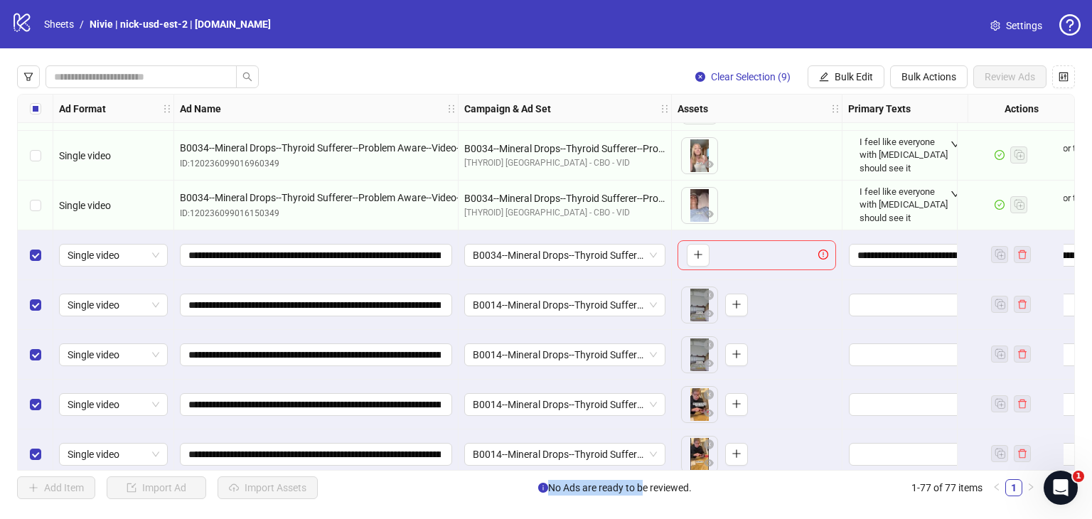
drag, startPoint x: 452, startPoint y: 471, endPoint x: 639, endPoint y: 474, distance: 187.0
click at [639, 474] on div "Clear Selection (9) Bulk Edit Bulk Actions Review Ads Ad Format Ad Name Campaig…" at bounding box center [546, 282] width 1092 height 468
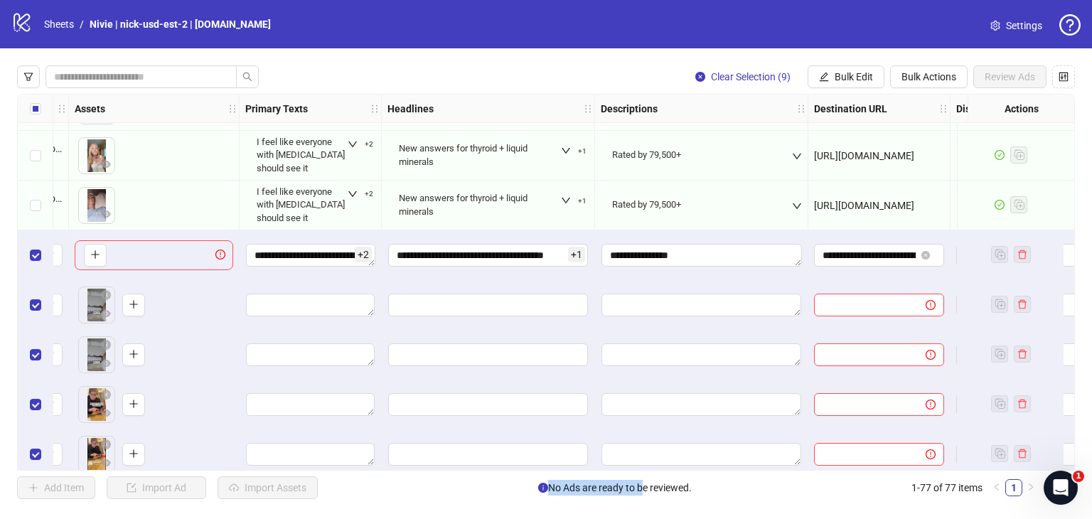
scroll to position [3277, 631]
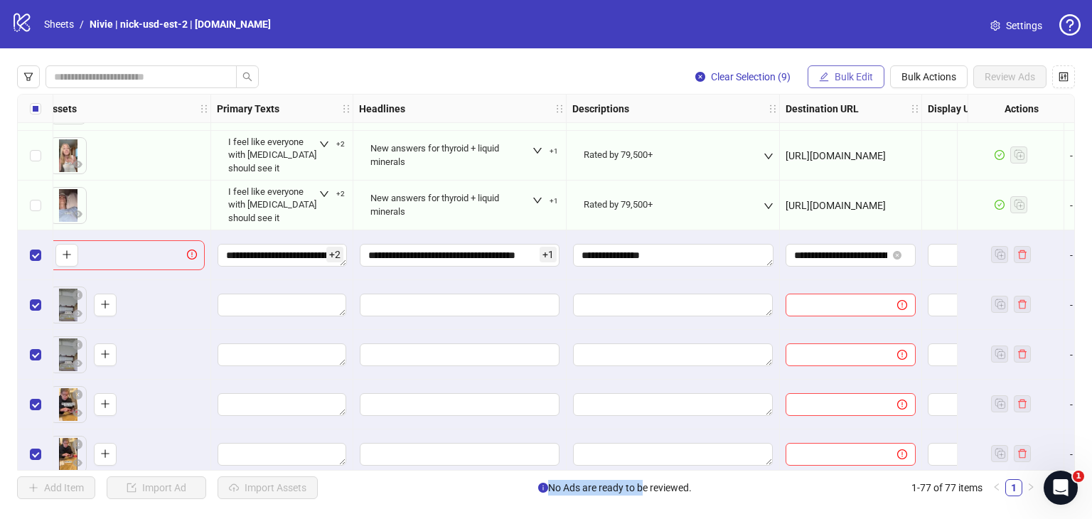
click at [868, 73] on span "Bulk Edit" at bounding box center [854, 76] width 38 height 11
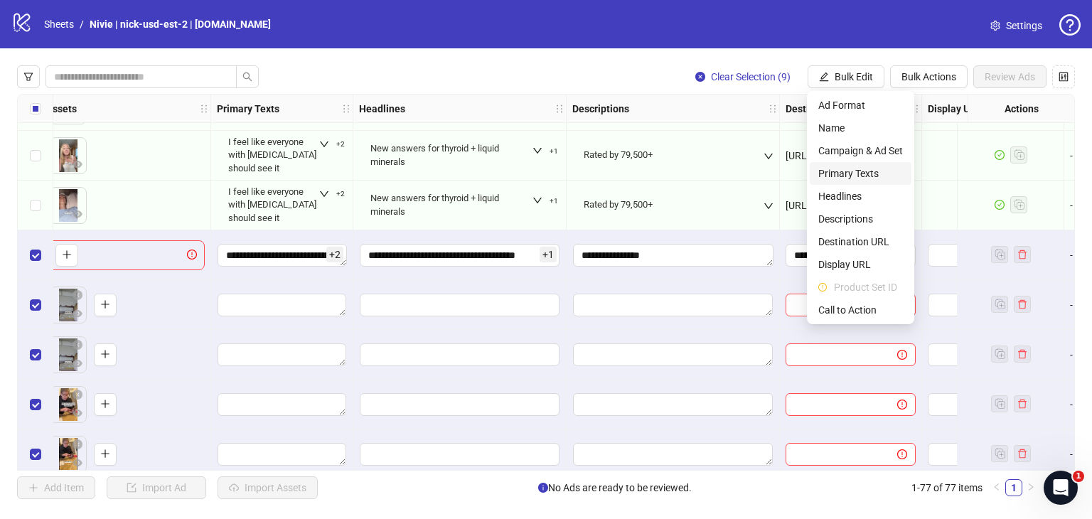
click at [833, 171] on span "Primary Texts" at bounding box center [860, 174] width 85 height 16
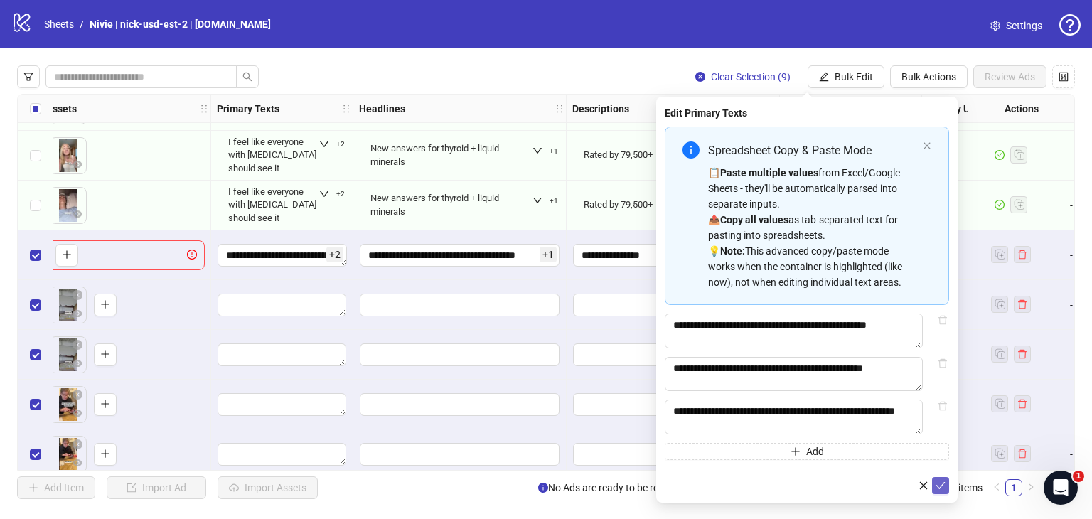
click at [943, 491] on icon "check" at bounding box center [941, 486] width 10 height 10
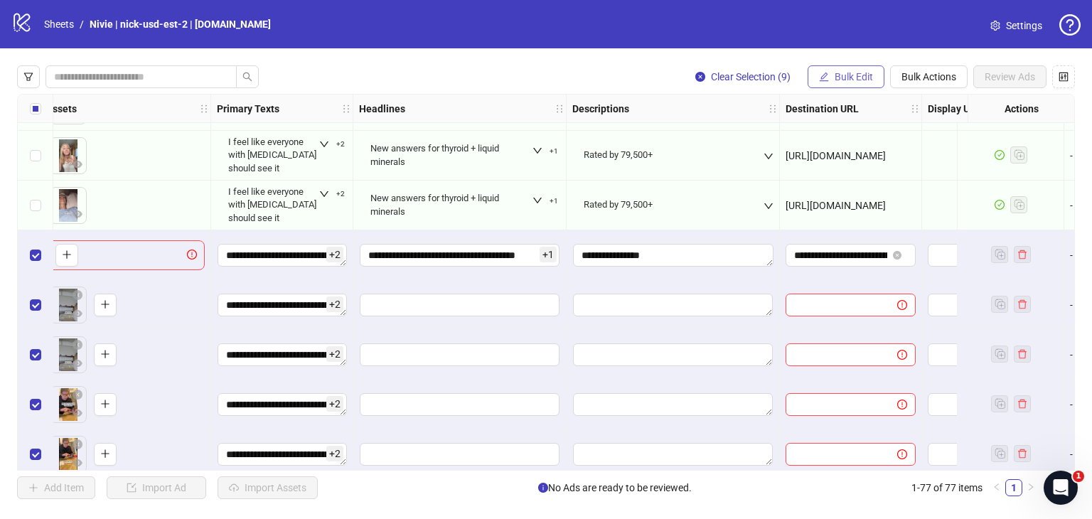
click at [855, 78] on span "Bulk Edit" at bounding box center [854, 76] width 38 height 11
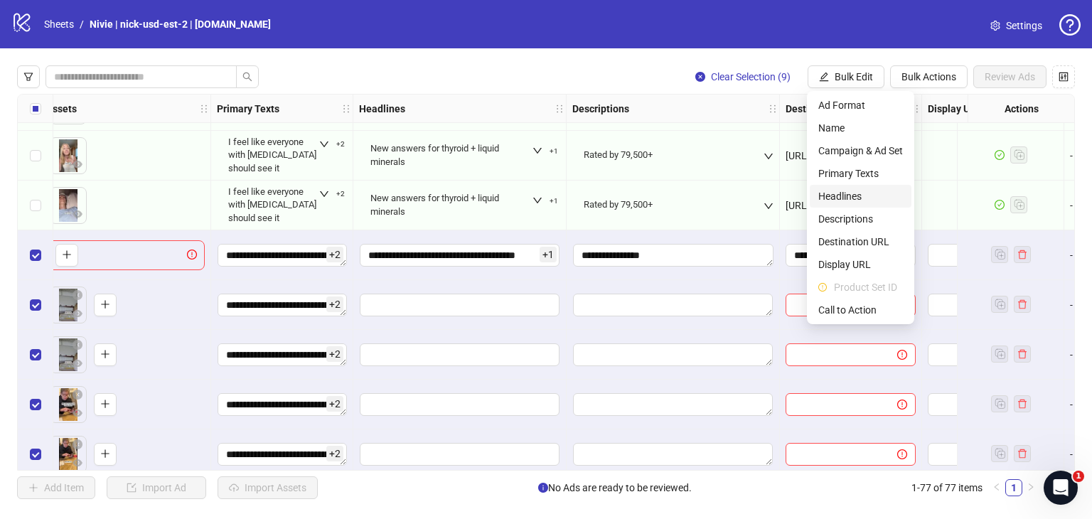
click at [850, 197] on span "Headlines" at bounding box center [860, 196] width 85 height 16
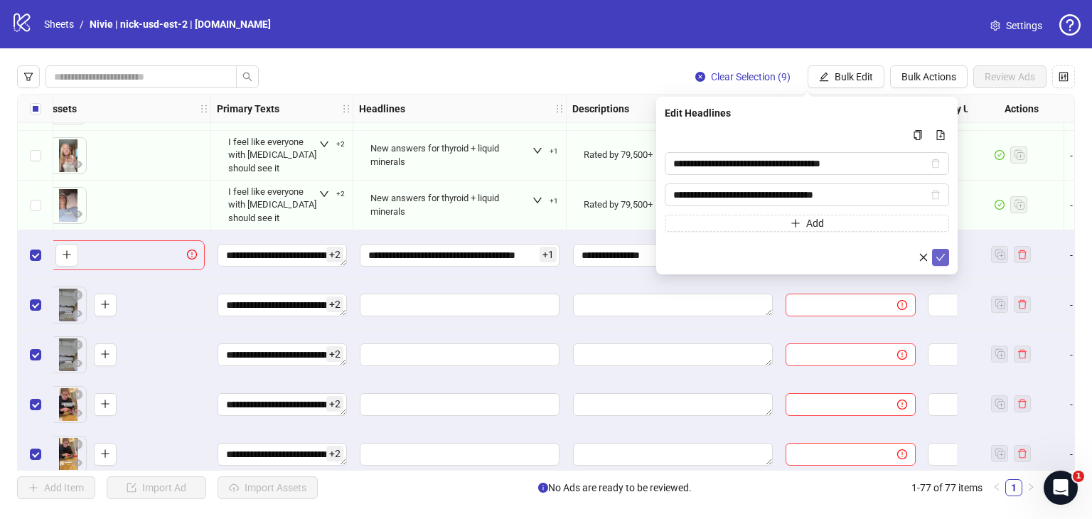
click at [942, 256] on icon "check" at bounding box center [941, 257] width 10 height 10
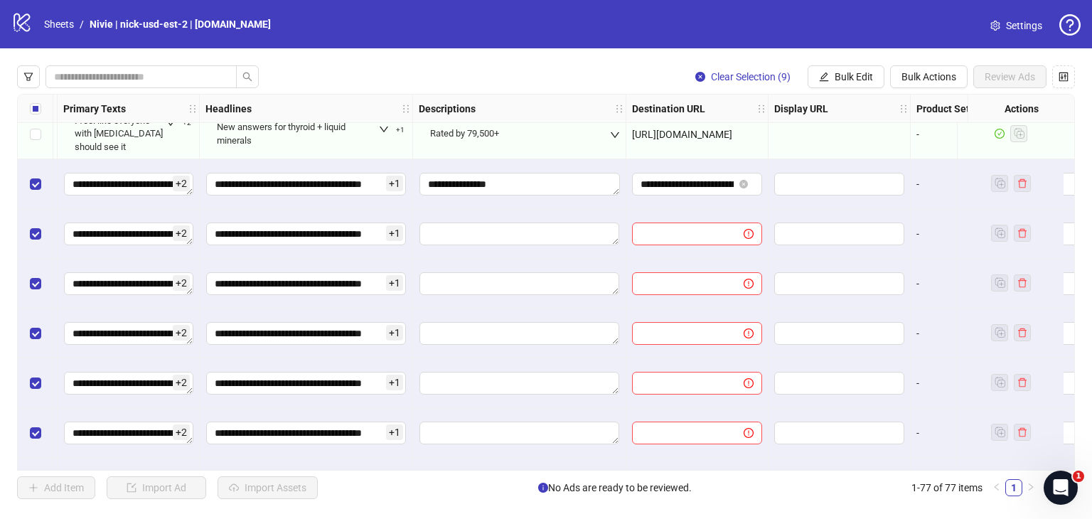
scroll to position [3349, 816]
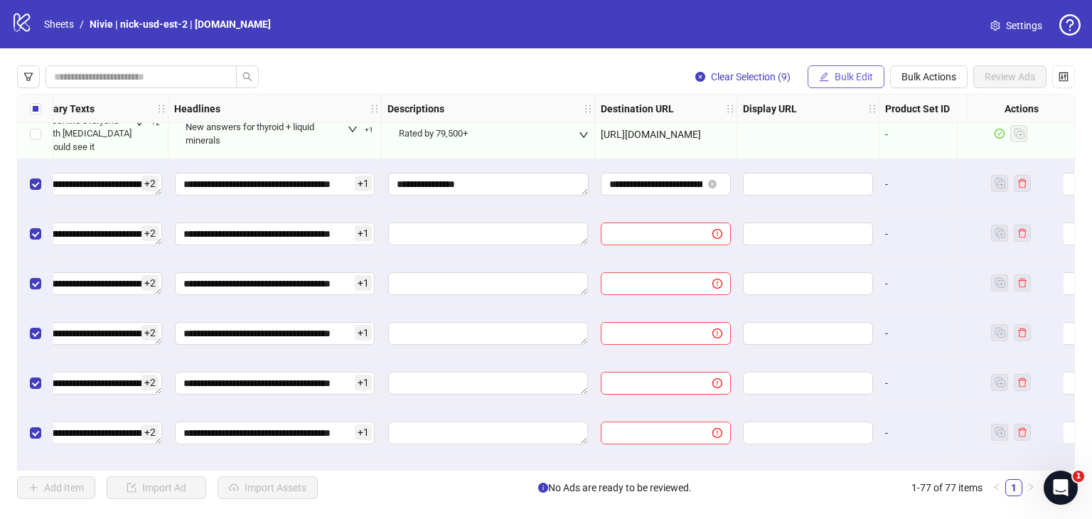
click at [841, 73] on span "Bulk Edit" at bounding box center [854, 76] width 38 height 11
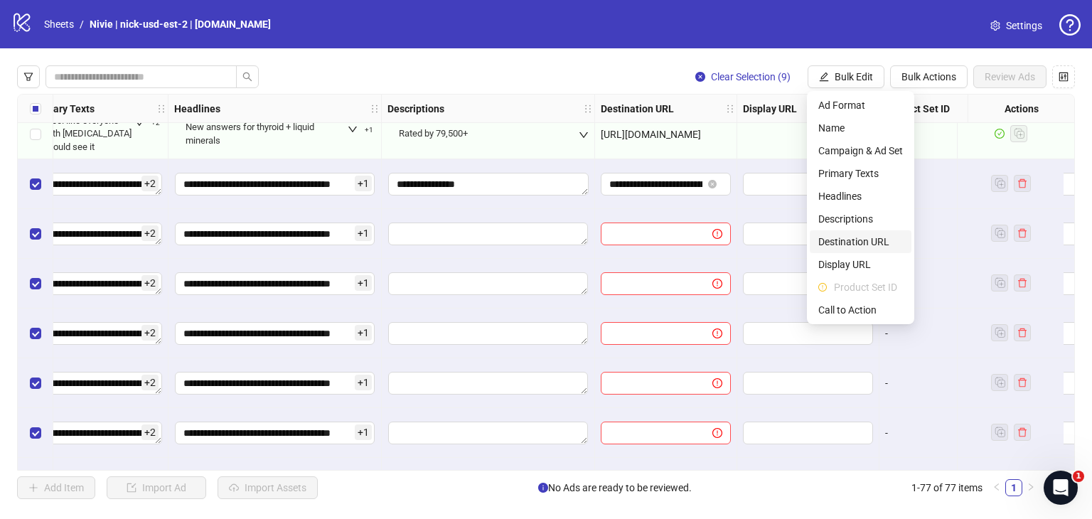
click at [856, 238] on span "Destination URL" at bounding box center [860, 242] width 85 height 16
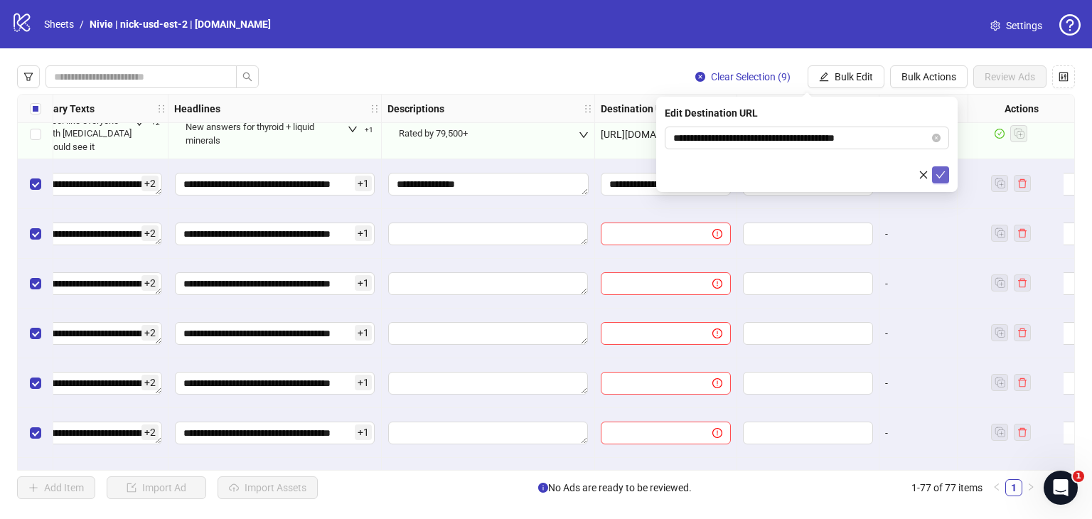
click at [937, 180] on span "submit" at bounding box center [941, 174] width 10 height 11
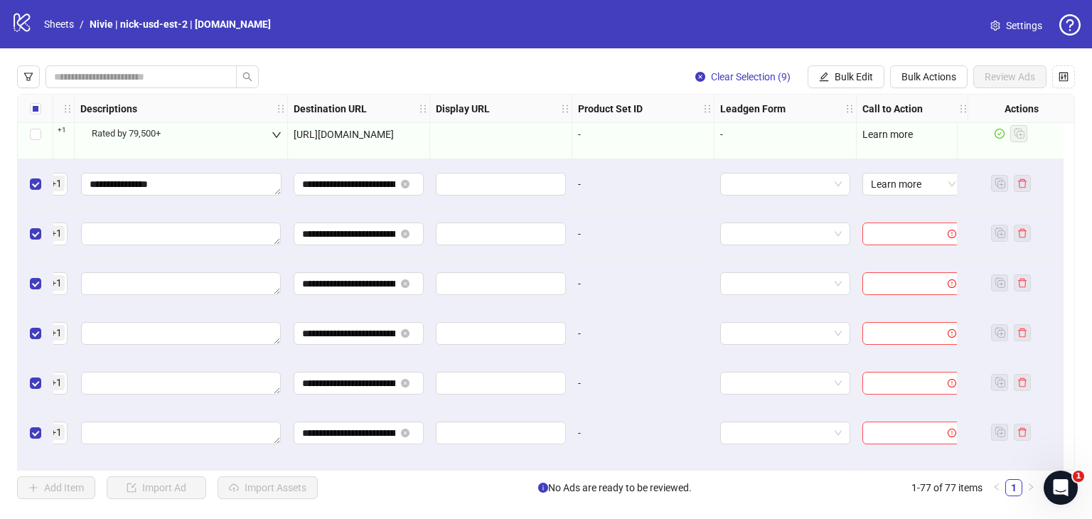
scroll to position [3349, 1137]
click at [850, 71] on span "Bulk Edit" at bounding box center [854, 76] width 38 height 11
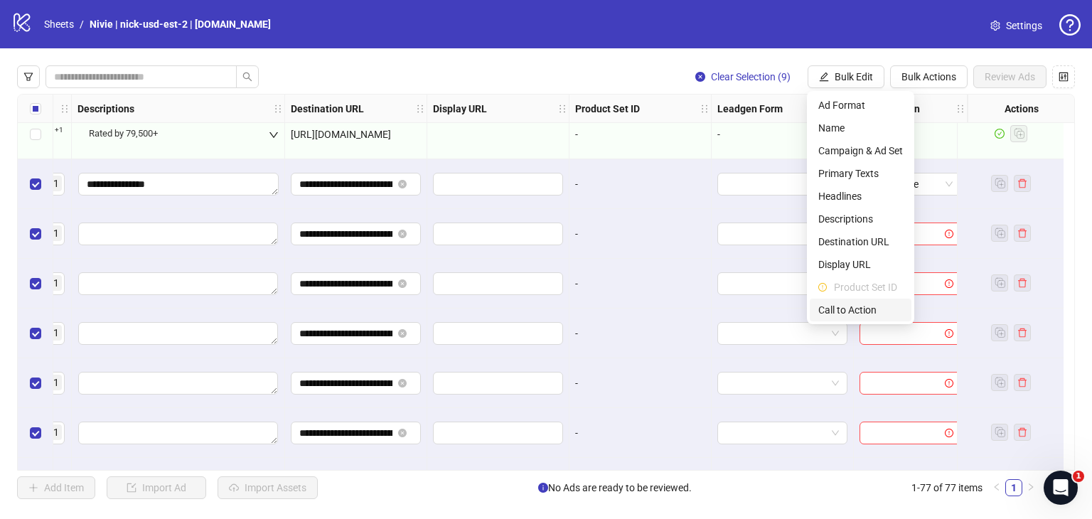
click at [856, 312] on span "Call to Action" at bounding box center [860, 310] width 85 height 16
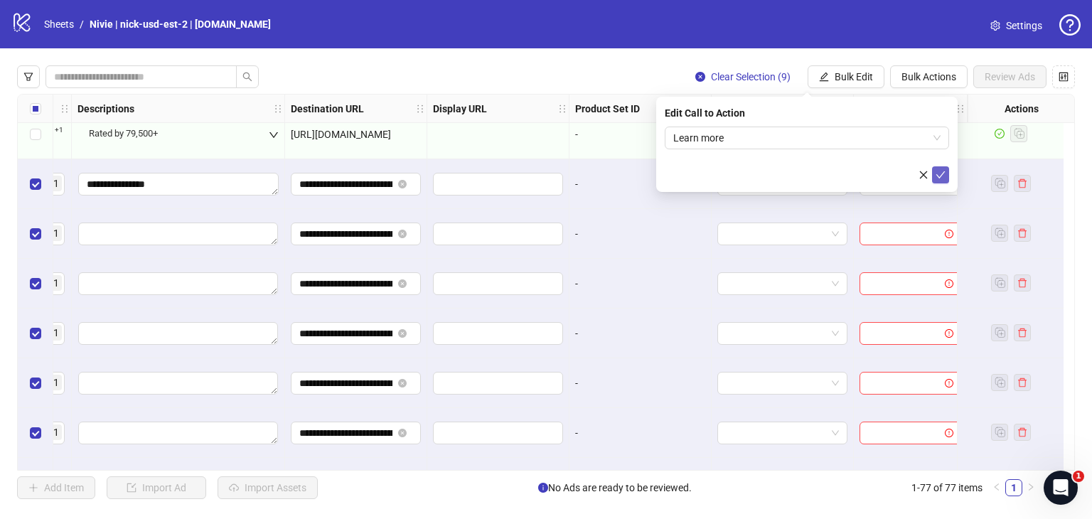
click at [940, 171] on icon "check" at bounding box center [941, 175] width 10 height 10
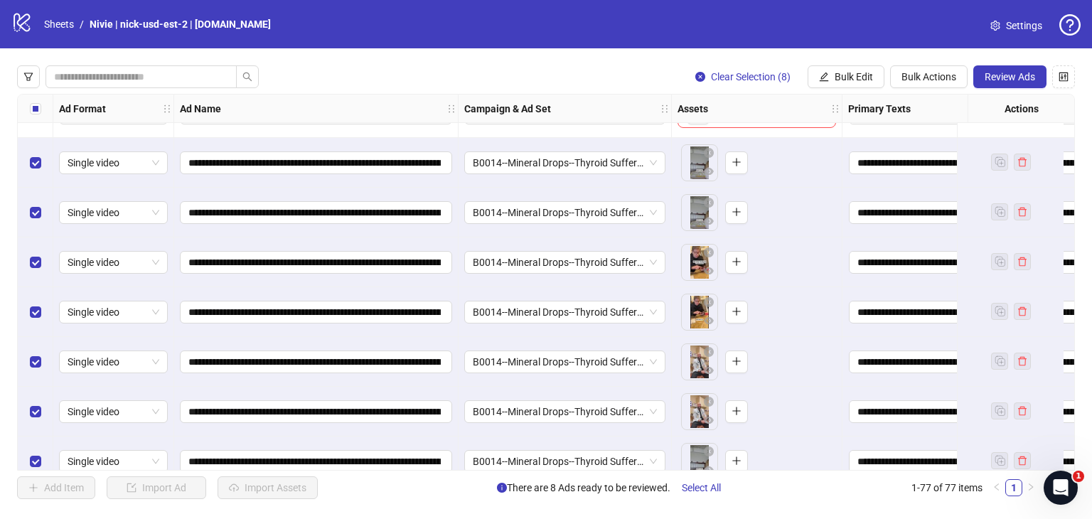
scroll to position [3491, 0]
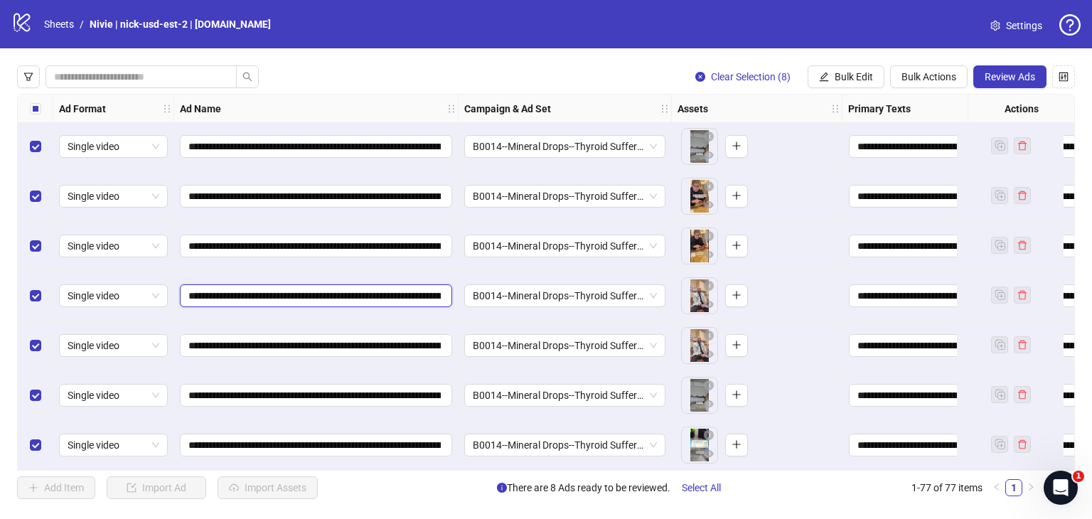
click at [430, 290] on input "**********" at bounding box center [314, 296] width 252 height 16
click at [638, 288] on span "B0014--Mineral Drops--Thyroid Sufferer--Problem Aware----Ideation--CS:[PERSON_N…" at bounding box center [565, 295] width 184 height 21
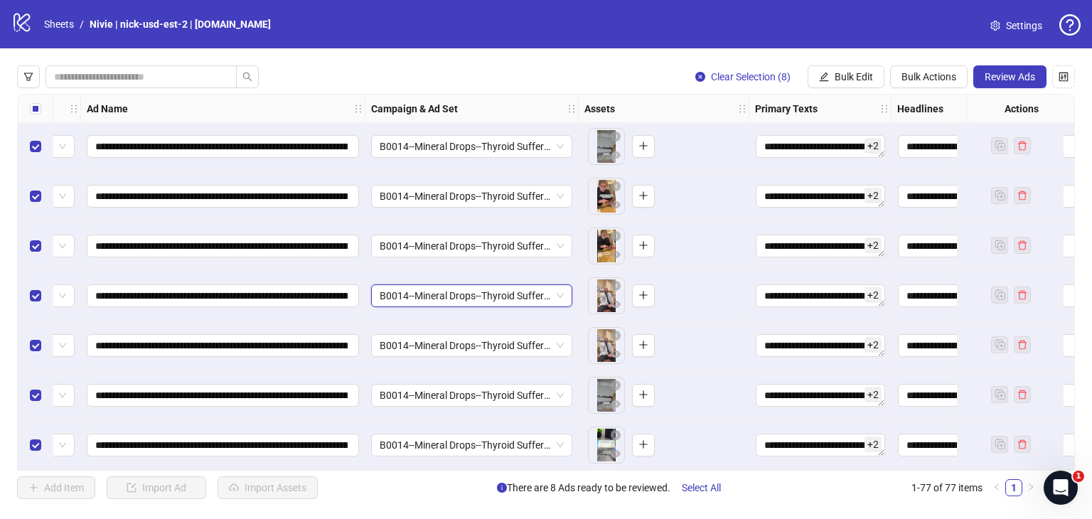
scroll to position [3491, 111]
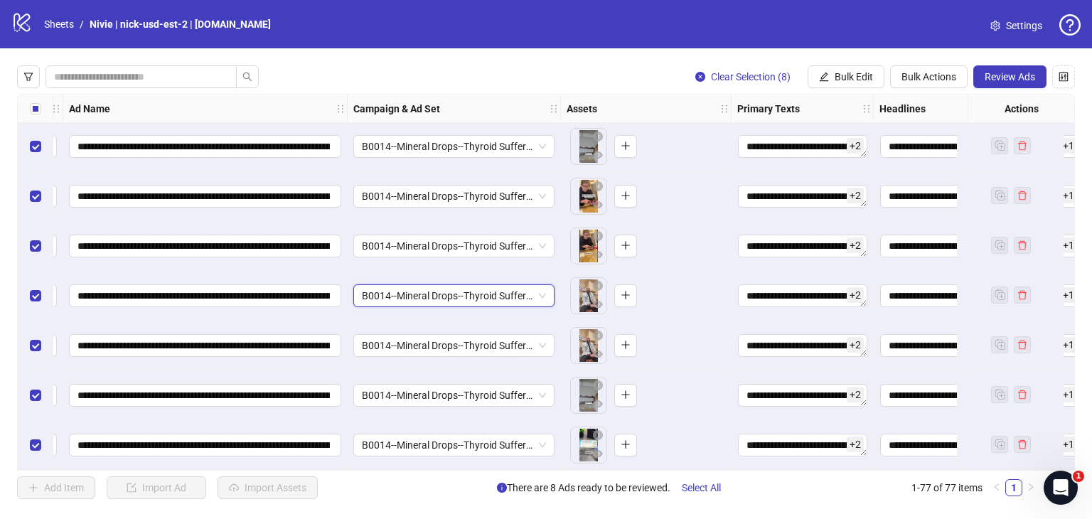
click at [533, 285] on span "B0014--Mineral Drops--Thyroid Sufferer--Problem Aware----Ideation--CS:[PERSON_N…" at bounding box center [454, 295] width 184 height 21
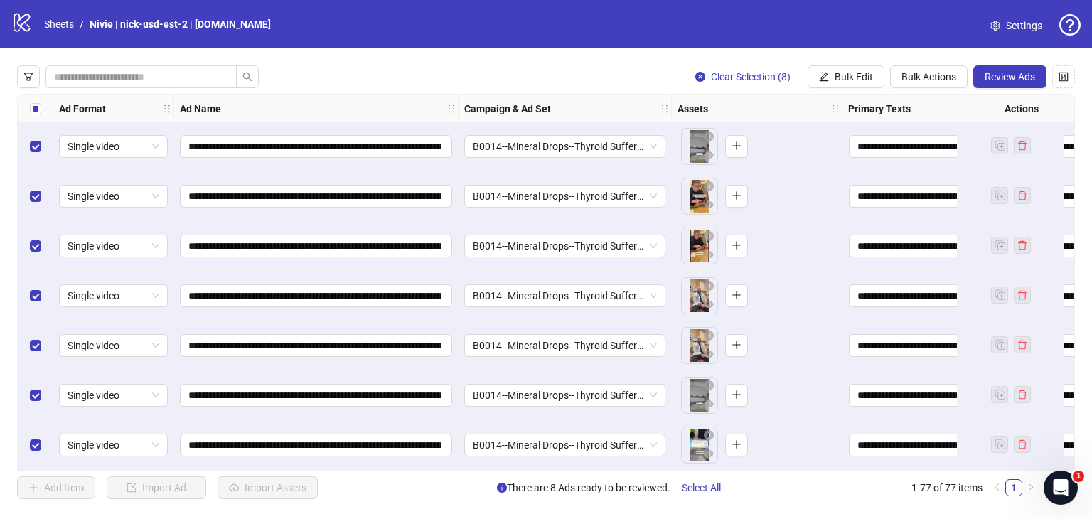
scroll to position [3349, 0]
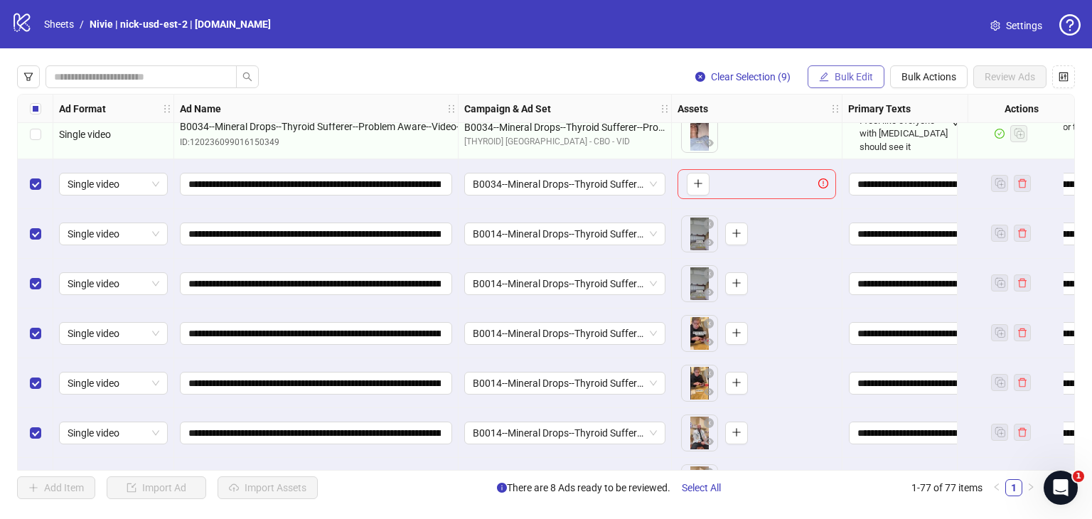
click at [848, 80] on span "Bulk Edit" at bounding box center [854, 76] width 38 height 11
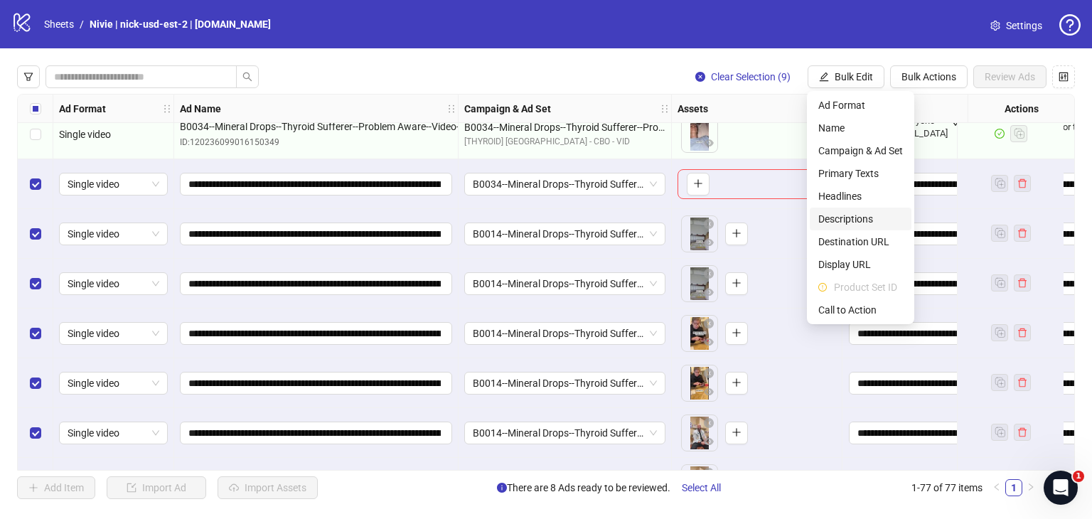
click at [843, 222] on span "Descriptions" at bounding box center [860, 219] width 85 height 16
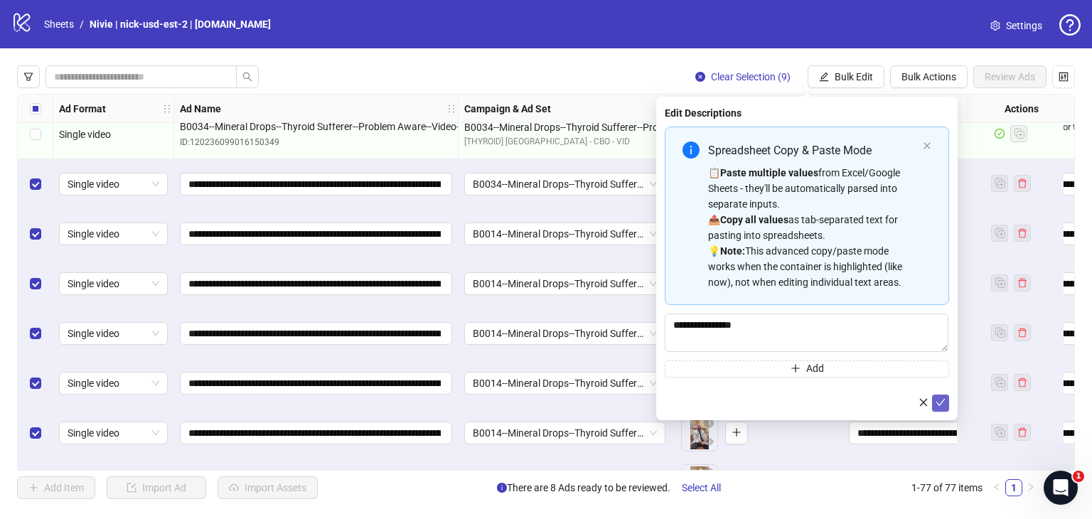
click at [944, 405] on icon "check" at bounding box center [941, 403] width 10 height 10
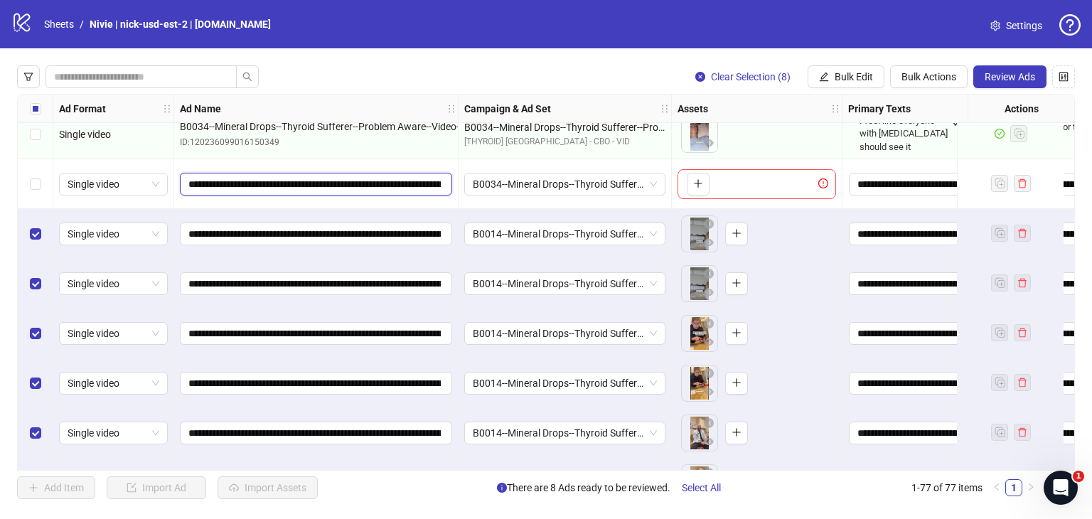
click at [398, 183] on input "**********" at bounding box center [314, 184] width 252 height 16
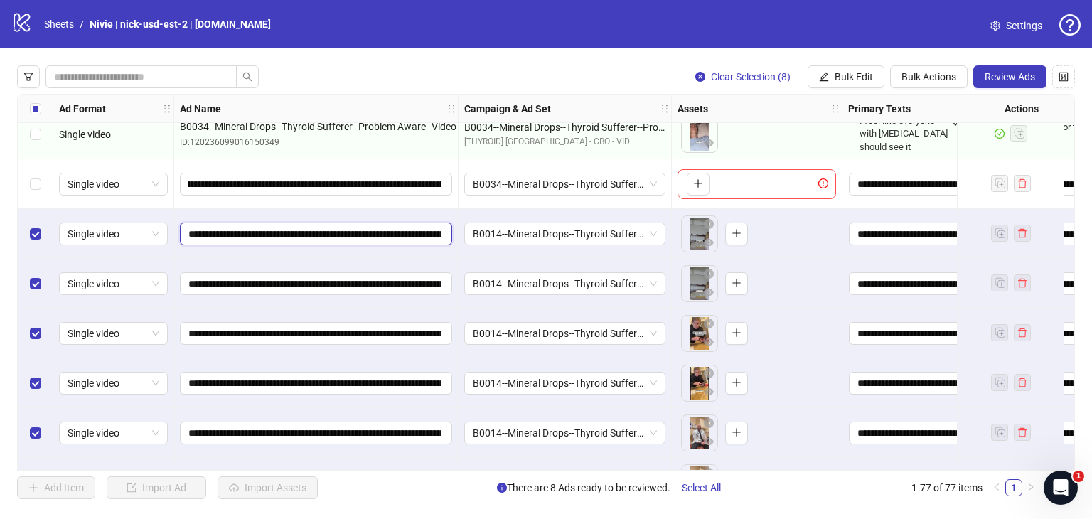
click at [393, 226] on input "**********" at bounding box center [314, 234] width 252 height 16
click at [391, 280] on input "**********" at bounding box center [314, 284] width 252 height 16
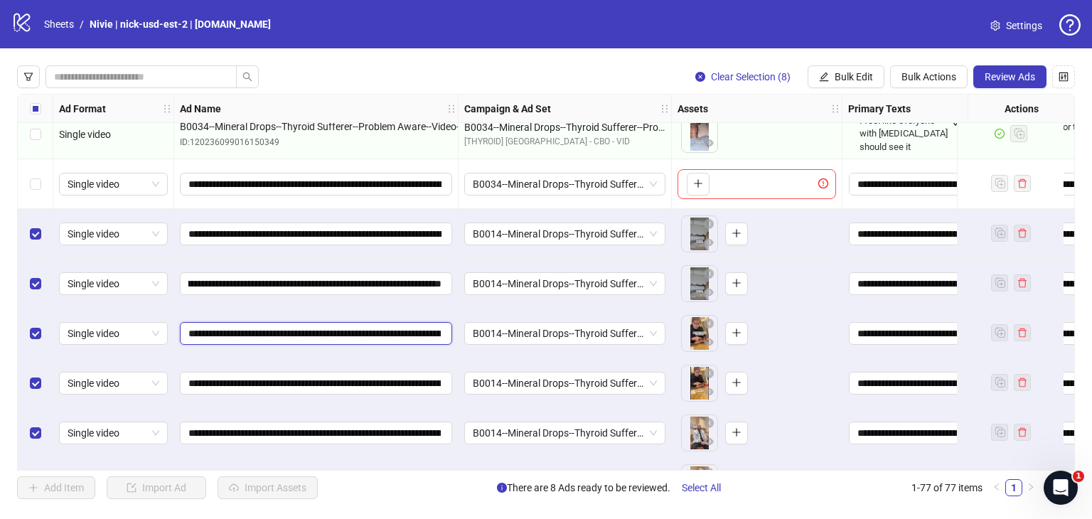
click at [410, 337] on input "**********" at bounding box center [314, 334] width 252 height 16
click at [403, 380] on input "**********" at bounding box center [314, 383] width 252 height 16
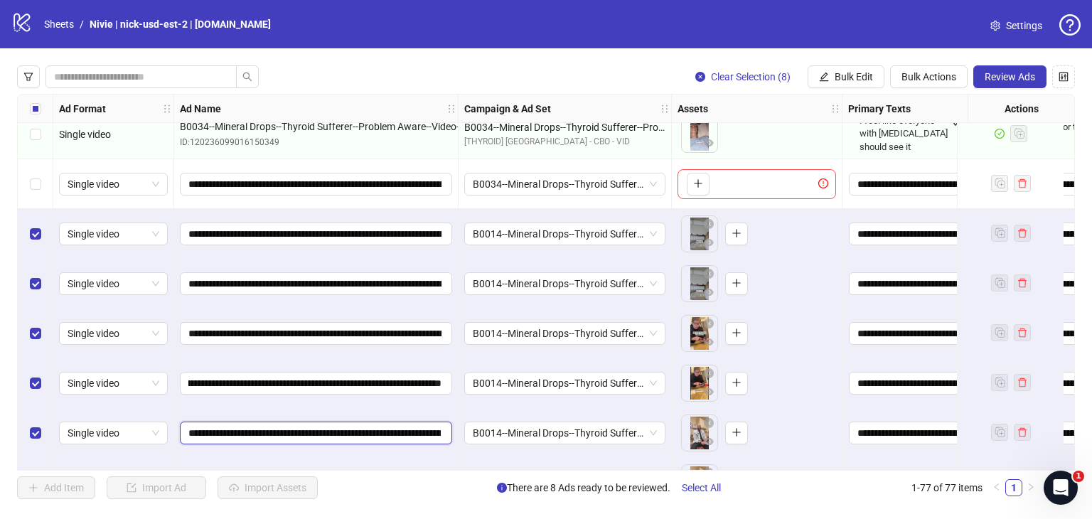
click at [402, 434] on input "**********" at bounding box center [314, 433] width 252 height 16
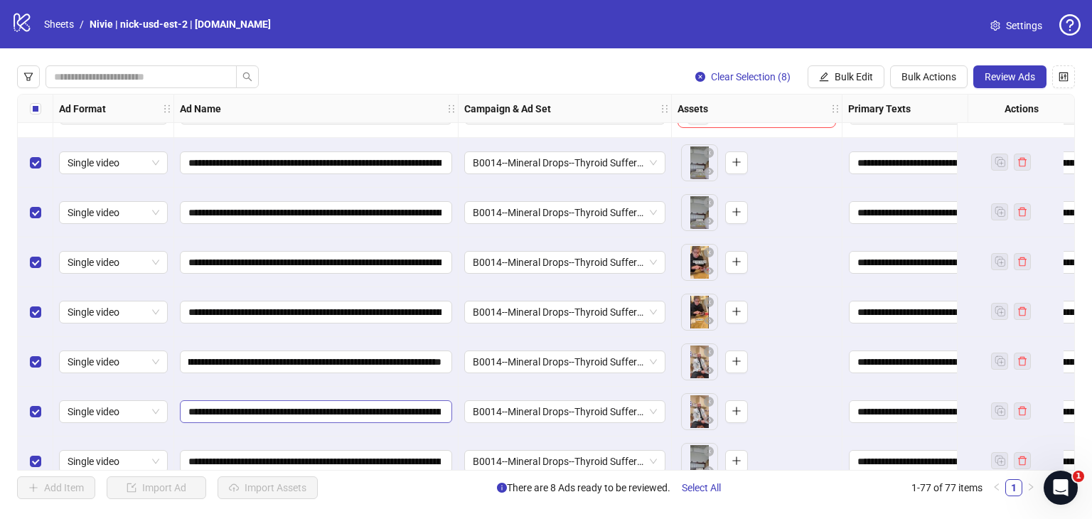
click at [425, 422] on span "**********" at bounding box center [316, 411] width 272 height 23
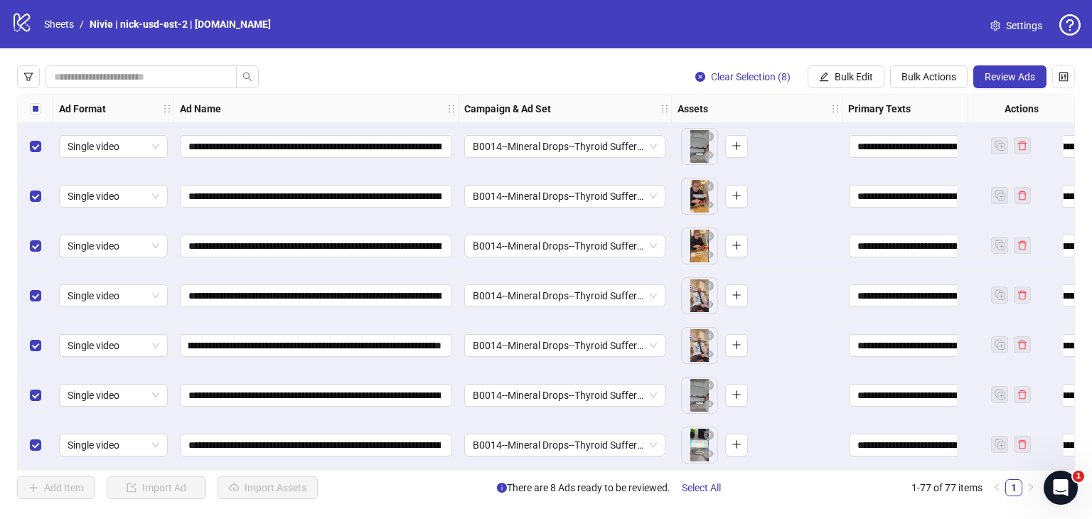
click at [437, 384] on span "**********" at bounding box center [316, 395] width 272 height 23
click at [422, 437] on input "**********" at bounding box center [314, 445] width 252 height 16
click at [646, 145] on span "B0014--Mineral Drops--Thyroid Sufferer--Problem Aware----Ideation--CS:[PERSON_N…" at bounding box center [565, 146] width 184 height 21
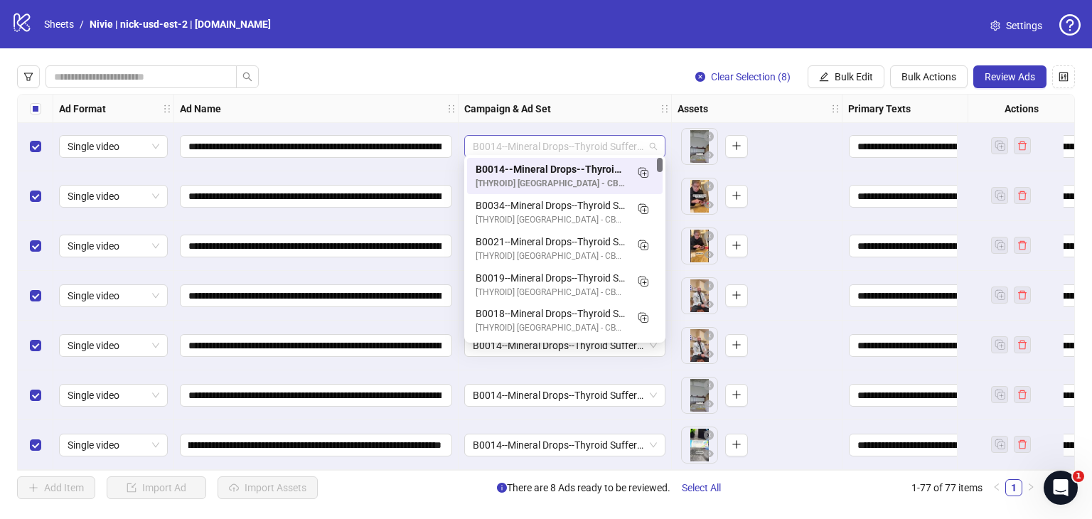
scroll to position [0, 0]
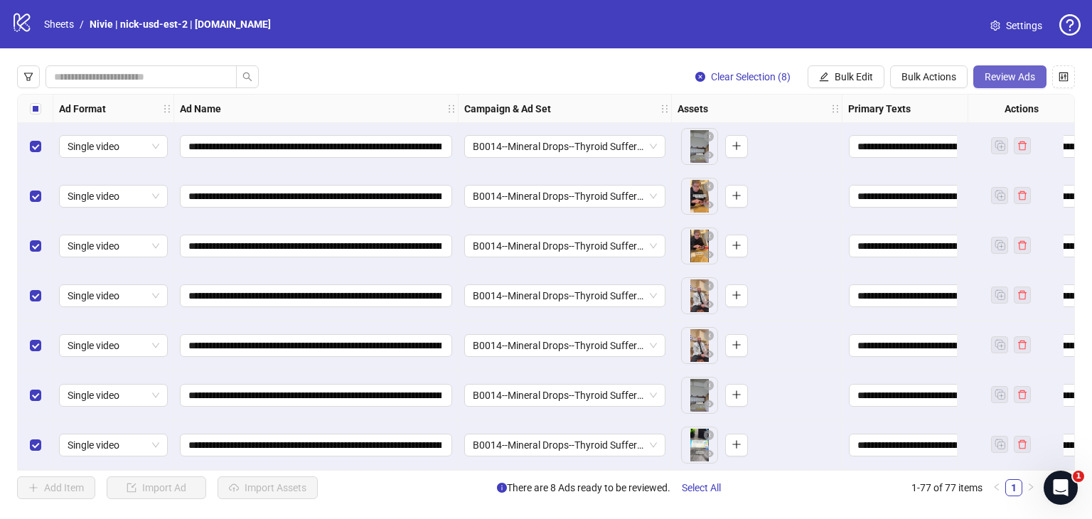
click at [1023, 78] on span "Review Ads" at bounding box center [1010, 76] width 50 height 11
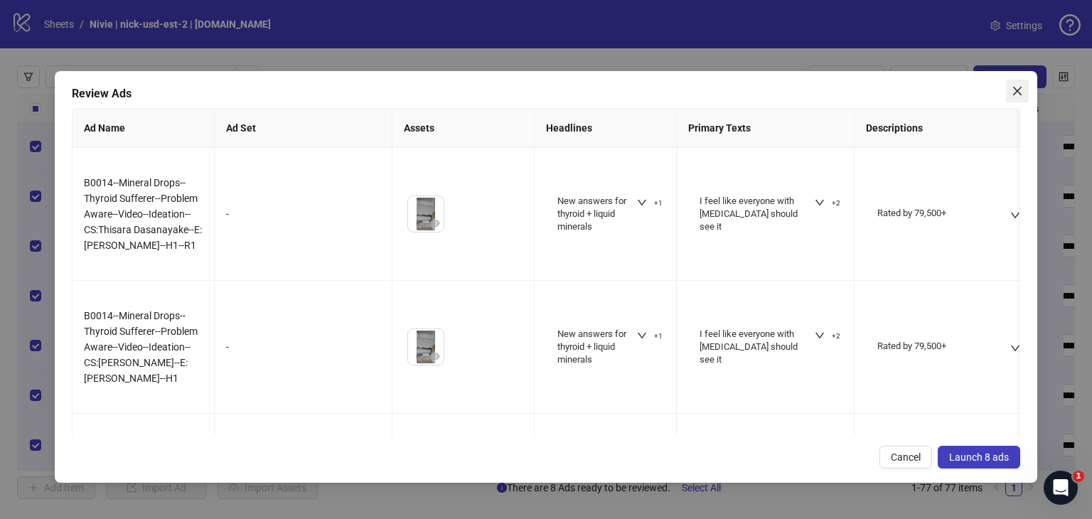
click at [1018, 95] on icon "close" at bounding box center [1017, 90] width 11 height 11
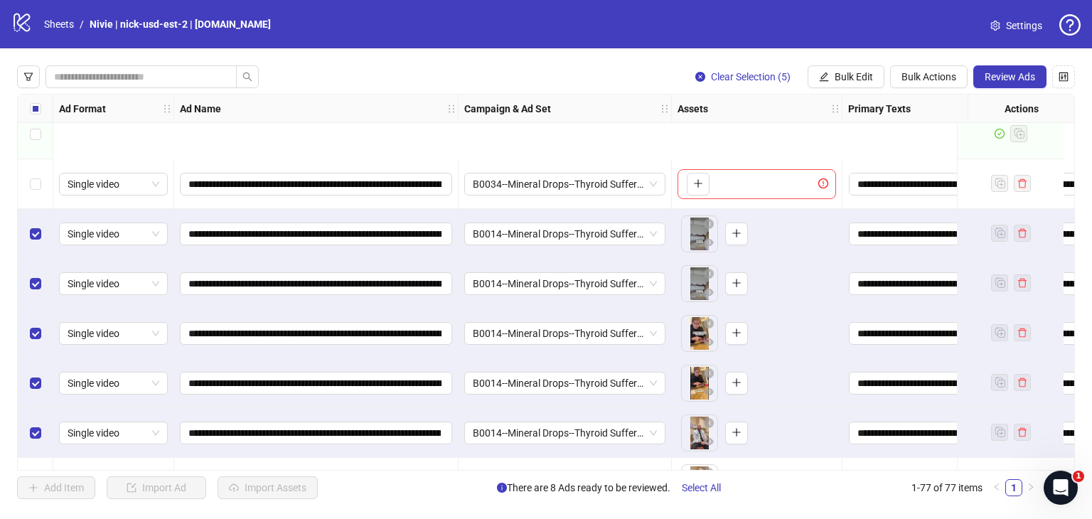
scroll to position [3491, 0]
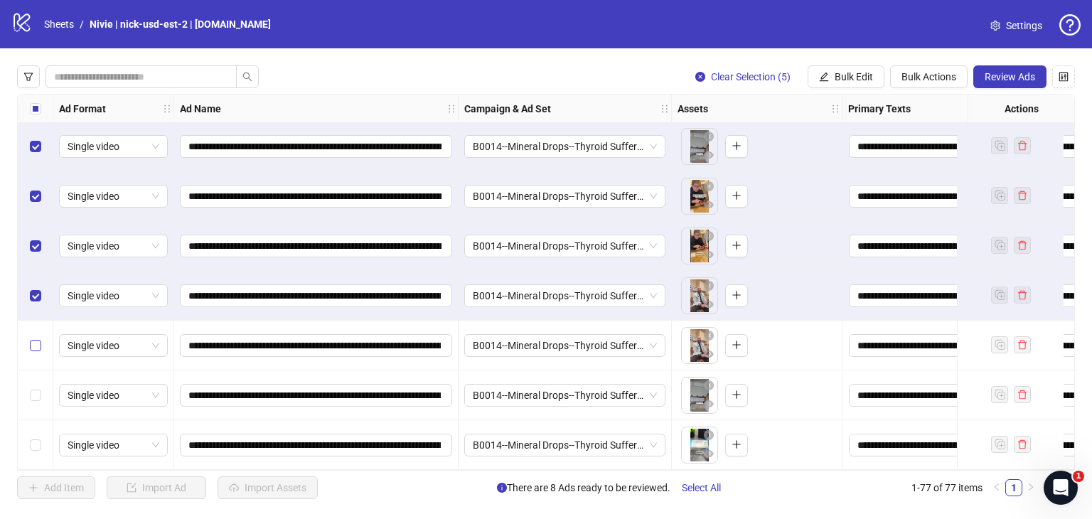
click at [31, 346] on label "Select row 75" at bounding box center [35, 346] width 11 height 16
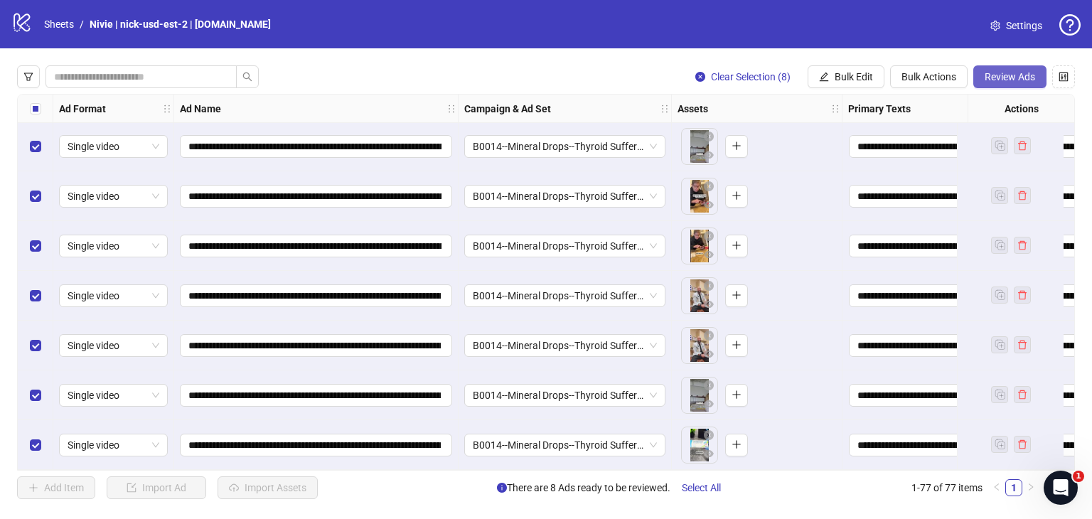
click at [1026, 78] on span "Review Ads" at bounding box center [1010, 76] width 50 height 11
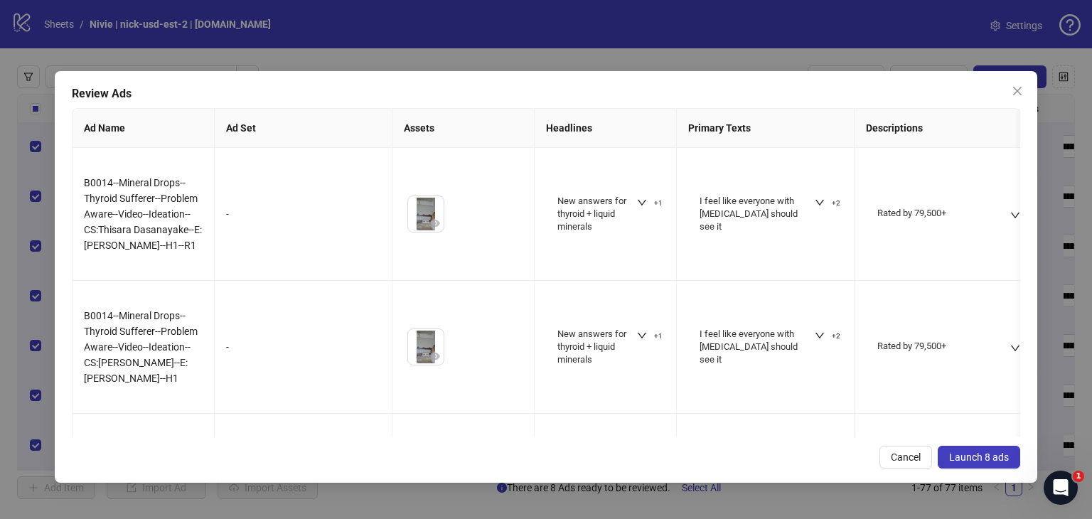
click at [992, 457] on span "Launch 8 ads" at bounding box center [979, 457] width 60 height 11
